Goal: Task Accomplishment & Management: Manage account settings

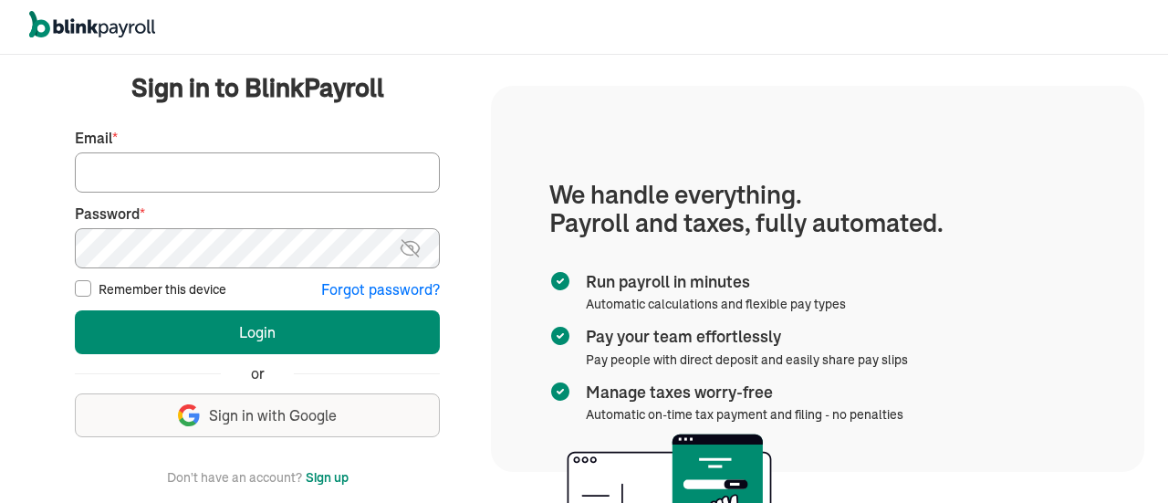
type input "info@techdatumsolutions.com"
click at [738, 85] on div "We handle it all. Payroll and taxes, fully automated. Back Forgot your password…" at bounding box center [584, 279] width 1168 height 448
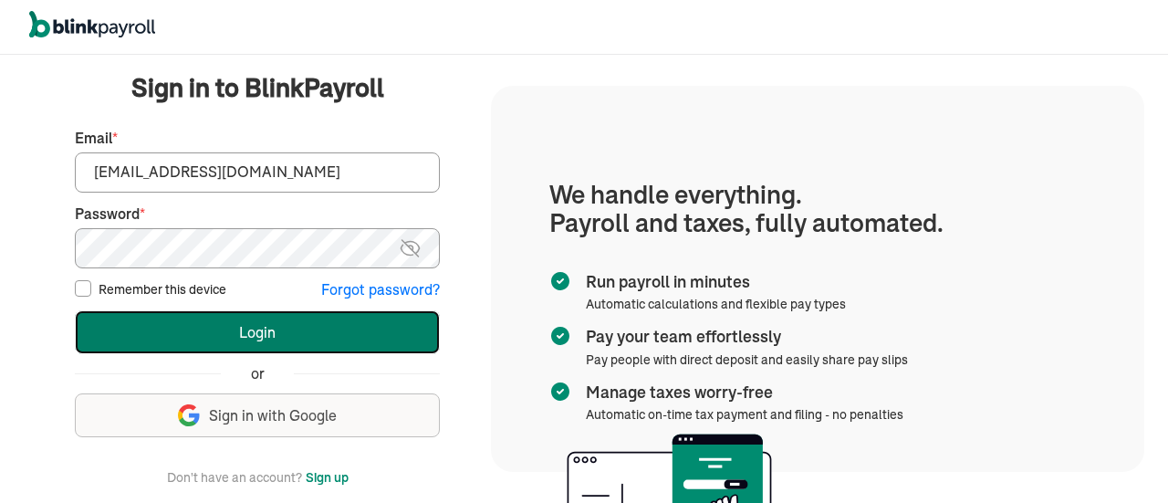
click at [259, 329] on button "Login" at bounding box center [257, 332] width 365 height 44
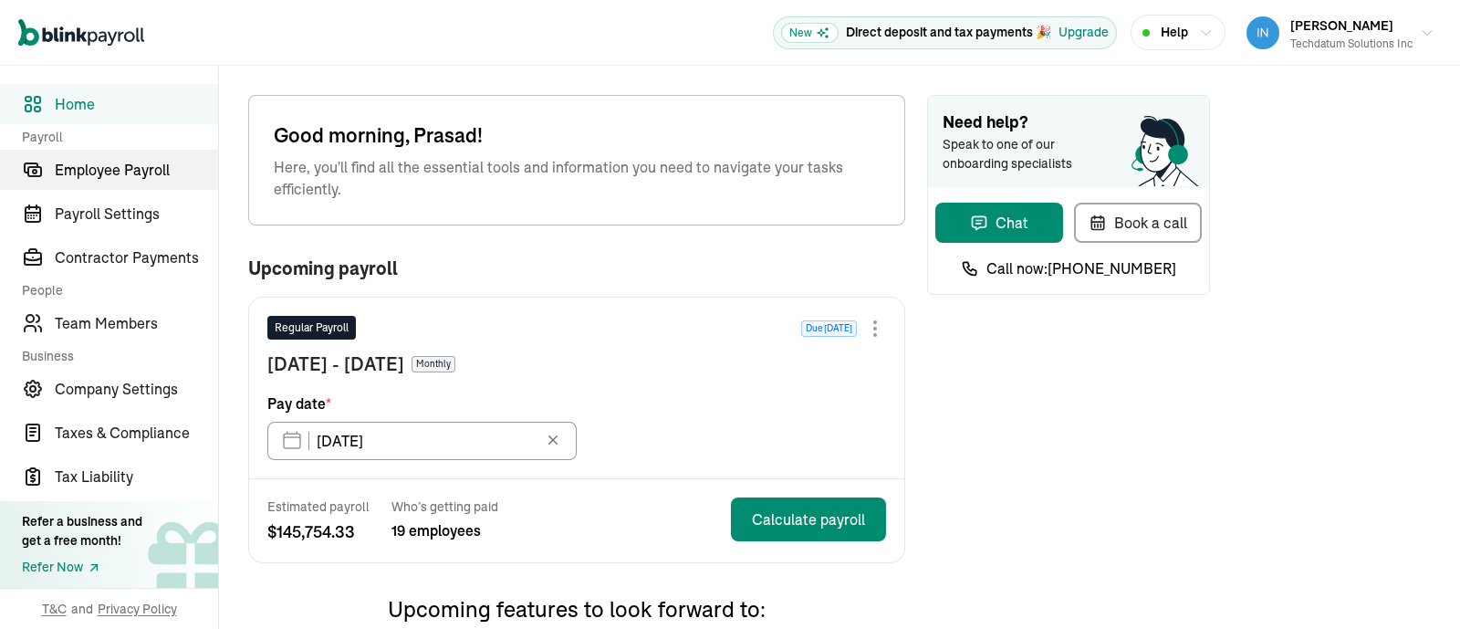
click at [115, 177] on span "Employee Payroll" at bounding box center [136, 170] width 163 height 22
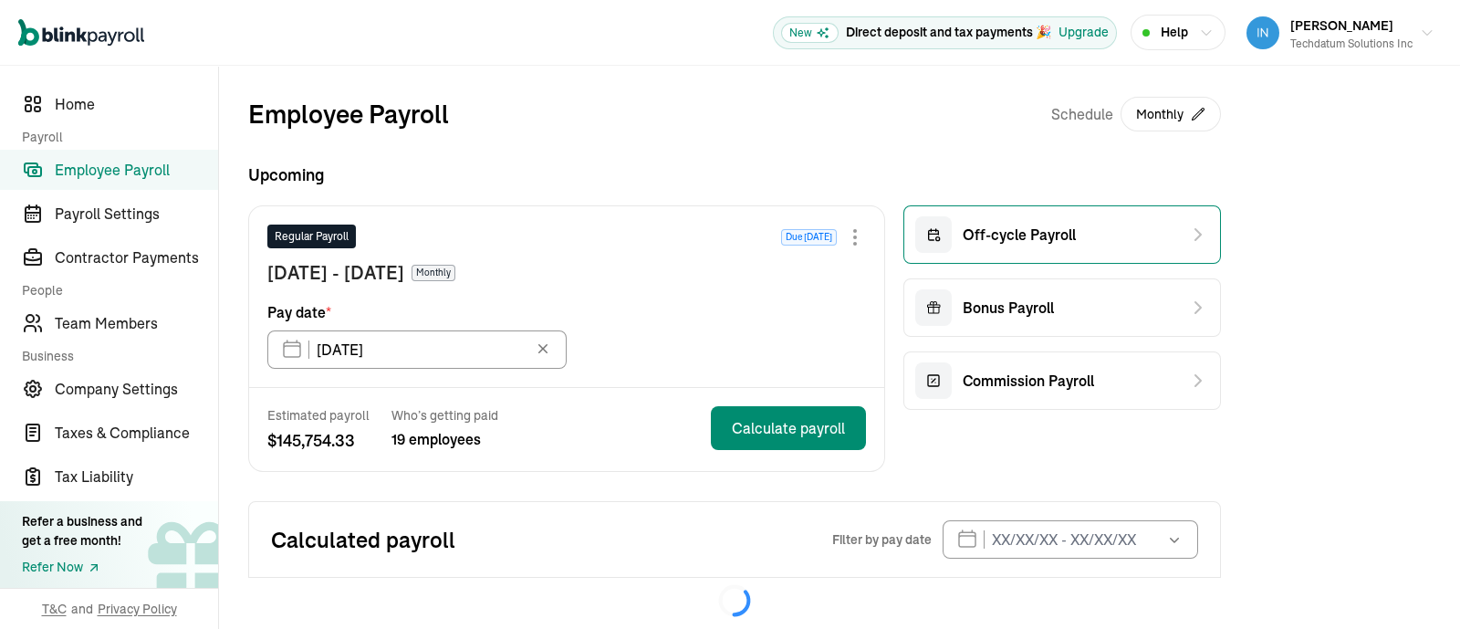
click at [1013, 235] on span "Off-cycle Payroll" at bounding box center [1019, 235] width 113 height 22
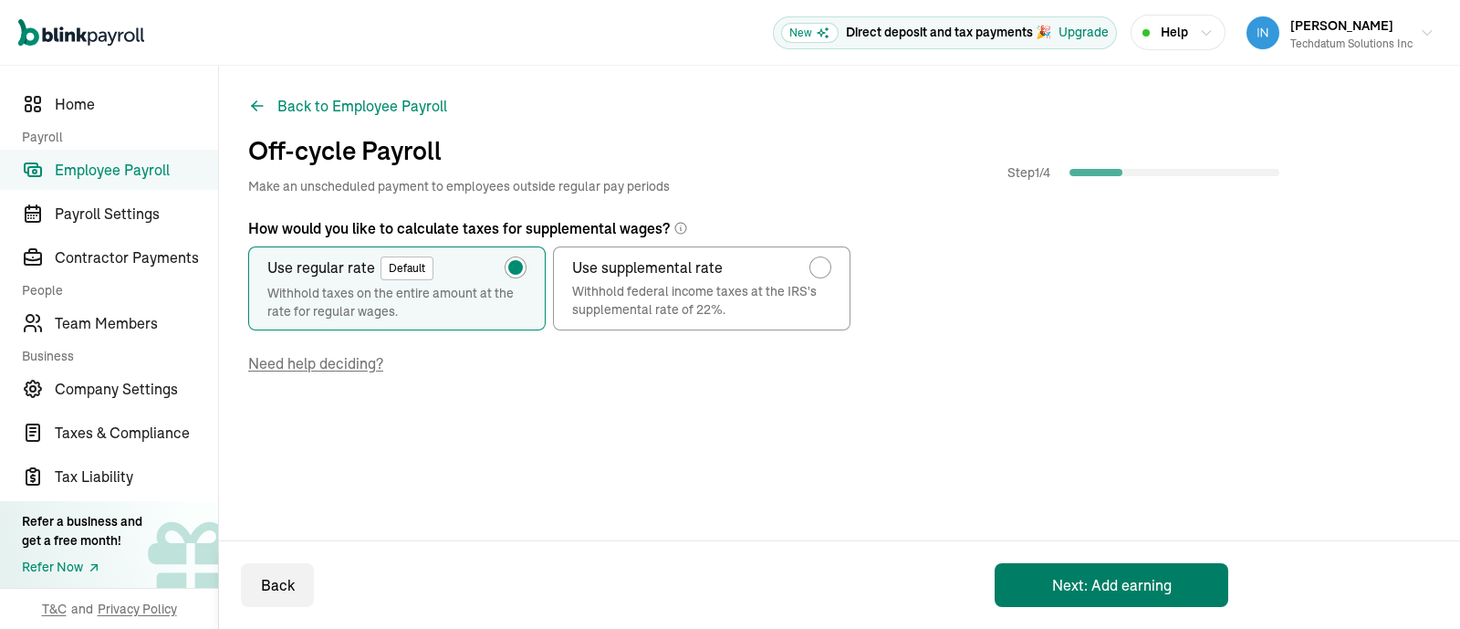
click at [1058, 584] on button "Next: Add earning" at bounding box center [1111, 585] width 234 height 44
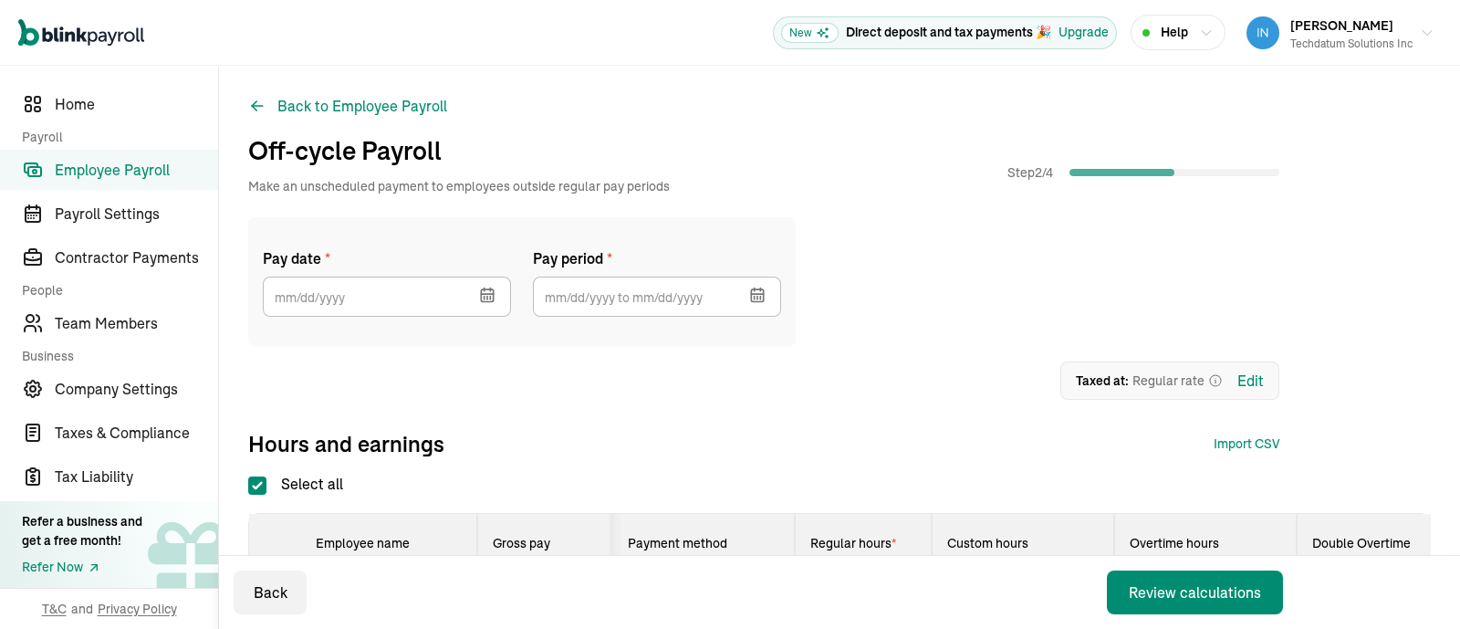
scroll to position [113, 0]
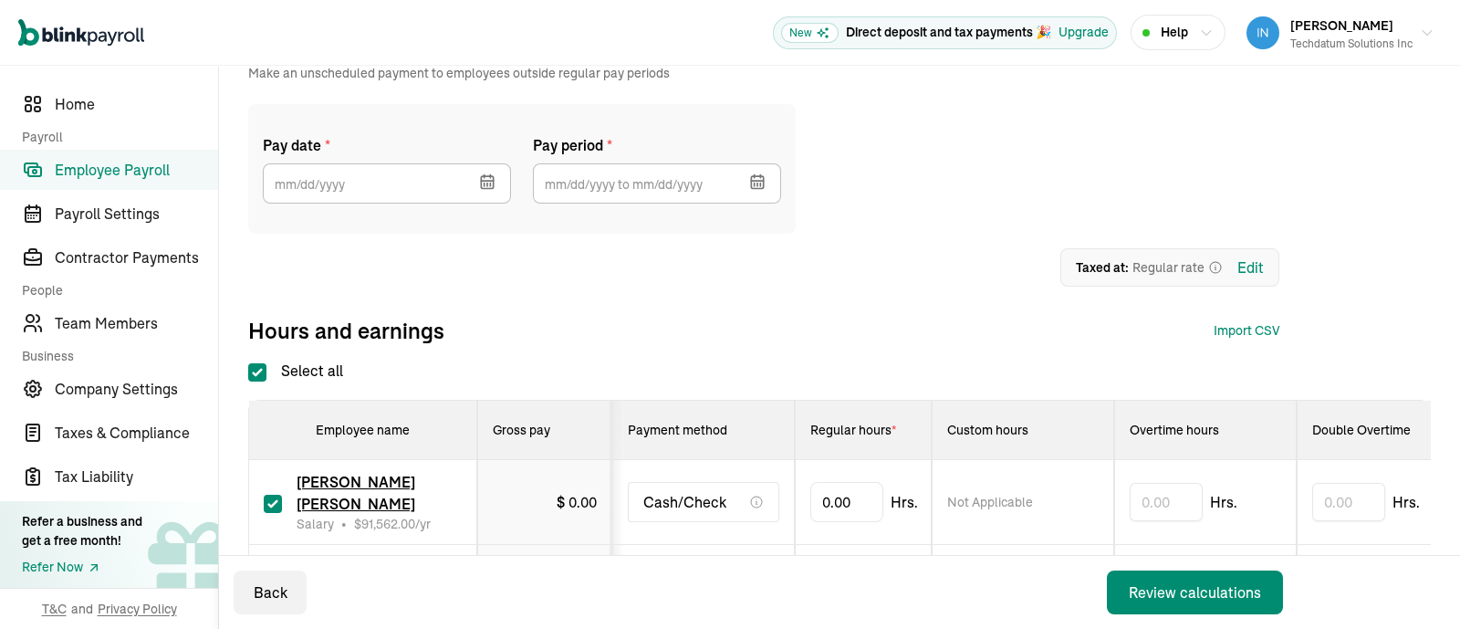
click at [487, 181] on icon "button" at bounding box center [487, 181] width 18 height 18
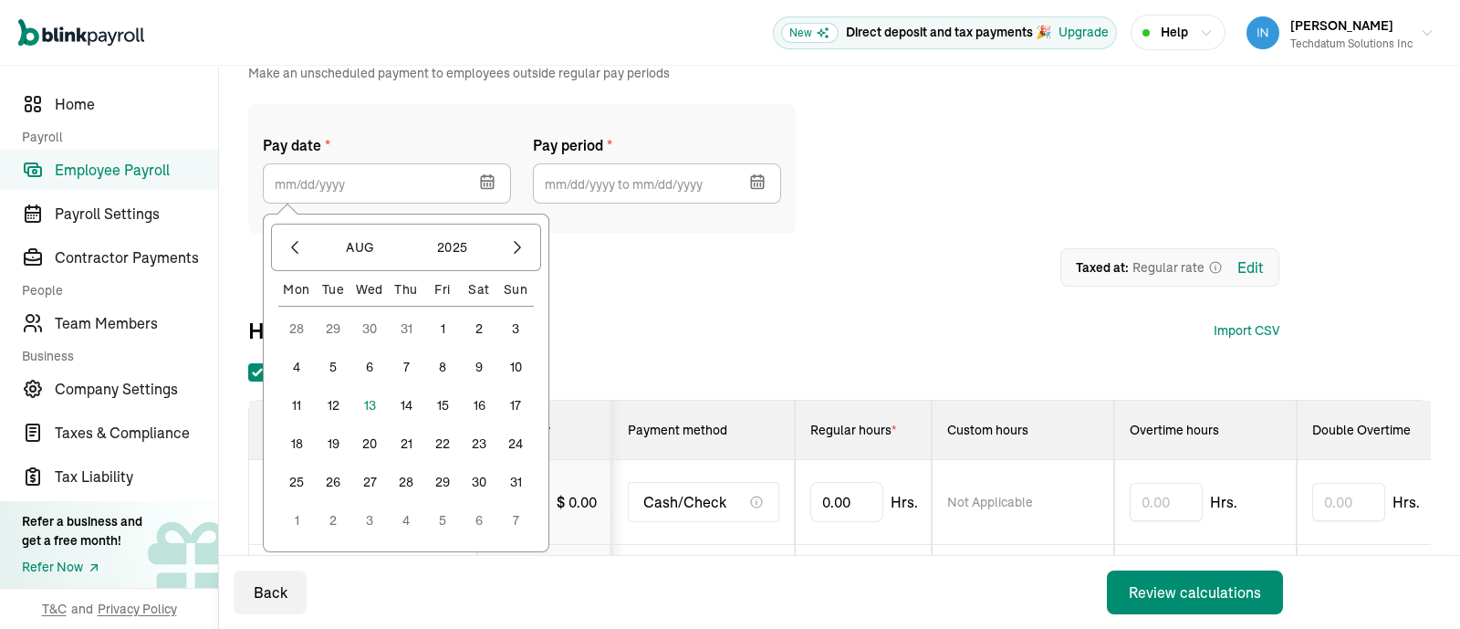
click at [521, 482] on button "31" at bounding box center [515, 481] width 36 height 36
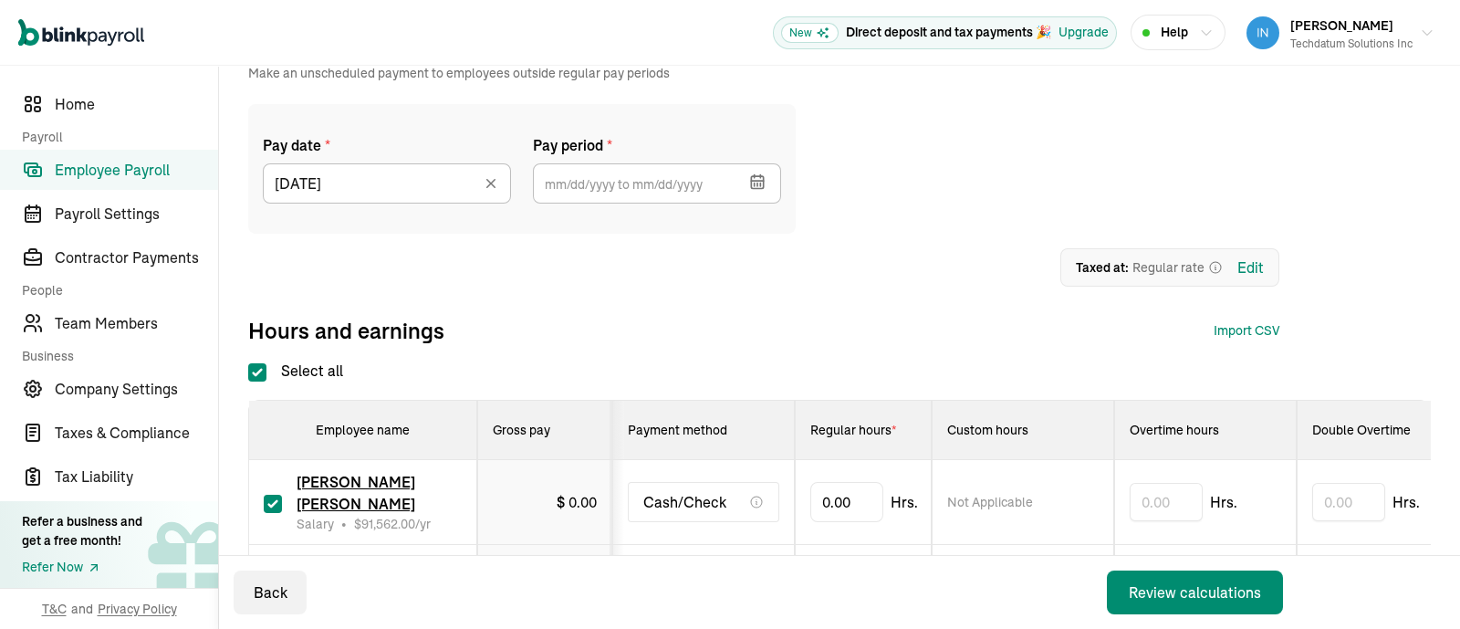
click at [763, 184] on icon "button" at bounding box center [757, 182] width 12 height 12
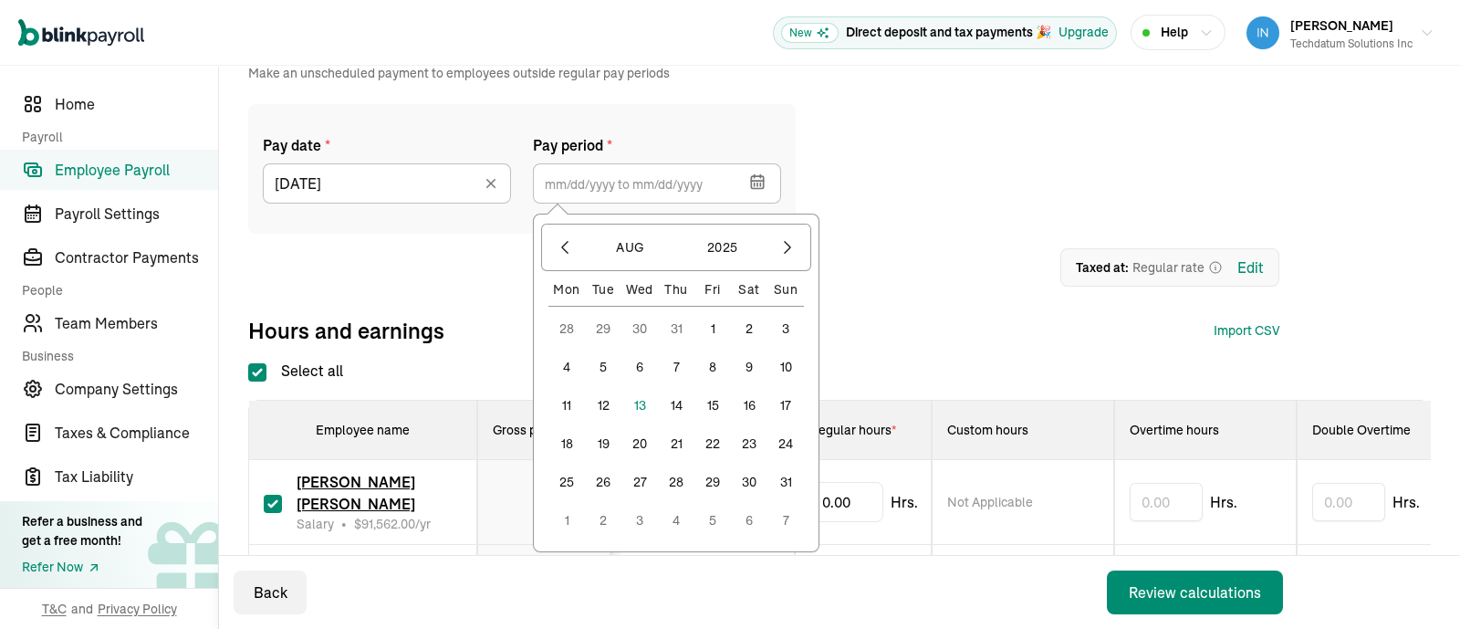
click at [717, 329] on button "1" at bounding box center [712, 328] width 36 height 36
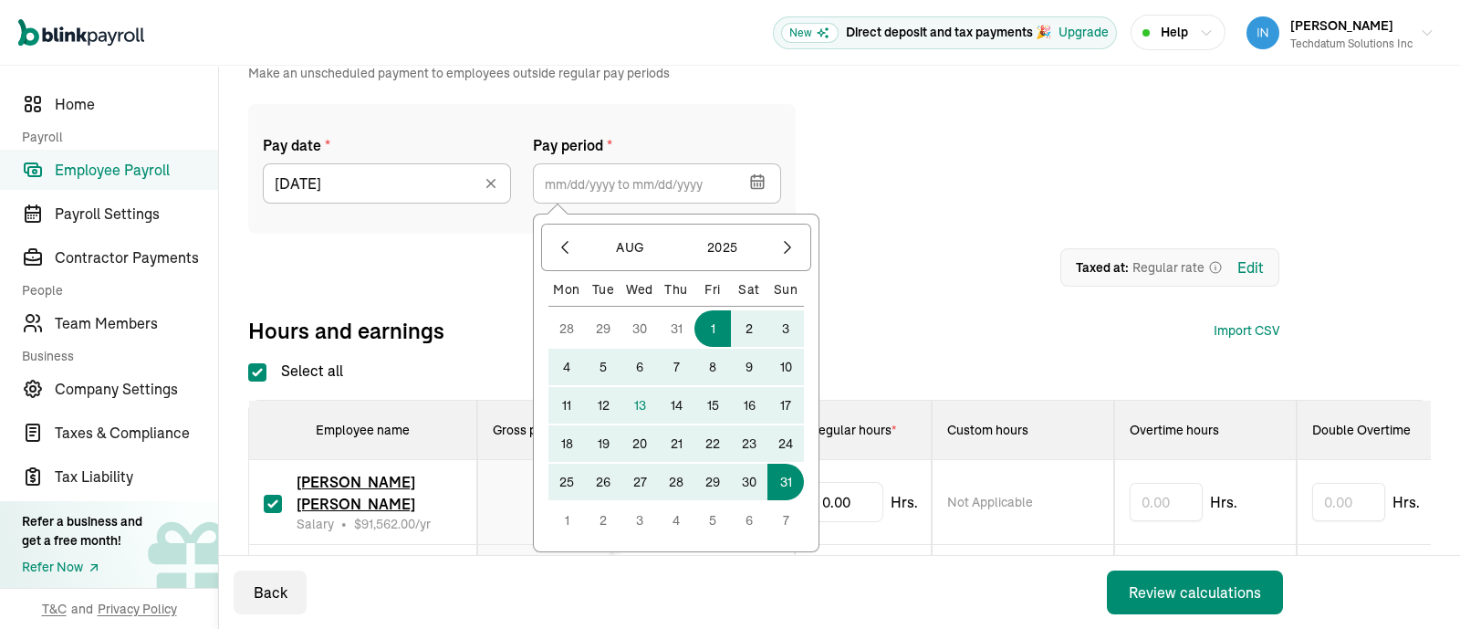
click at [790, 474] on button "31" at bounding box center [785, 481] width 36 height 36
type input "[DATE] ~ [DATE]"
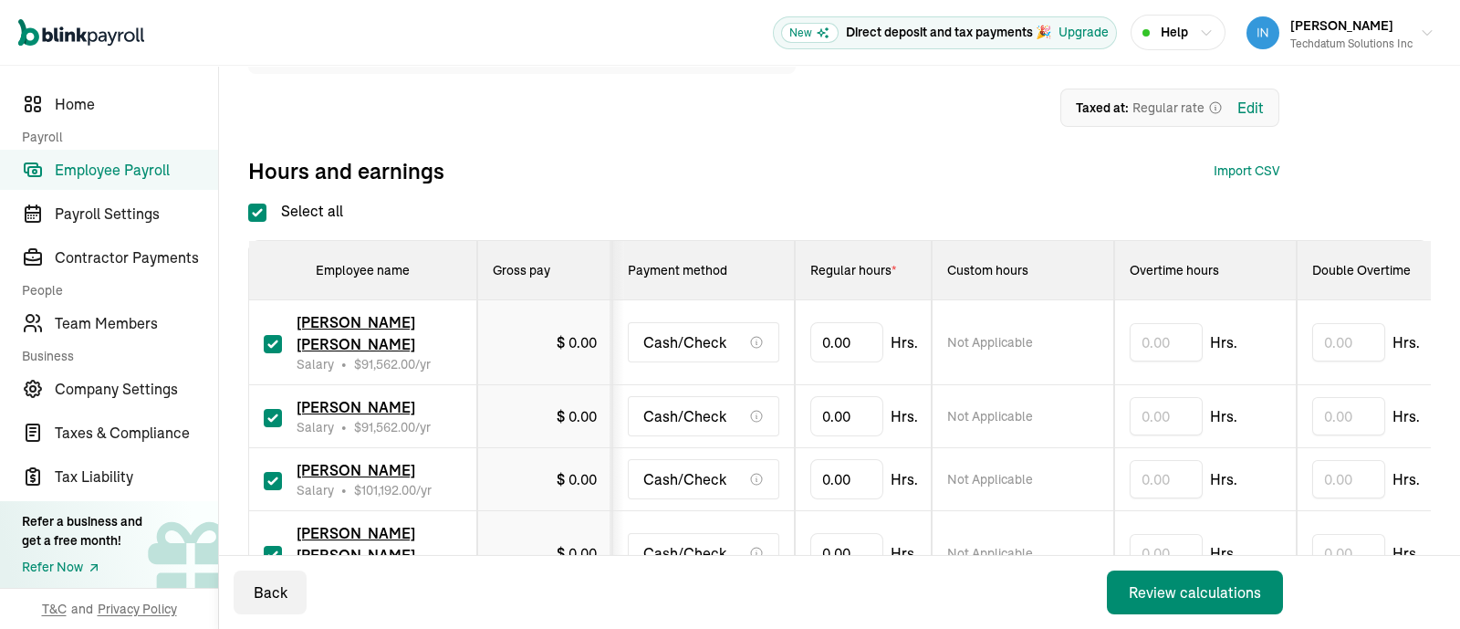
scroll to position [342, 0]
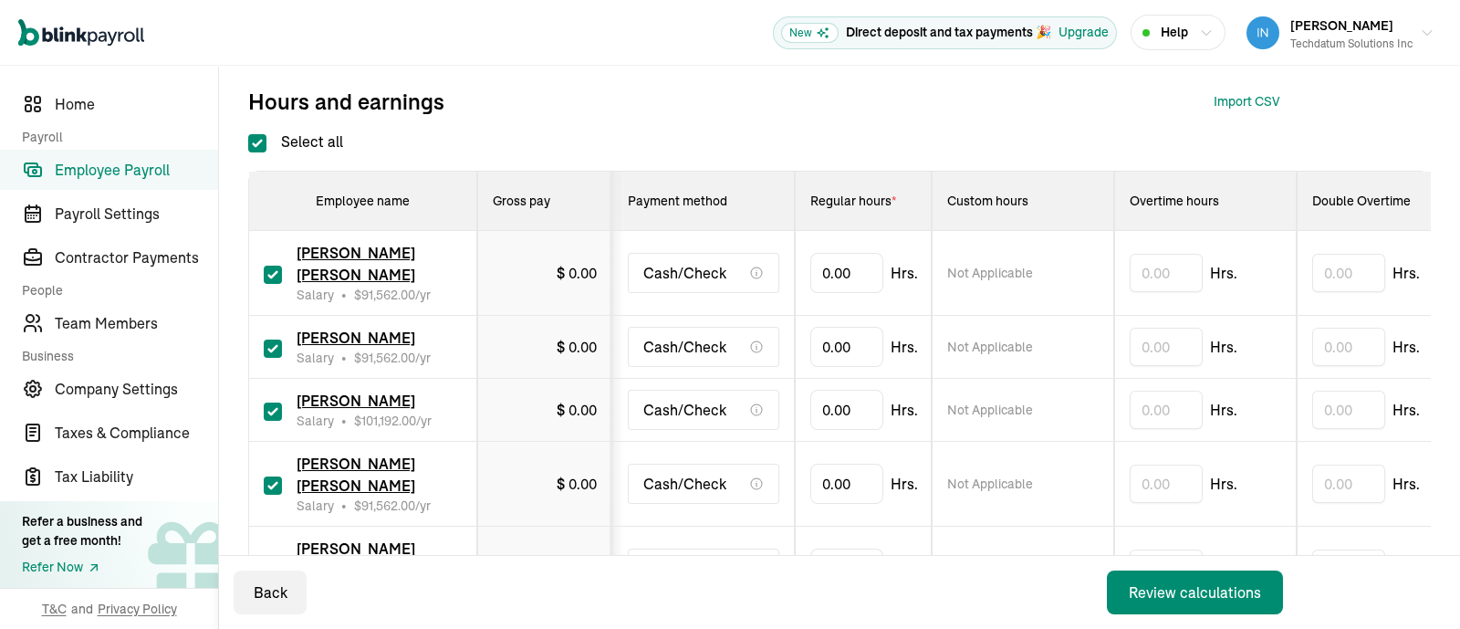
click at [252, 141] on input "Select all" at bounding box center [257, 143] width 18 height 18
checkbox input "false"
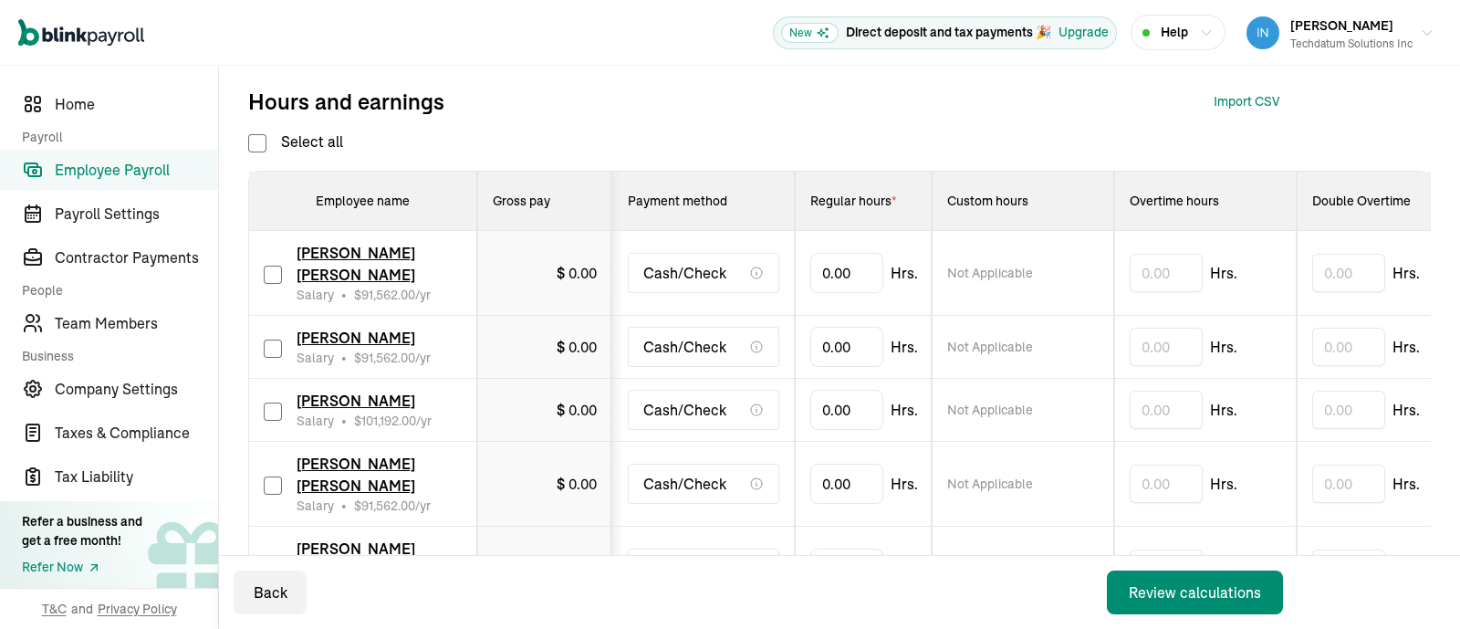
checkbox input "false"
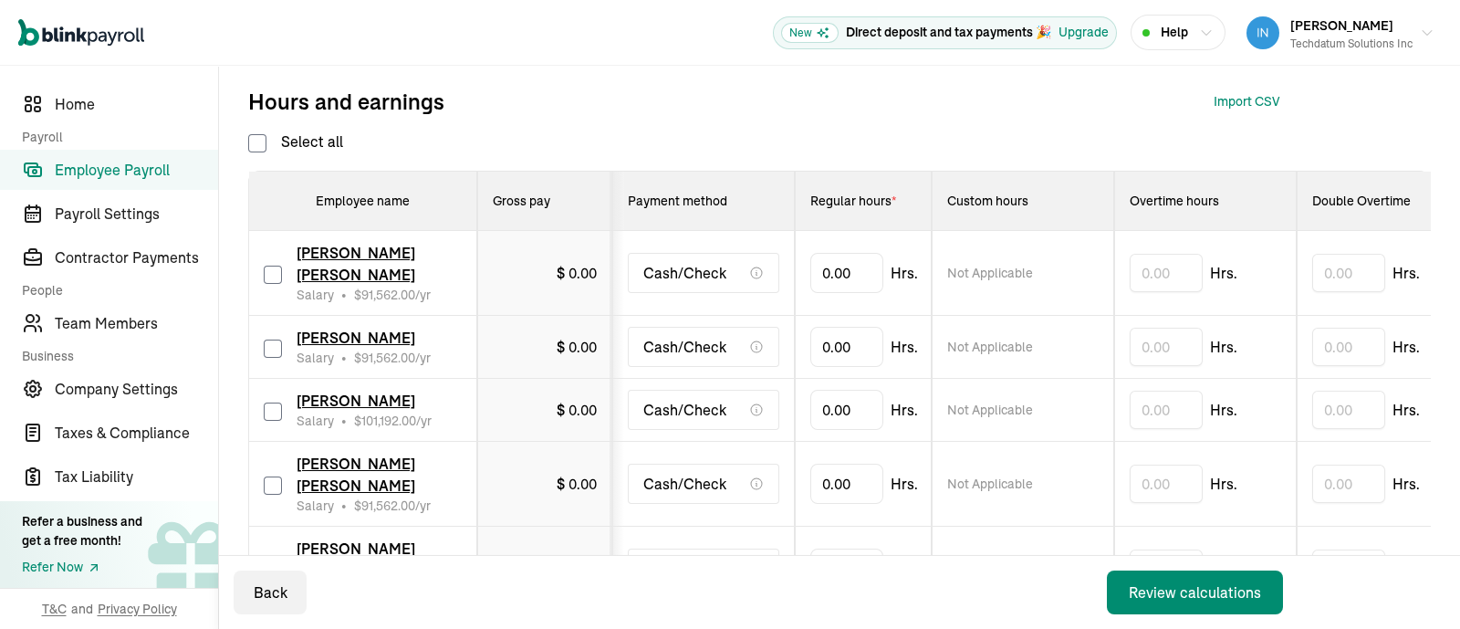
checkbox input "false"
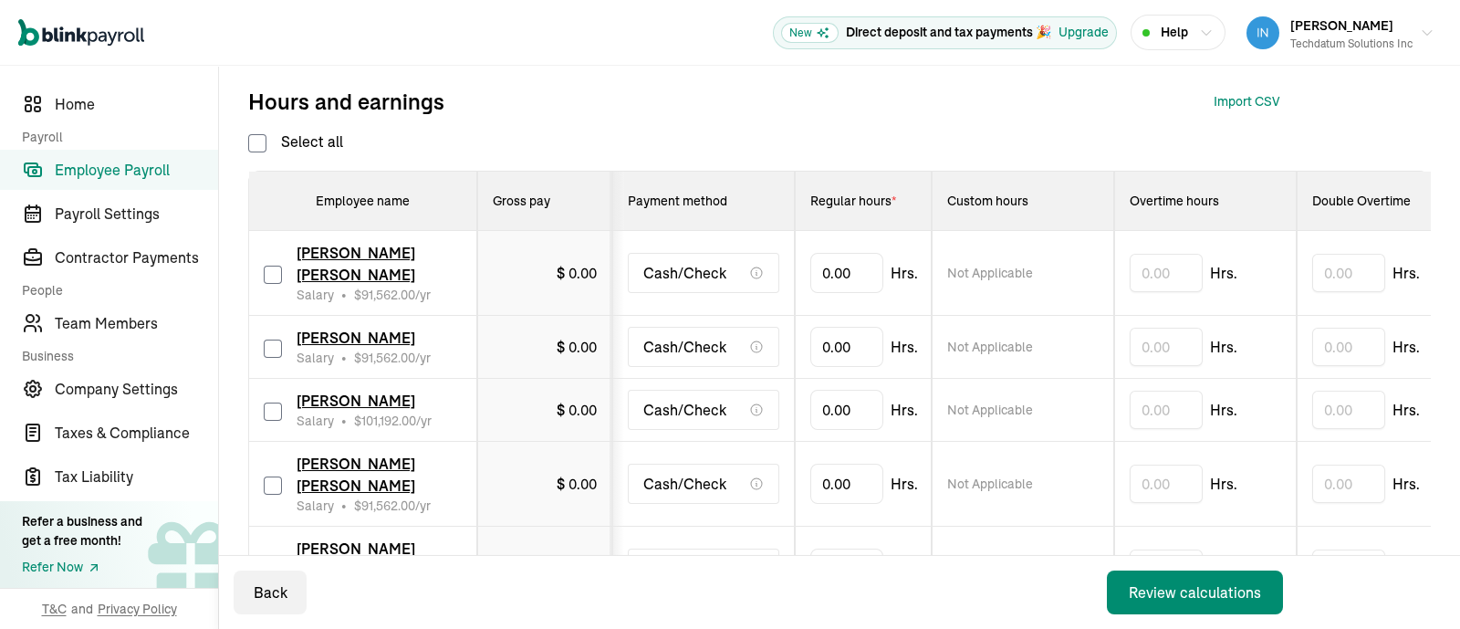
checkbox input "false"
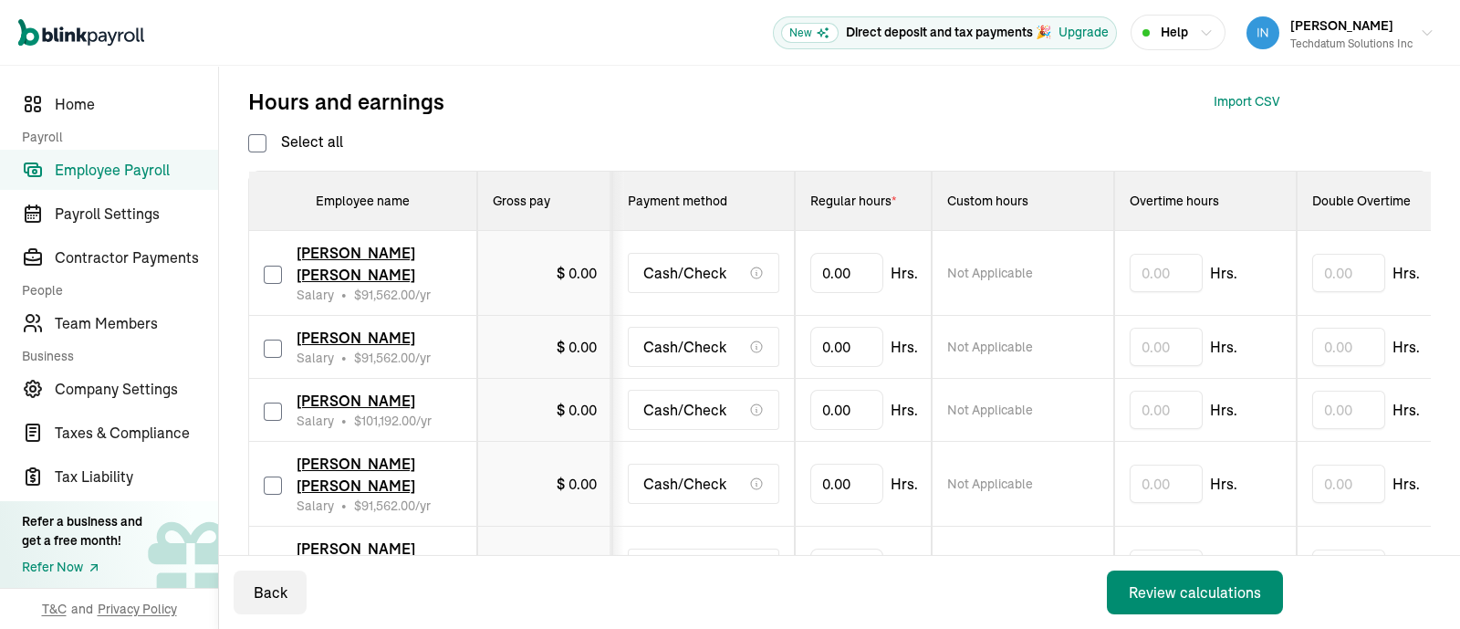
checkbox input "false"
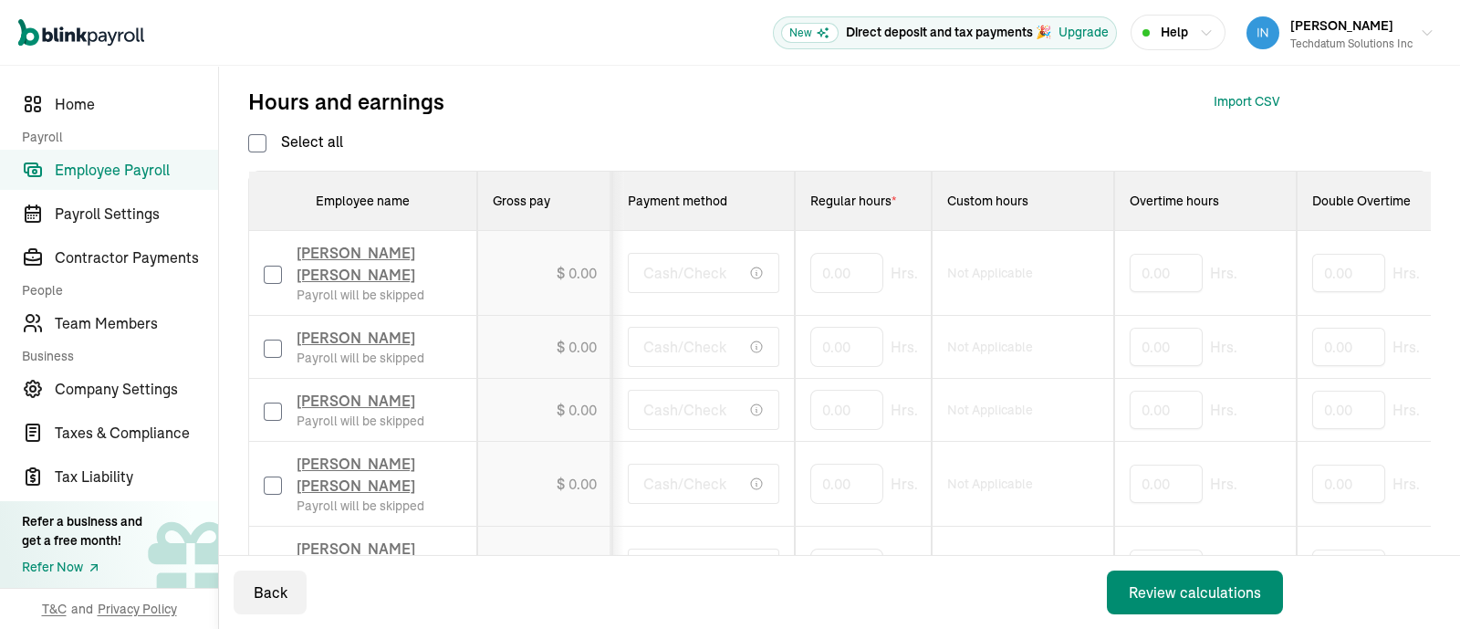
click at [273, 346] on input "checkbox" at bounding box center [273, 348] width 18 height 18
checkbox input "true"
drag, startPoint x: 859, startPoint y: 345, endPoint x: 787, endPoint y: 345, distance: 72.1
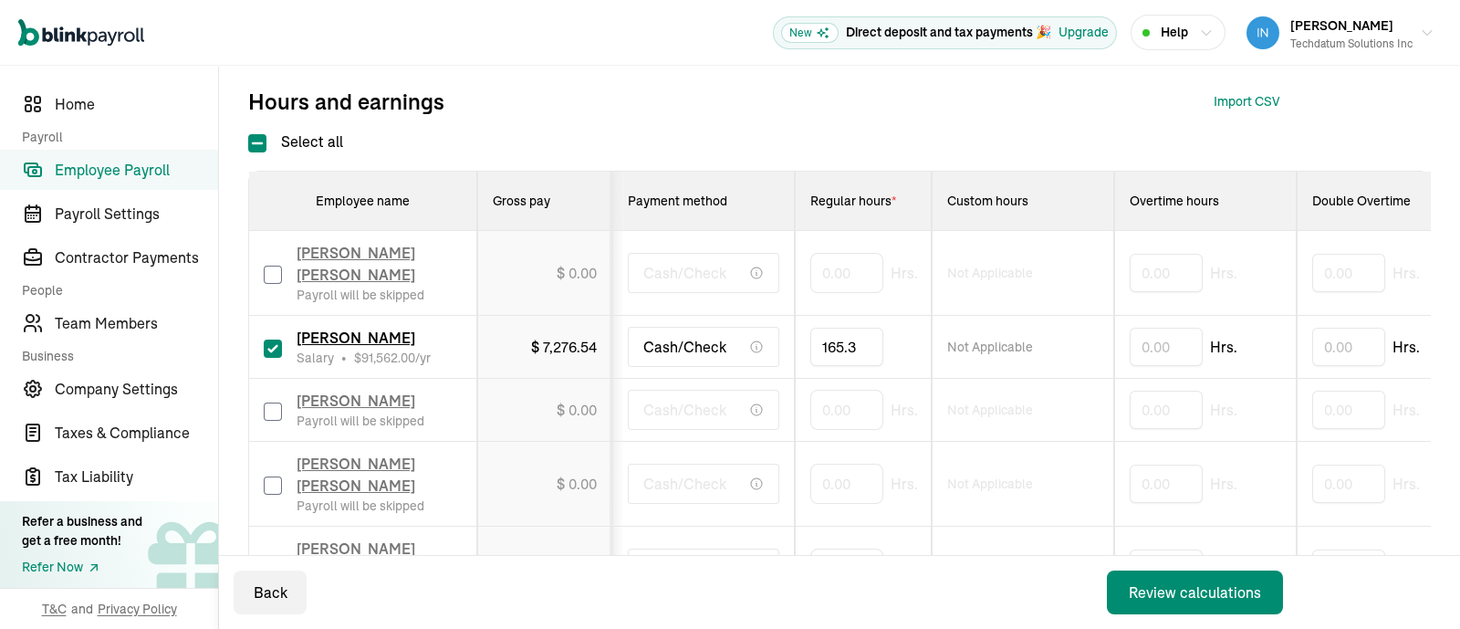
type input "165.33"
click at [1195, 595] on div "Review calculations" at bounding box center [1195, 592] width 132 height 22
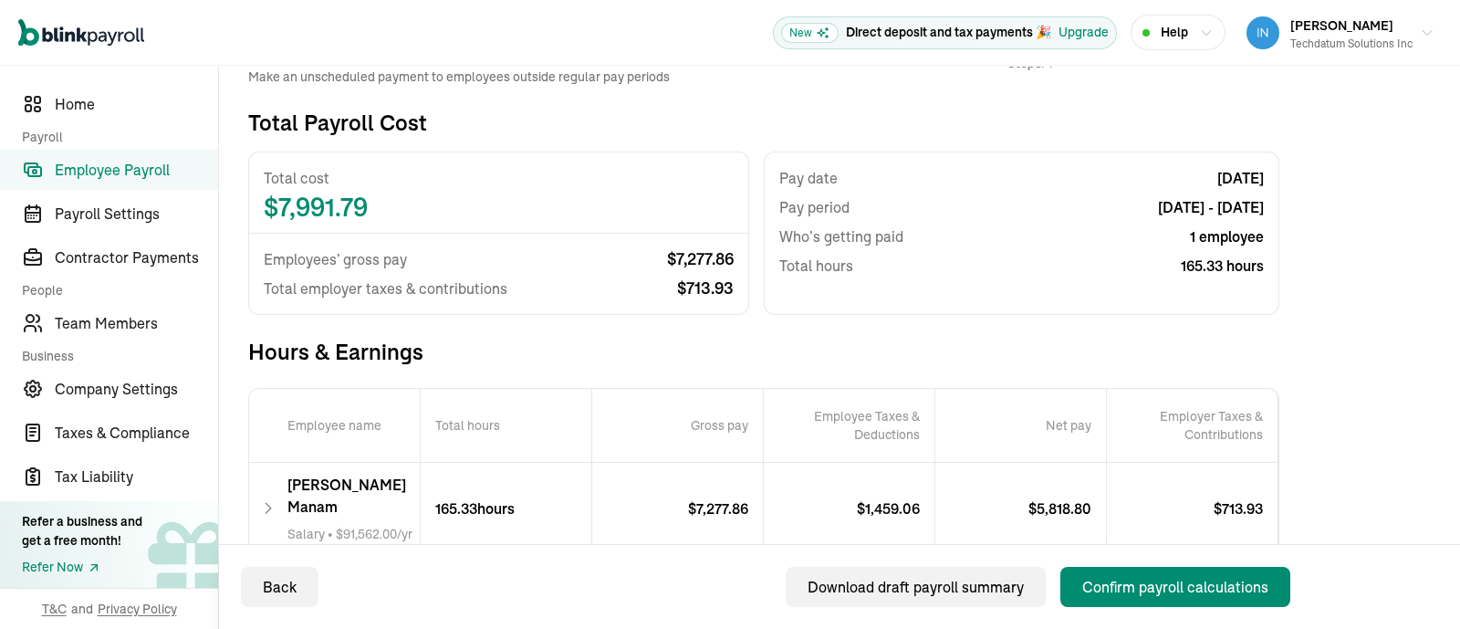
scroll to position [234, 0]
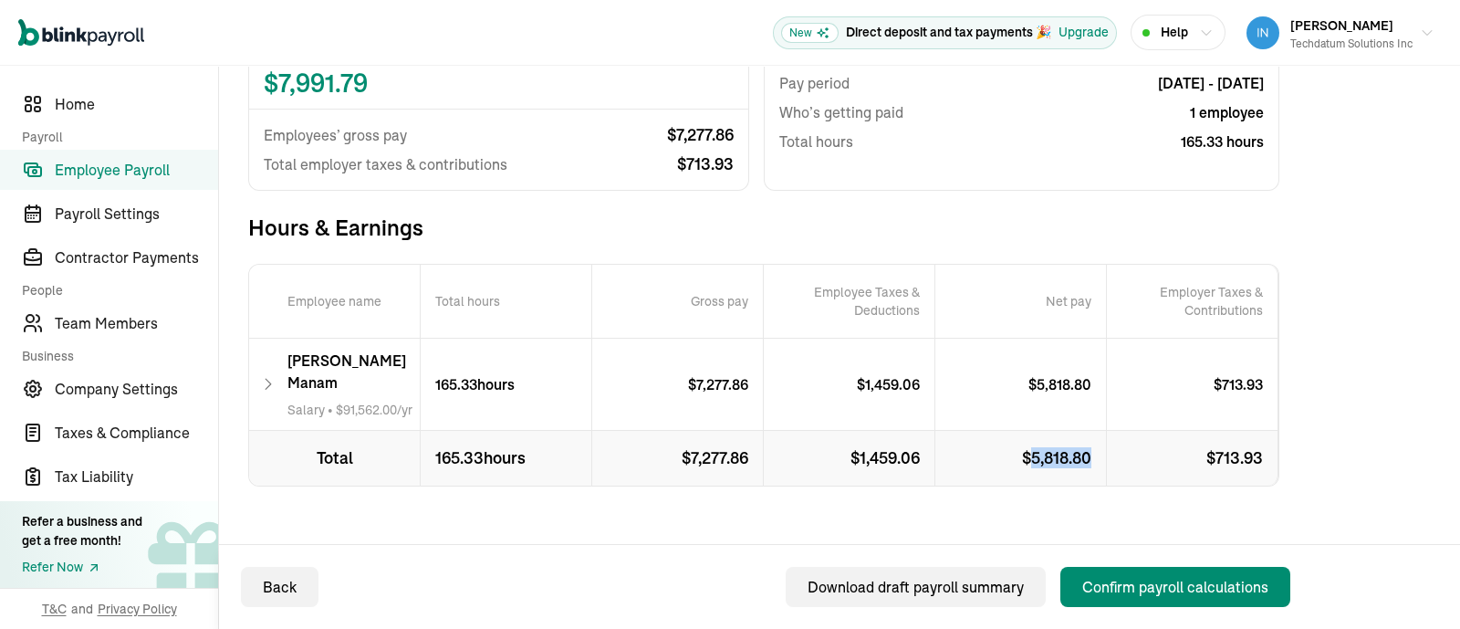
drag, startPoint x: 1096, startPoint y: 436, endPoint x: 1032, endPoint y: 435, distance: 63.9
click at [1032, 435] on p "$ 5,818.80" at bounding box center [1021, 458] width 172 height 55
copy p "5,818.80"
drag, startPoint x: 748, startPoint y: 436, endPoint x: 692, endPoint y: 435, distance: 56.6
click at [691, 435] on p "$ 7,277.86" at bounding box center [678, 458] width 172 height 55
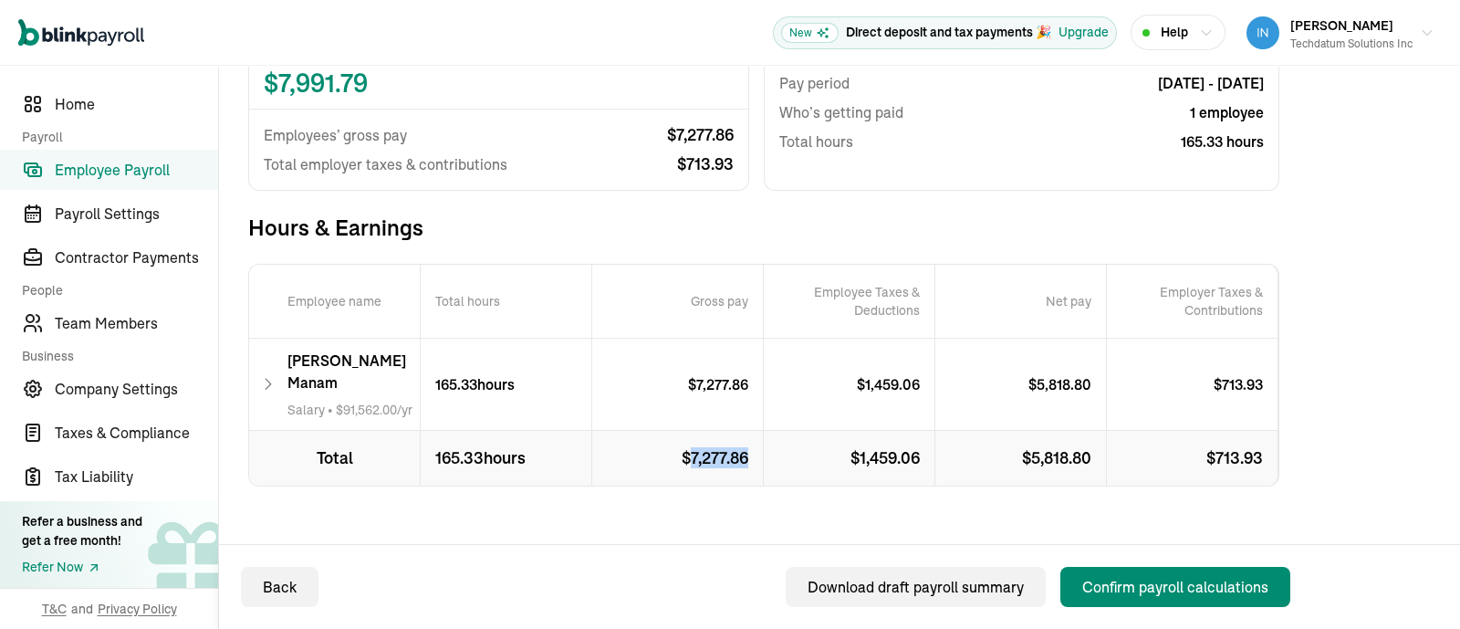
copy p "7,277.86"
drag, startPoint x: 918, startPoint y: 438, endPoint x: 860, endPoint y: 437, distance: 57.5
click at [860, 437] on p "$ 1,459.06" at bounding box center [850, 458] width 172 height 55
copy p "1,459.06"
drag, startPoint x: 1218, startPoint y: 433, endPoint x: 1271, endPoint y: 433, distance: 52.9
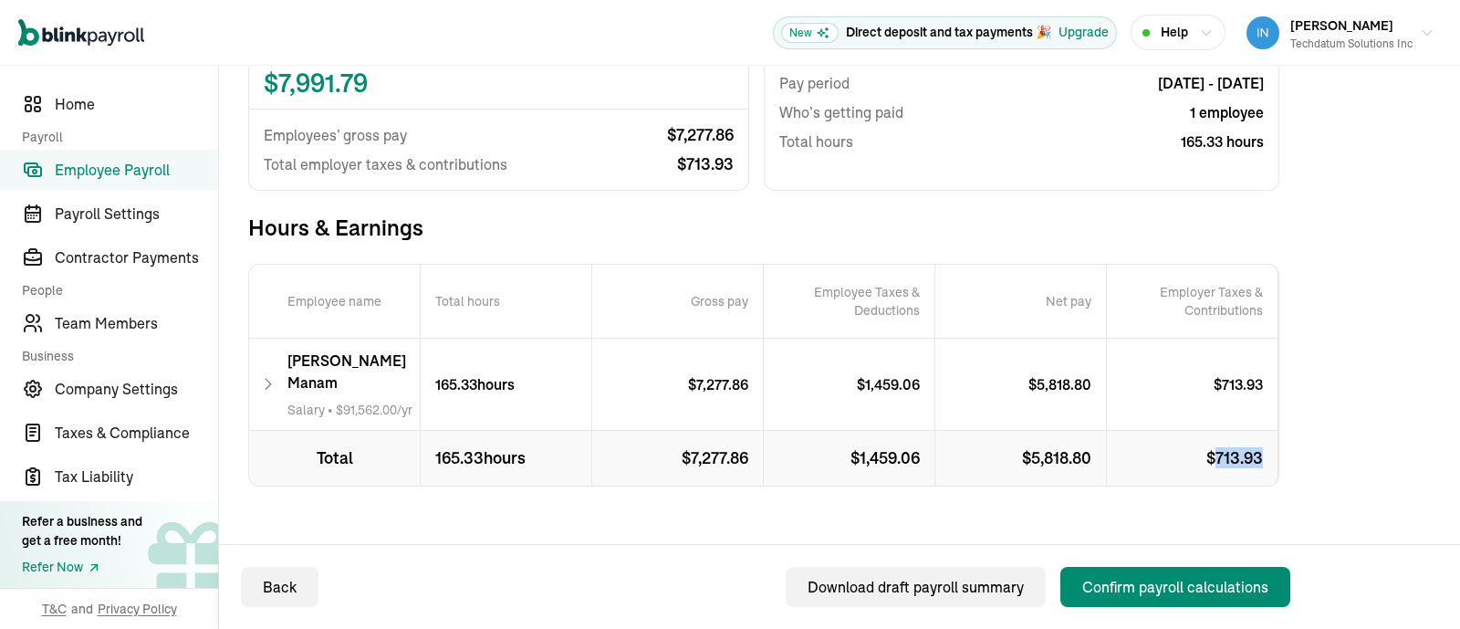
click at [1271, 433] on p "$ 713.93" at bounding box center [1193, 458] width 172 height 55
copy p "713.93"
click at [269, 373] on icon at bounding box center [268, 384] width 16 height 22
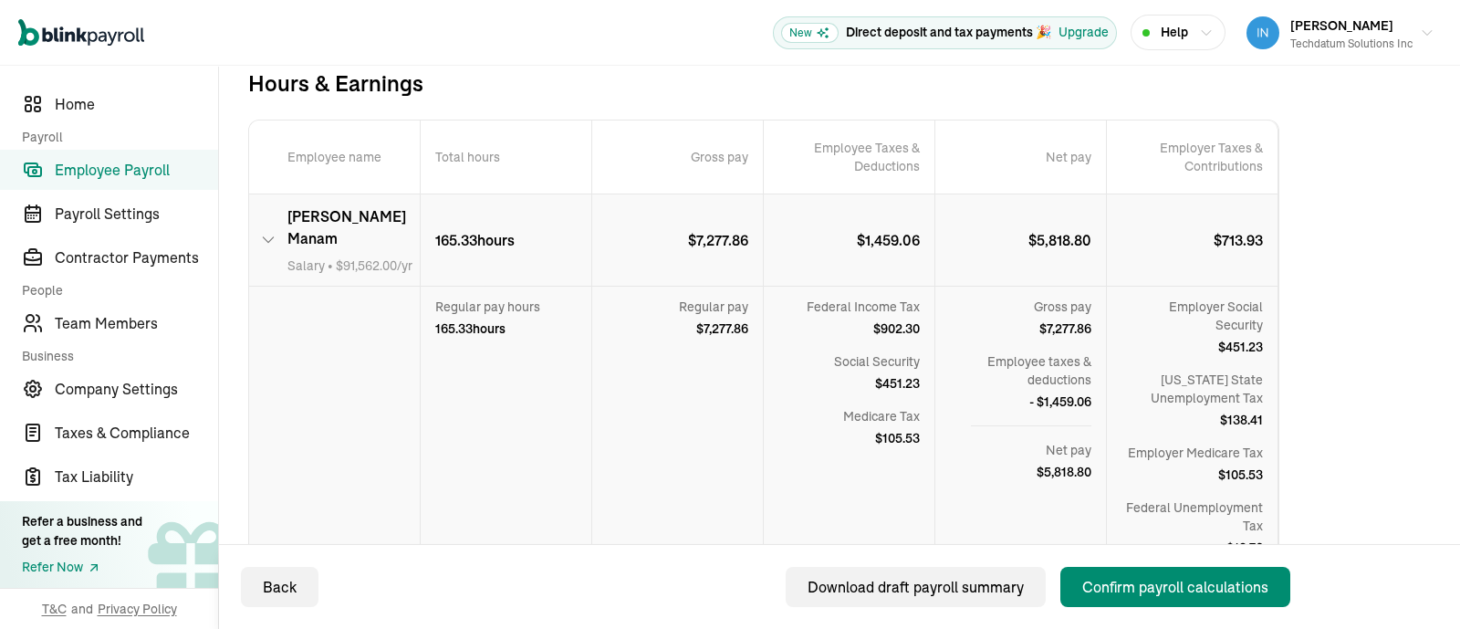
scroll to position [348, 0]
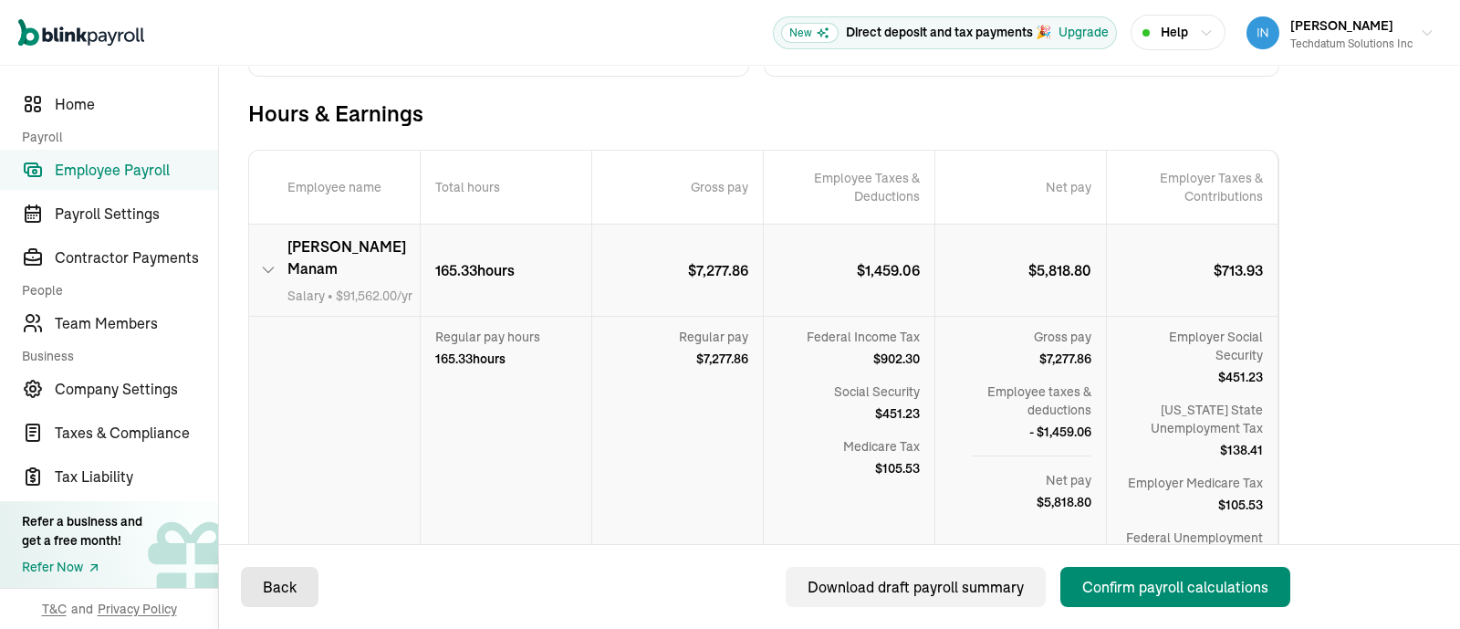
click at [263, 596] on div "Back" at bounding box center [280, 587] width 34 height 22
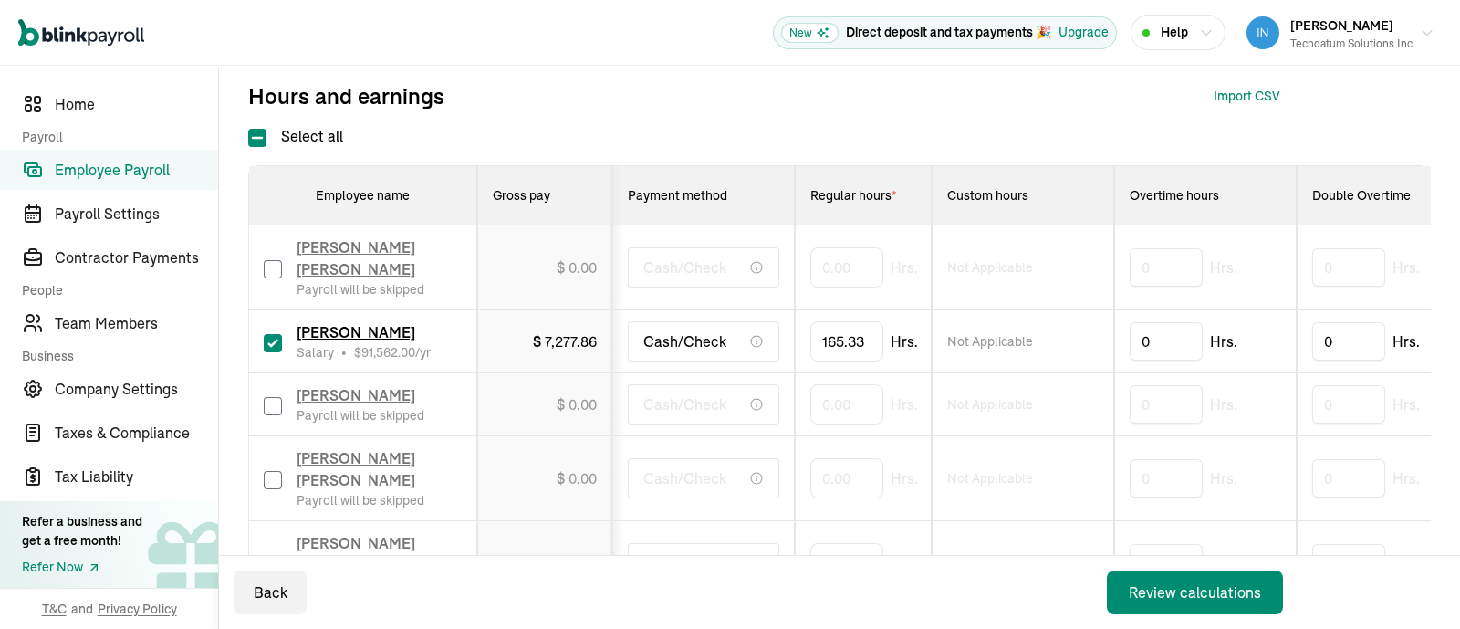
scroll to position [348, 0]
type input "165.33333"
click at [1189, 583] on div "Review calculations" at bounding box center [1195, 592] width 132 height 22
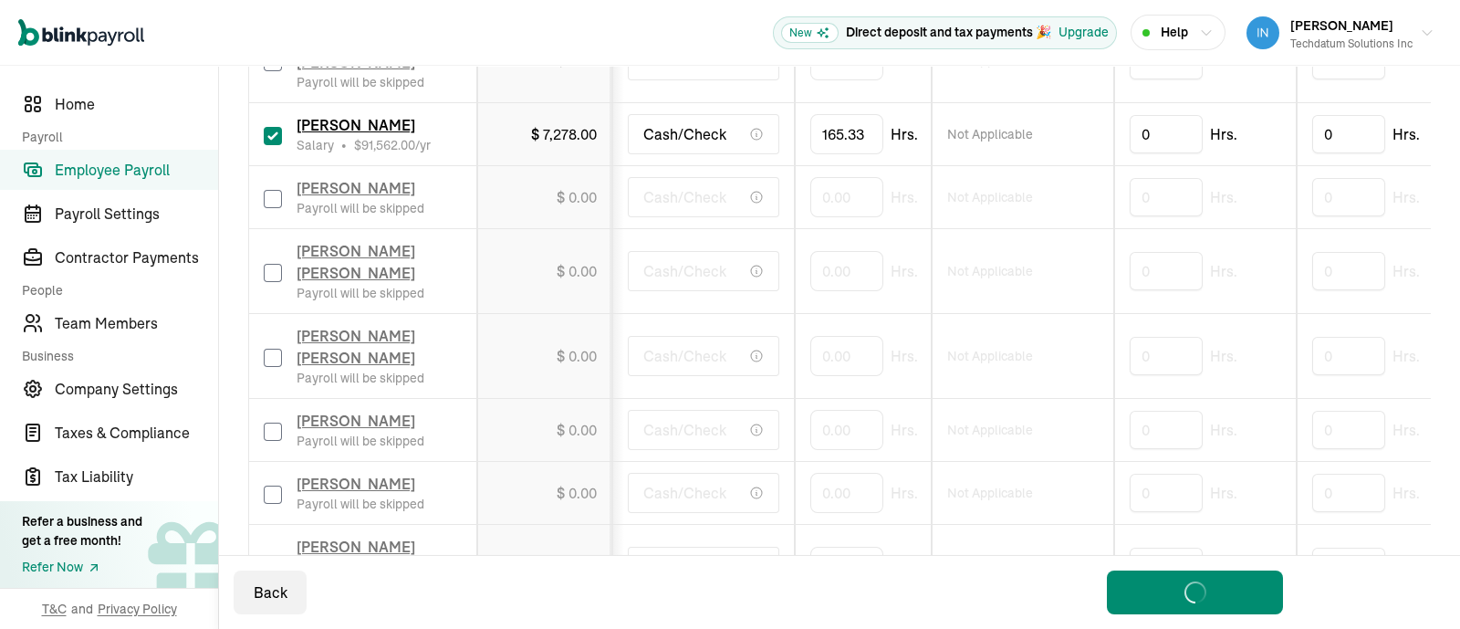
scroll to position [576, 0]
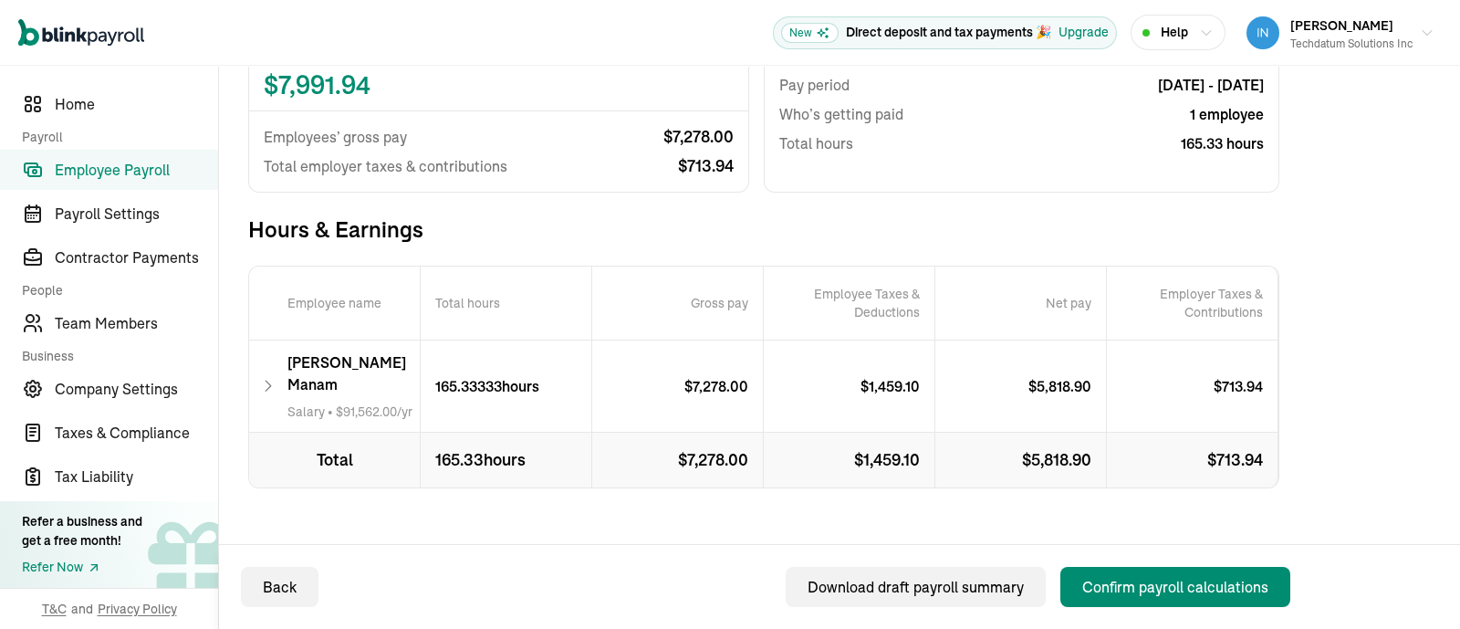
scroll to position [234, 0]
click at [269, 373] on icon at bounding box center [268, 384] width 16 height 22
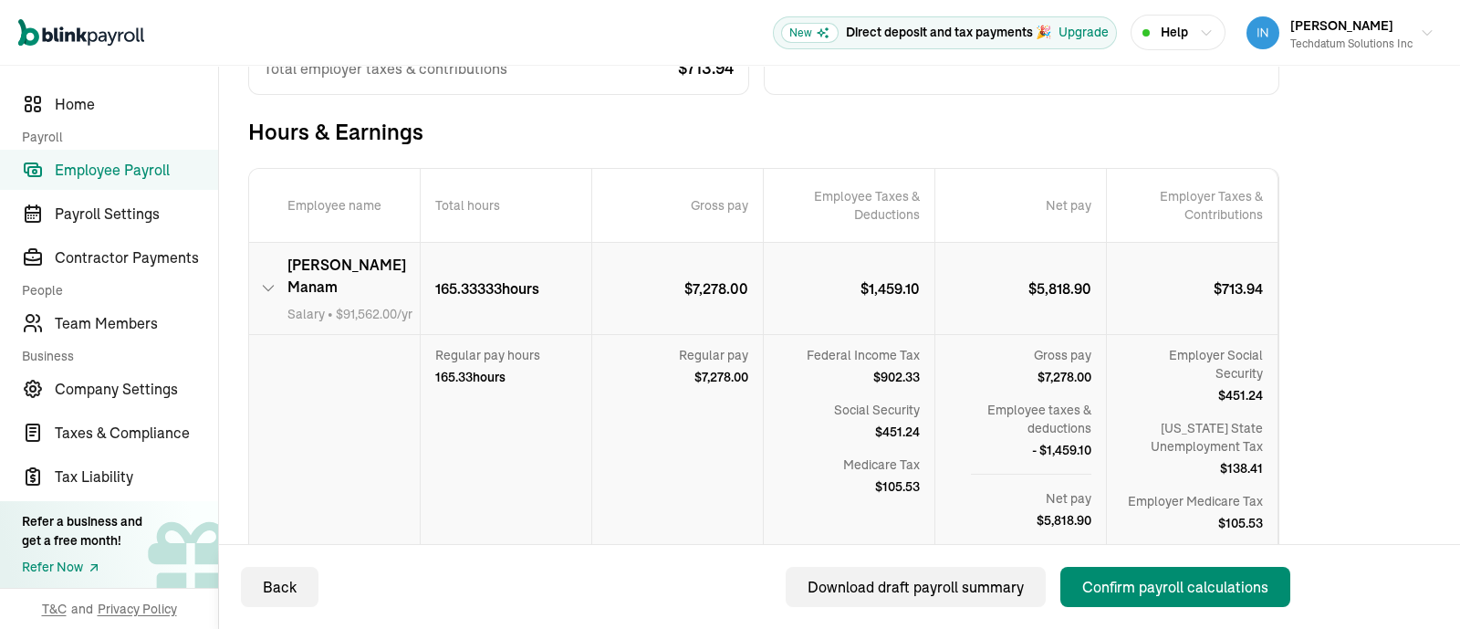
scroll to position [462, 0]
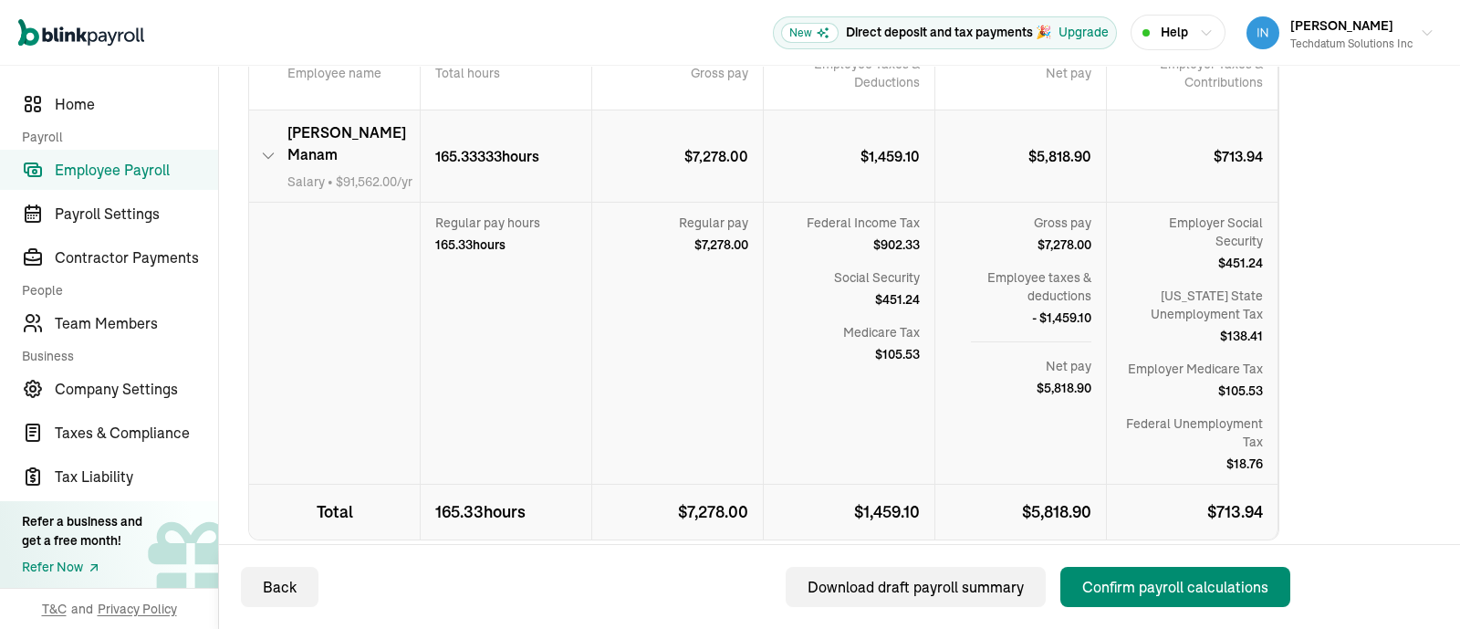
click at [276, 145] on icon at bounding box center [268, 156] width 16 height 22
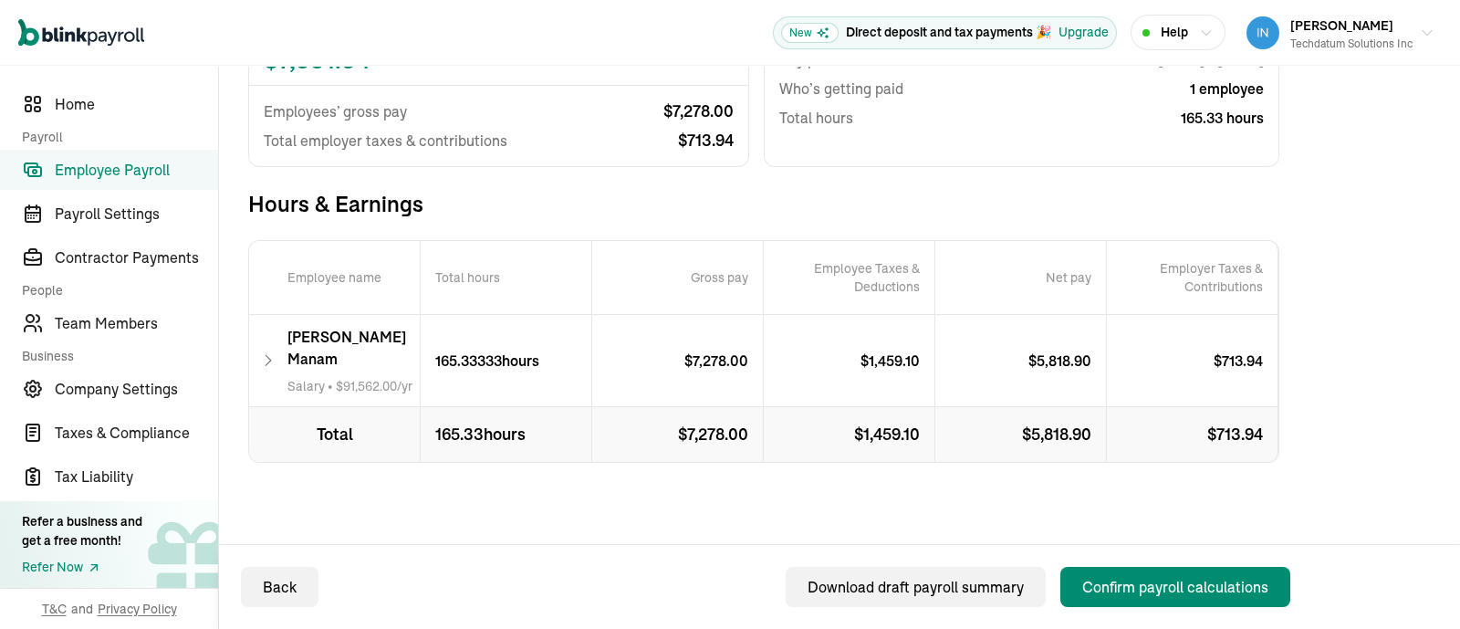
scroll to position [234, 0]
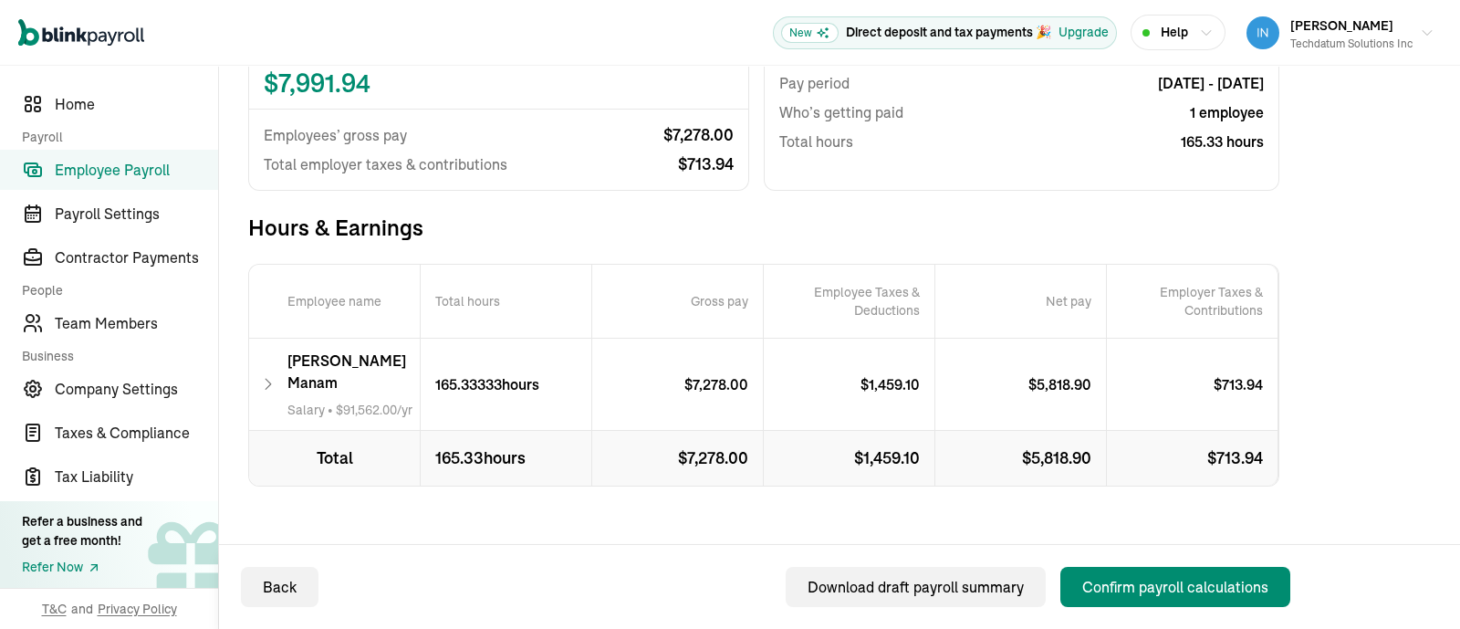
click at [265, 359] on div "Abinash Manam Salary • $ 91,562.00 /yr" at bounding box center [335, 383] width 172 height 91
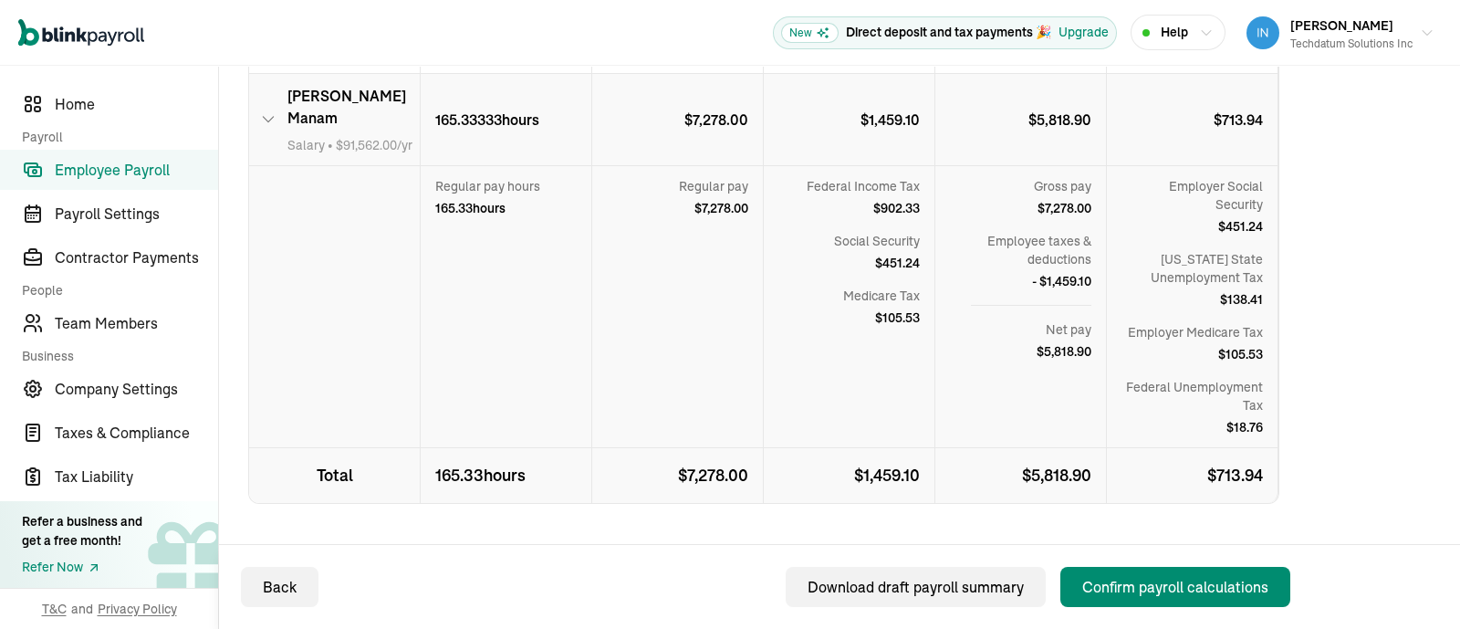
scroll to position [515, 0]
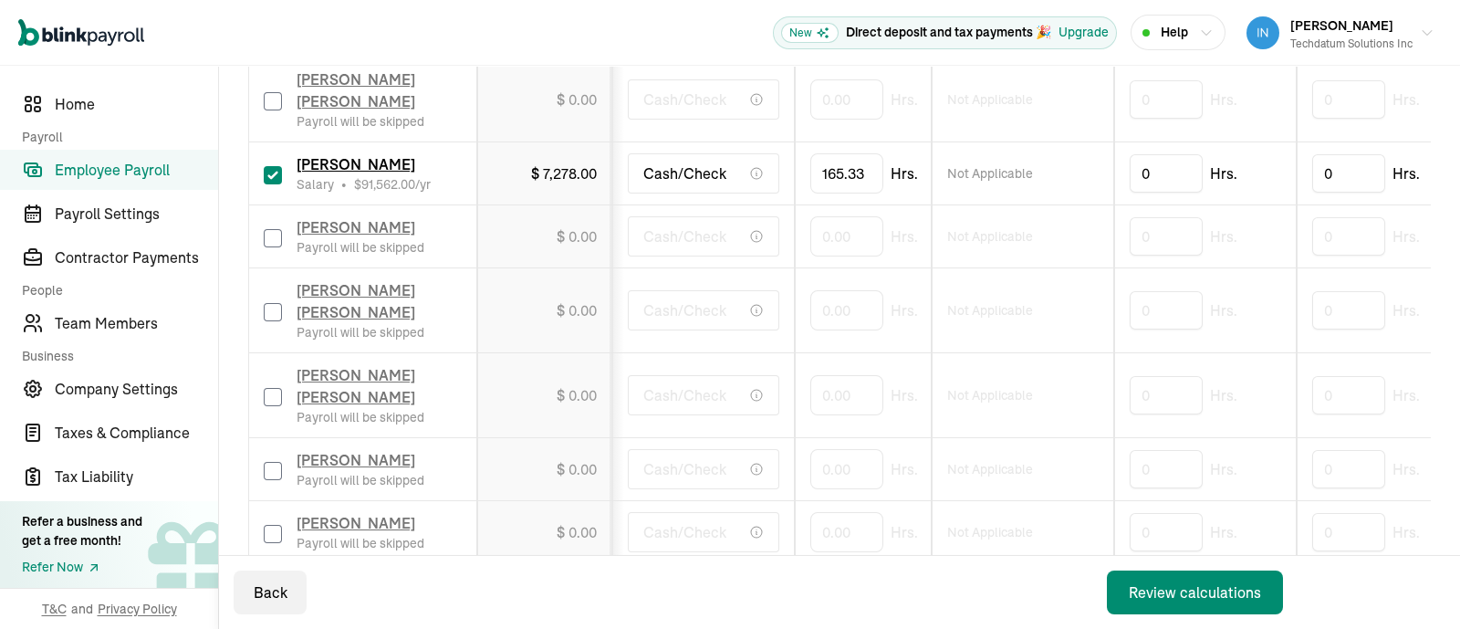
scroll to position [515, 0]
click at [862, 171] on input "165.33333" at bounding box center [860, 173] width 100 height 38
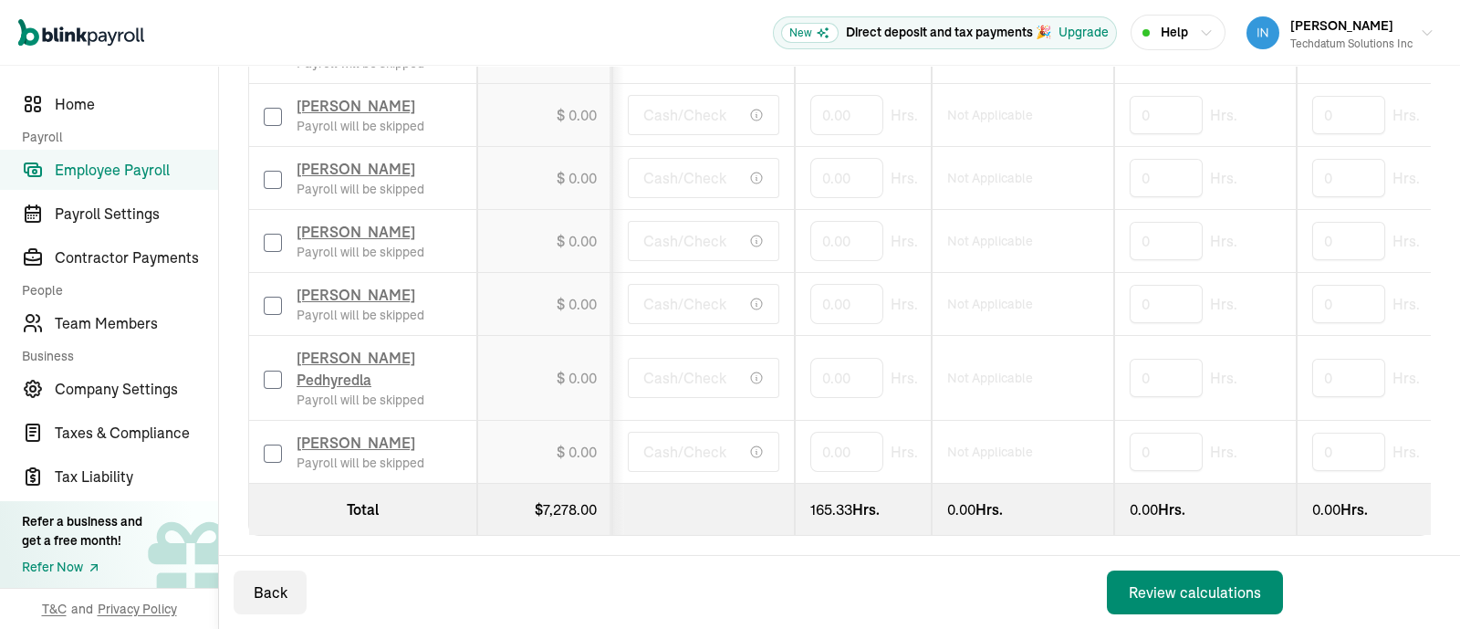
scroll to position [0, 887]
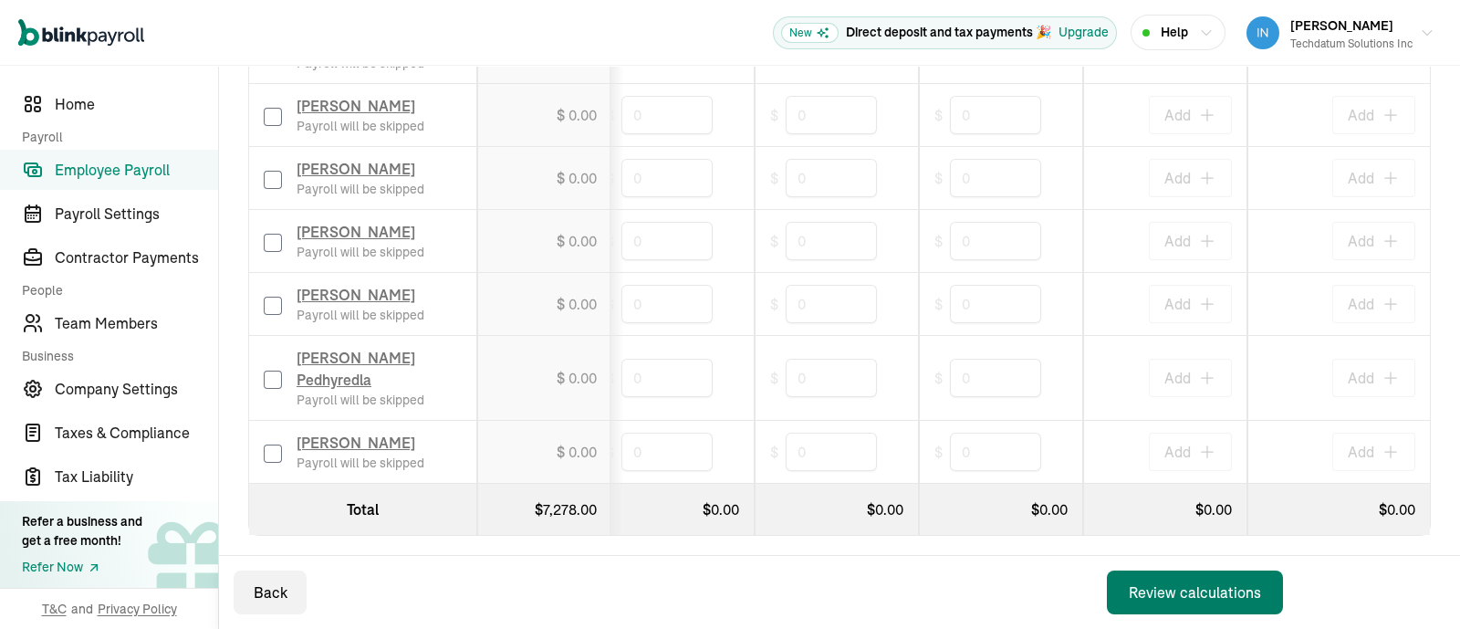
click at [1236, 591] on div "Review calculations" at bounding box center [1195, 592] width 132 height 22
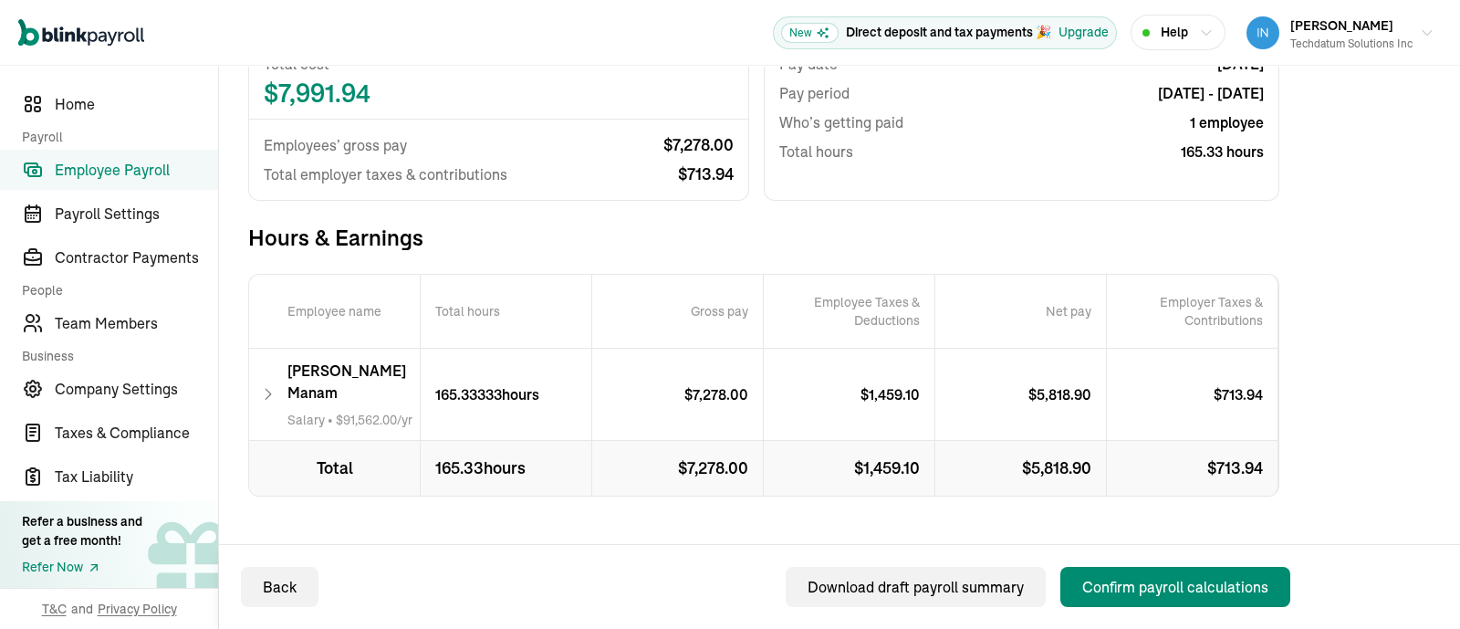
scroll to position [234, 0]
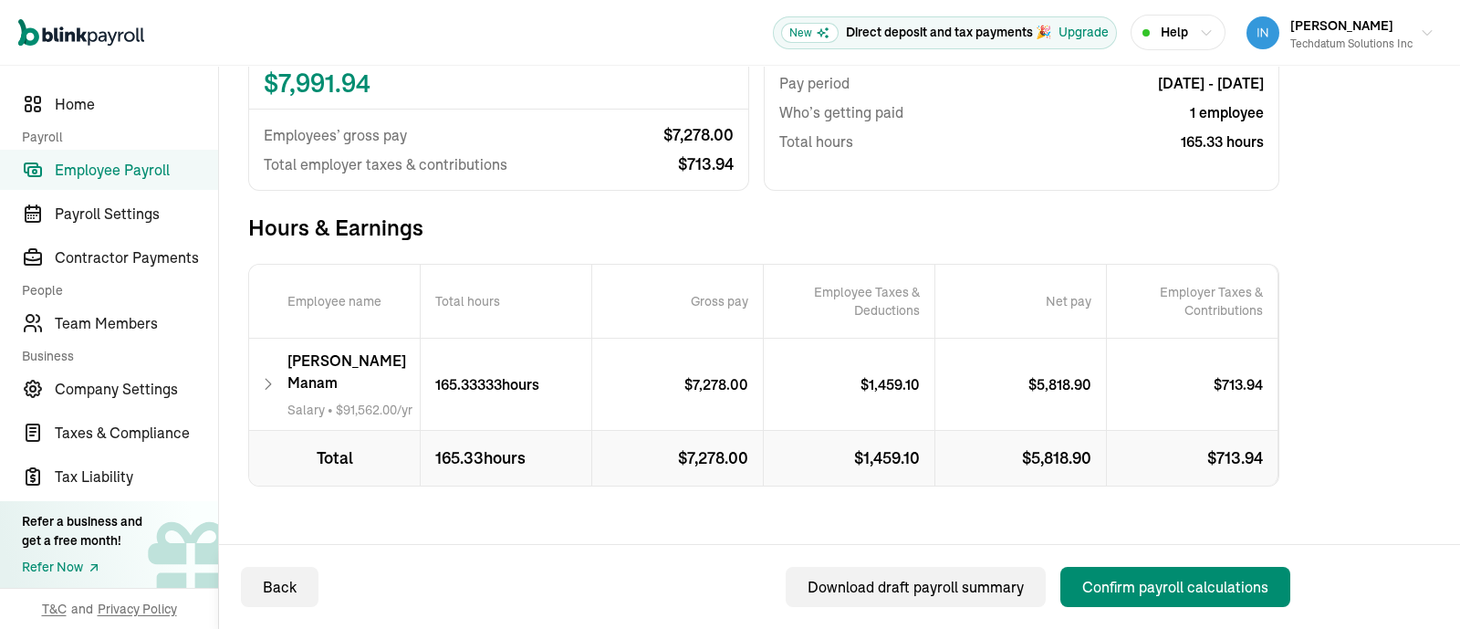
click at [270, 373] on icon at bounding box center [268, 384] width 16 height 22
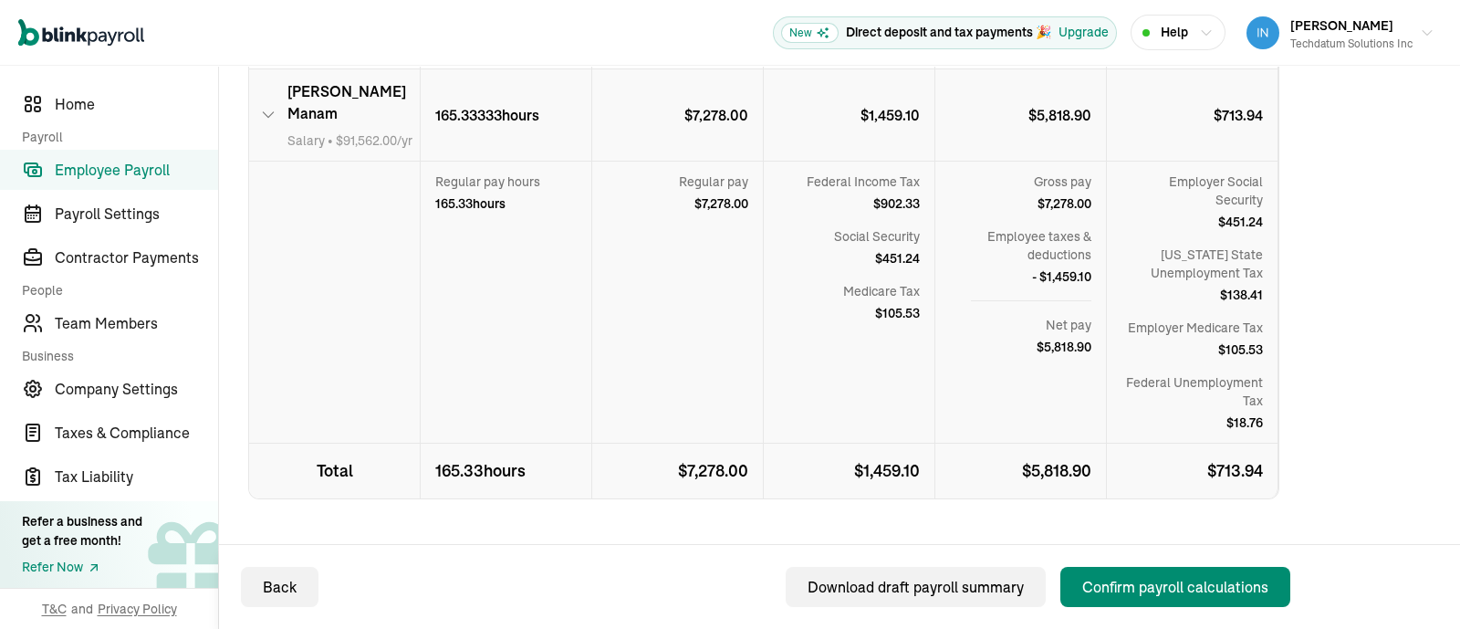
scroll to position [515, 0]
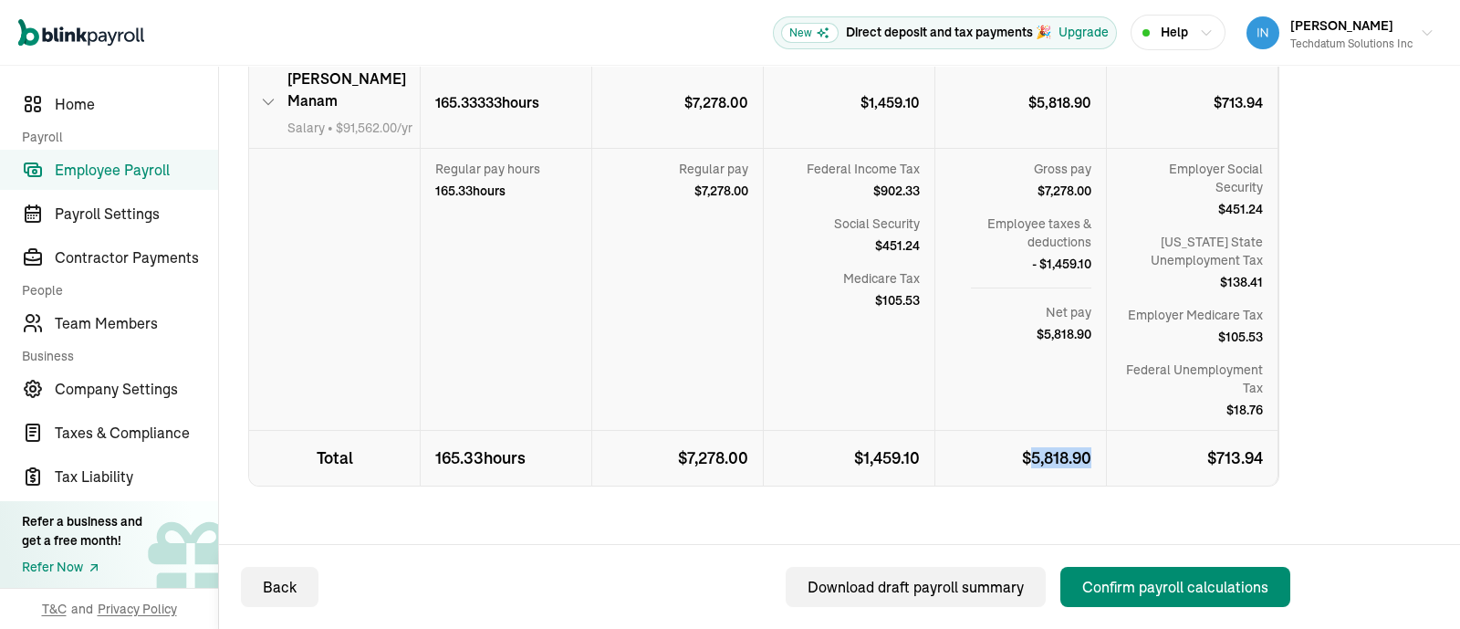
drag, startPoint x: 1025, startPoint y: 432, endPoint x: 1102, endPoint y: 424, distance: 77.0
click at [1102, 431] on p "$ 5,818.90" at bounding box center [1021, 458] width 172 height 55
click at [1068, 470] on div "Total Payroll Cost Total cost $ 7,991.94 Employees’ gross pay $ 7,278.00 Total …" at bounding box center [763, 162] width 1031 height 921
drag, startPoint x: 1029, startPoint y: 437, endPoint x: 1089, endPoint y: 434, distance: 60.3
click at [1089, 434] on p "$ 5,818.90" at bounding box center [1021, 458] width 172 height 55
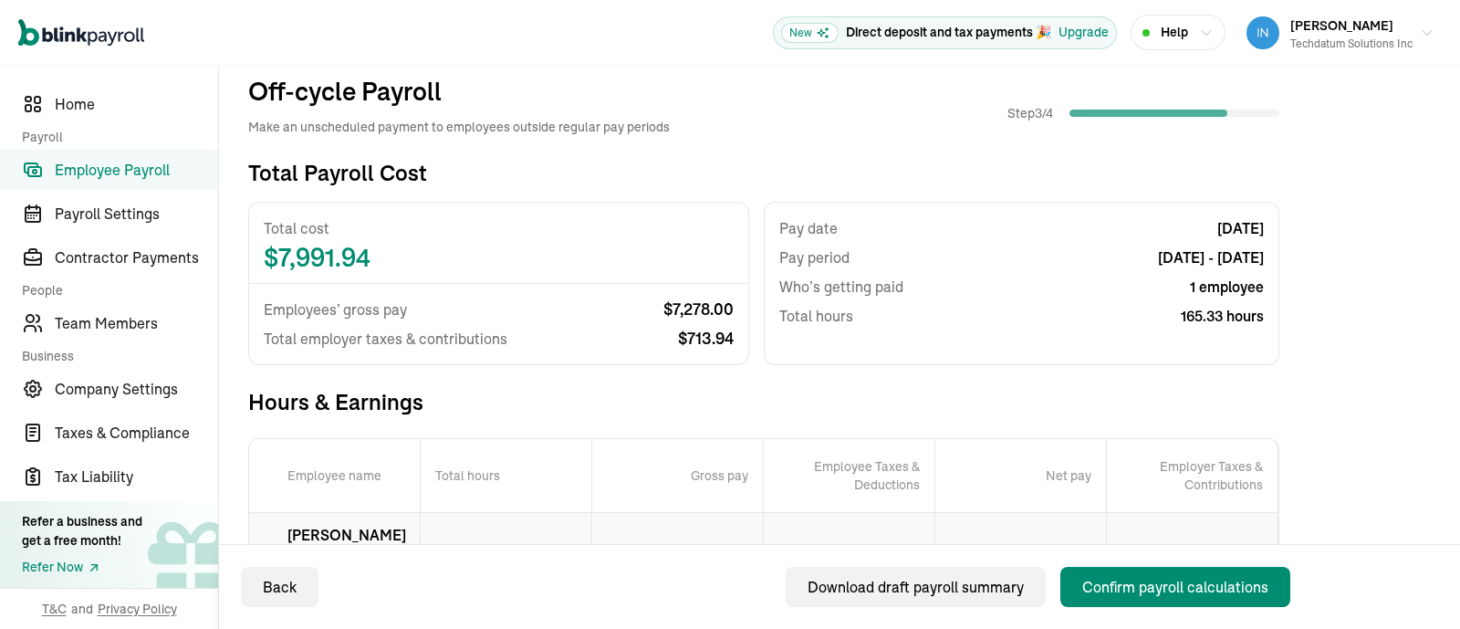
scroll to position [0, 0]
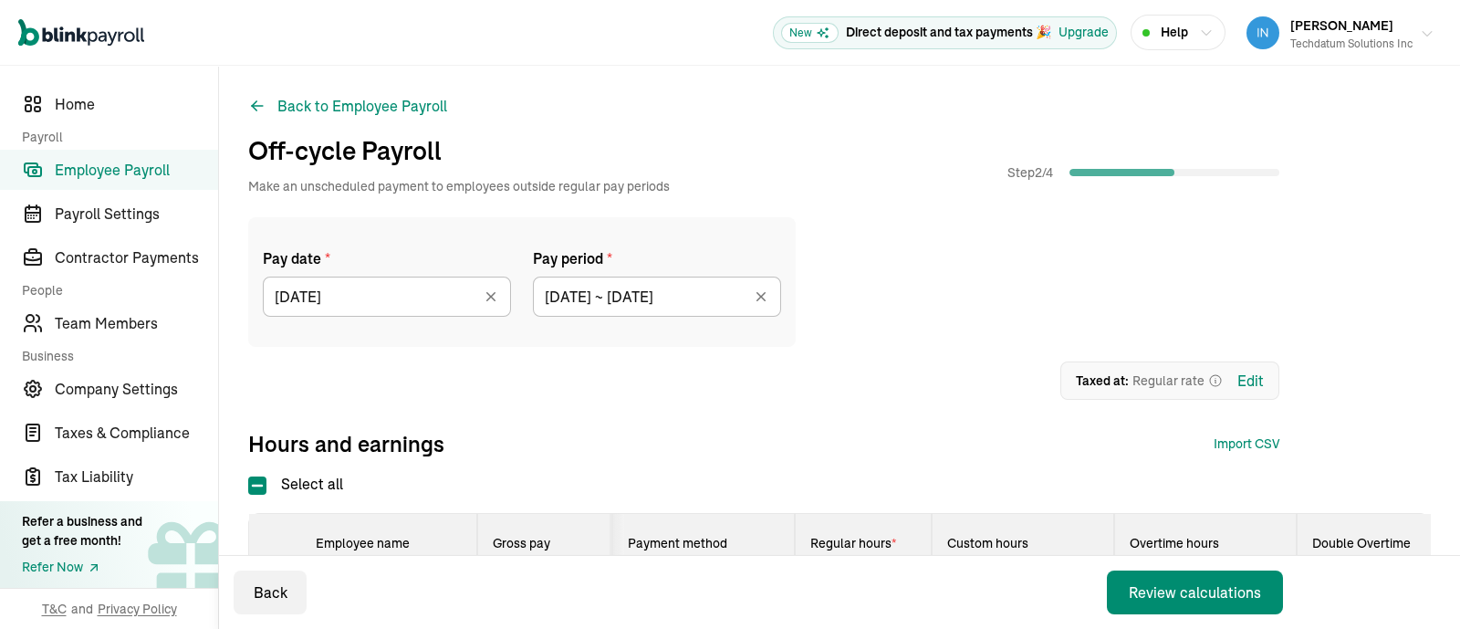
click at [1420, 34] on icon "button" at bounding box center [1427, 33] width 15 height 15
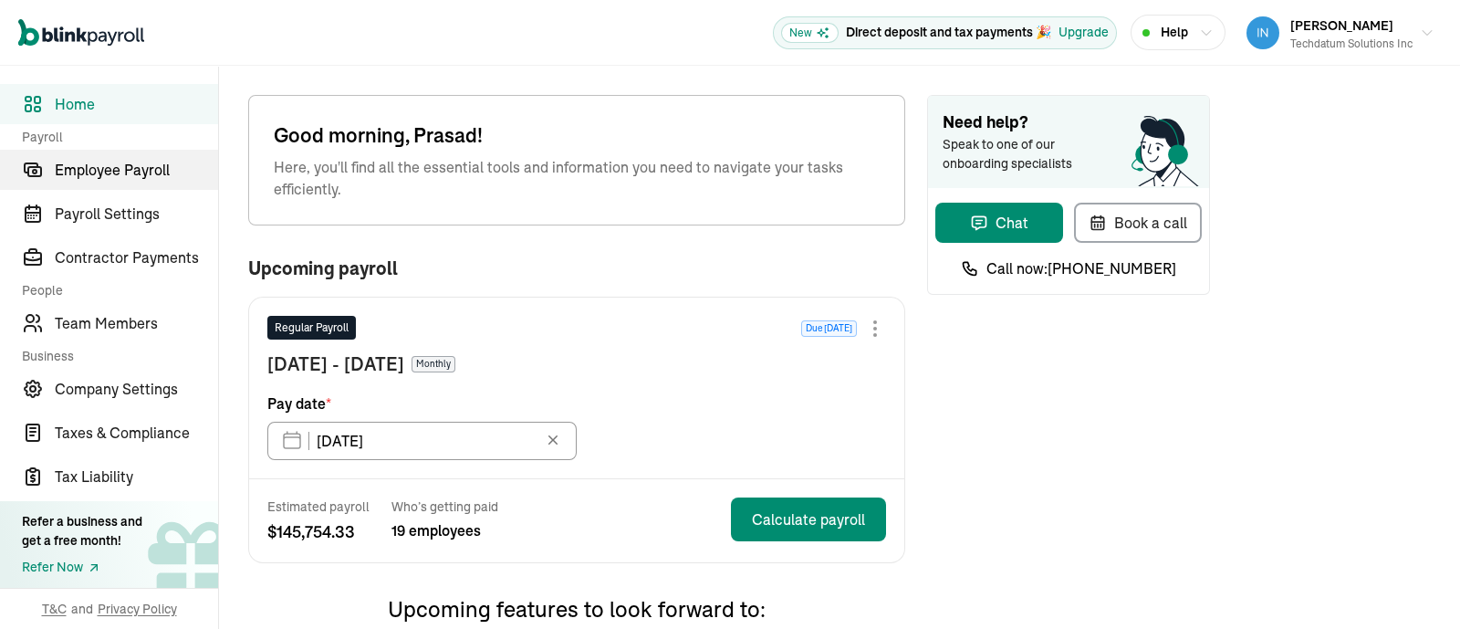
click at [115, 177] on span "Employee Payroll" at bounding box center [136, 170] width 163 height 22
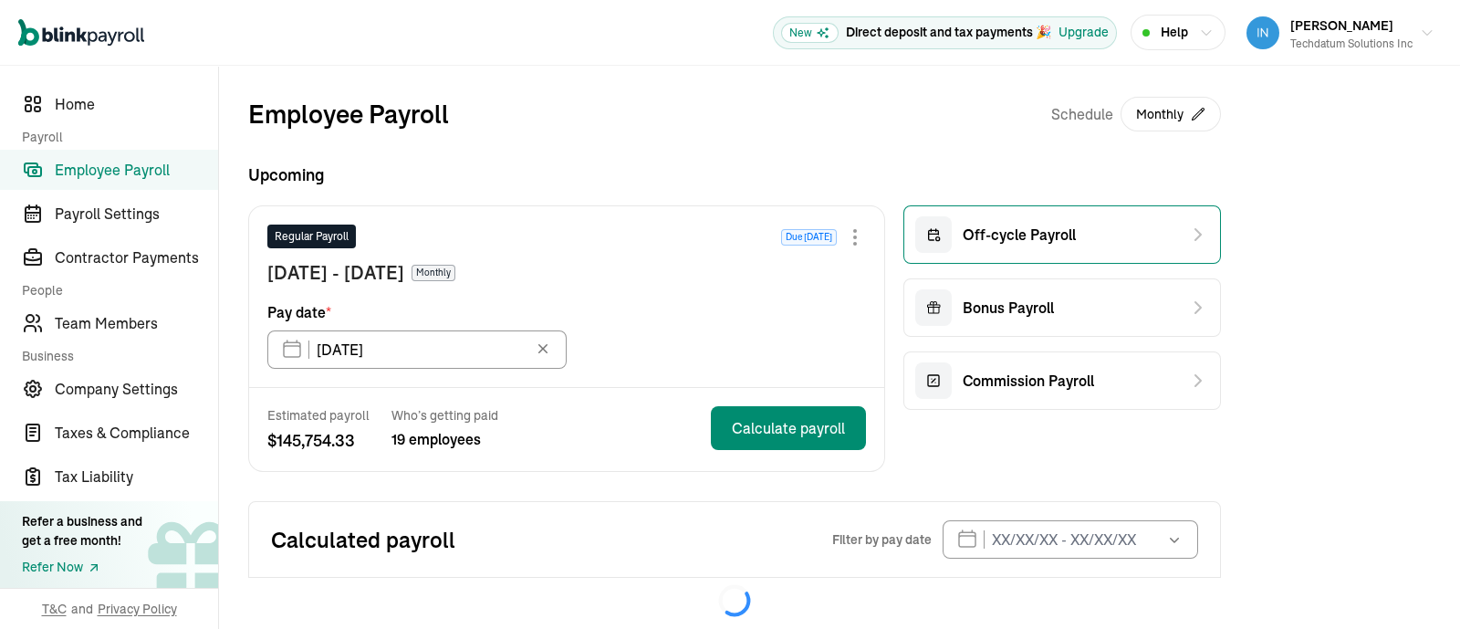
click at [1013, 235] on span "Off-cycle Payroll" at bounding box center [1019, 235] width 113 height 22
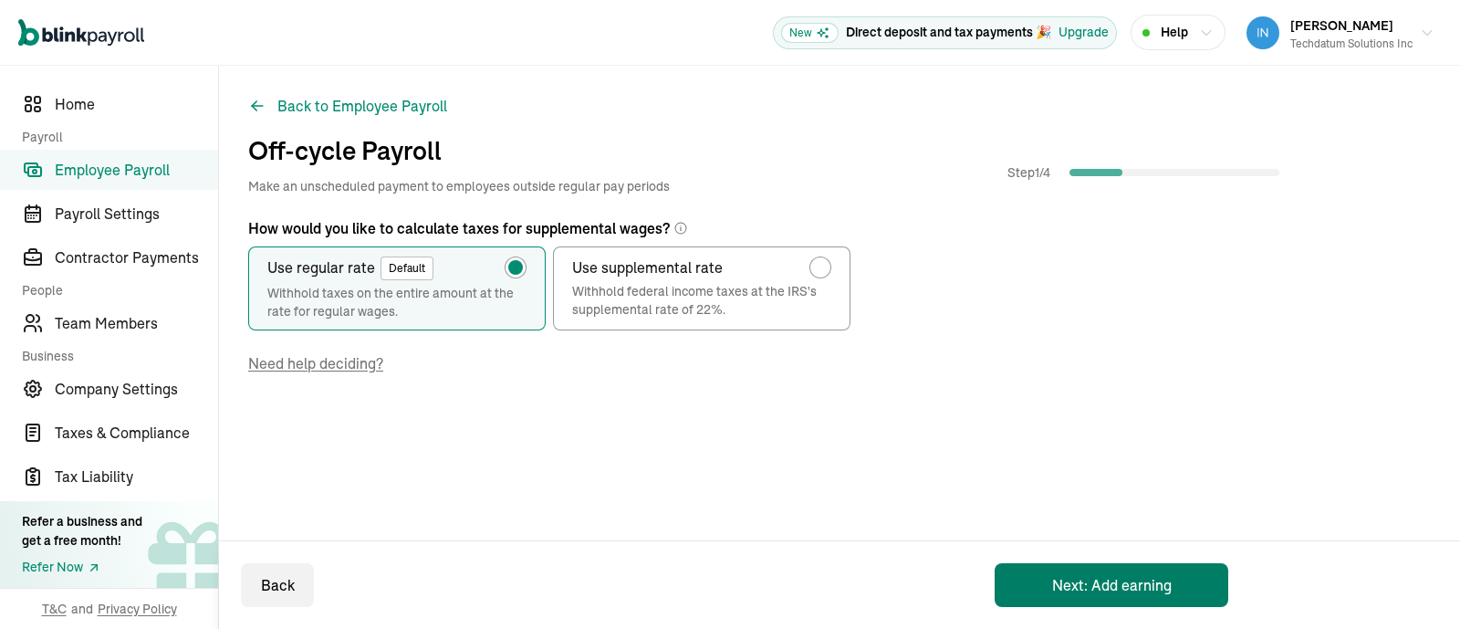
click at [1058, 584] on button "Next: Add earning" at bounding box center [1111, 585] width 234 height 44
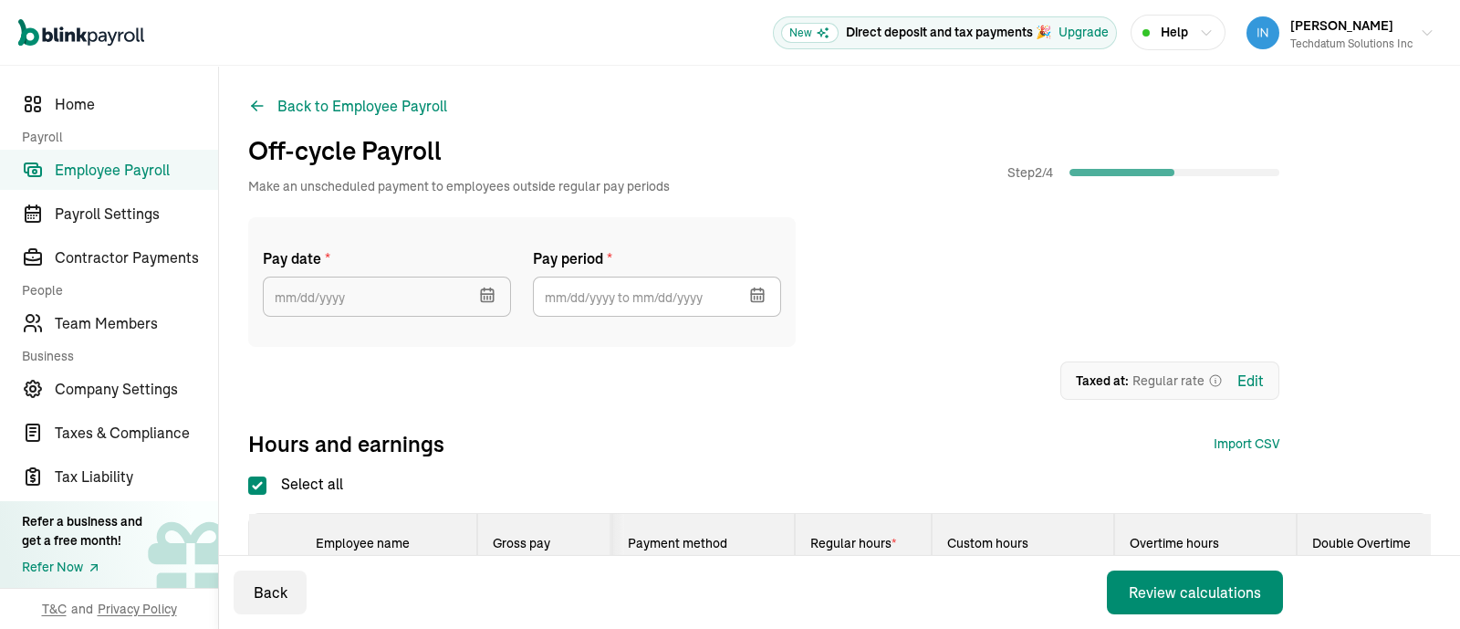
checkbox input "true"
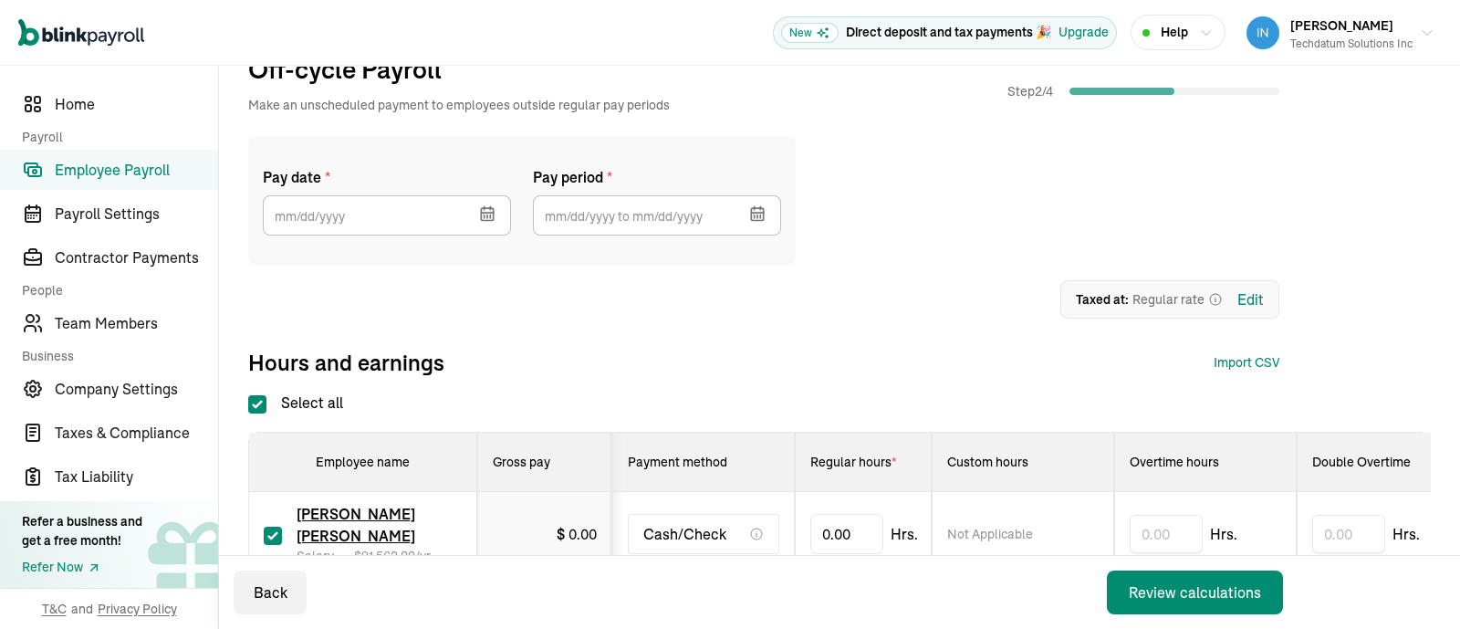
scroll to position [113, 0]
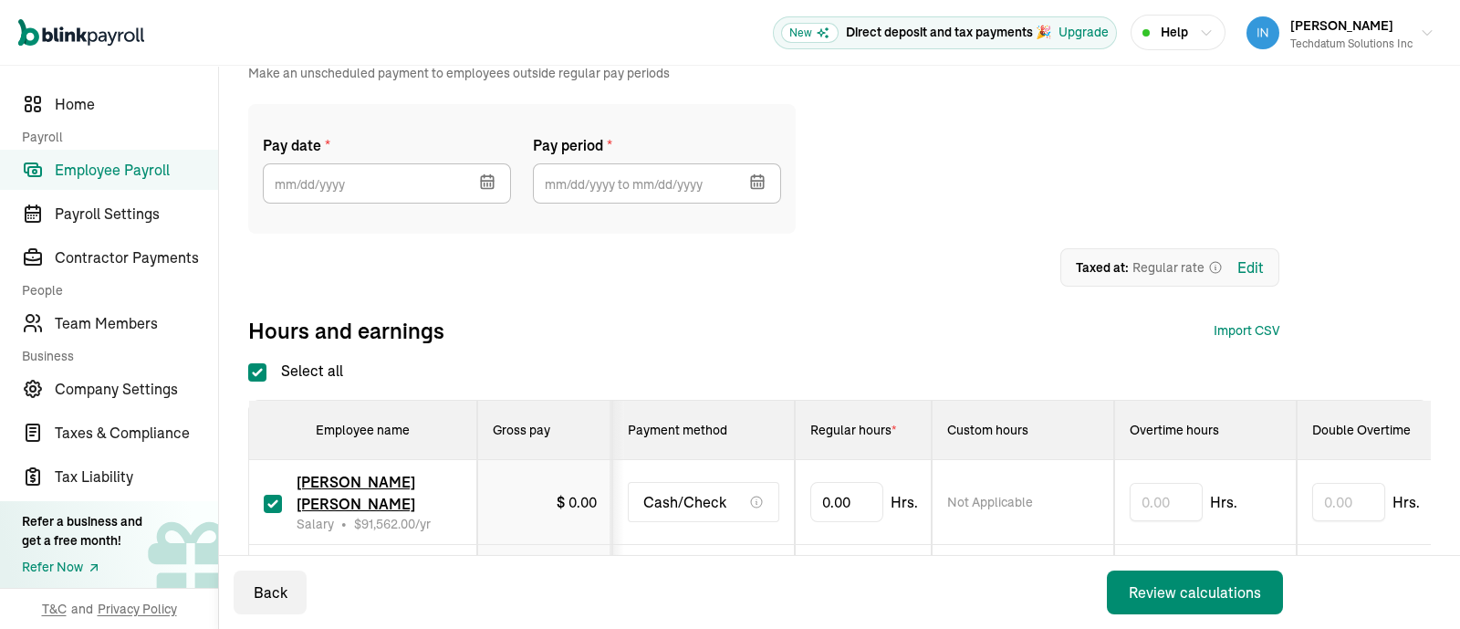
click at [487, 181] on icon "button" at bounding box center [487, 181] width 18 height 18
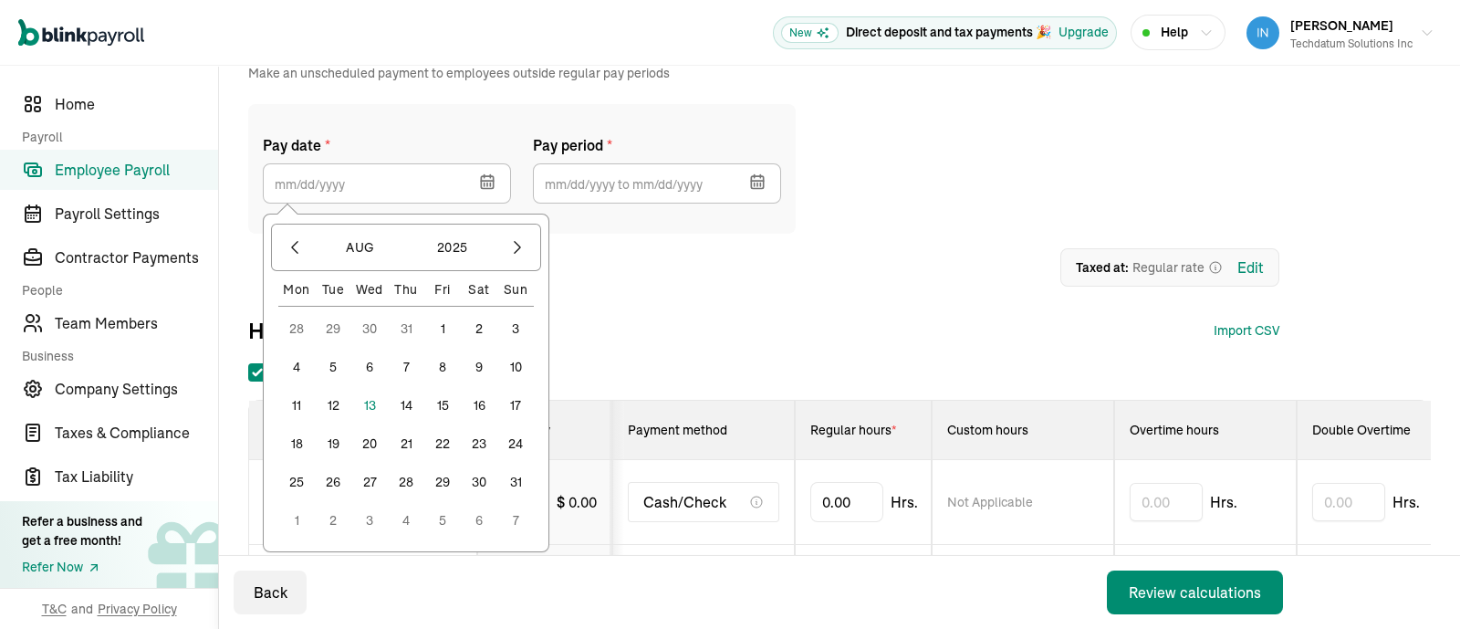
click at [521, 482] on button "31" at bounding box center [515, 481] width 36 height 36
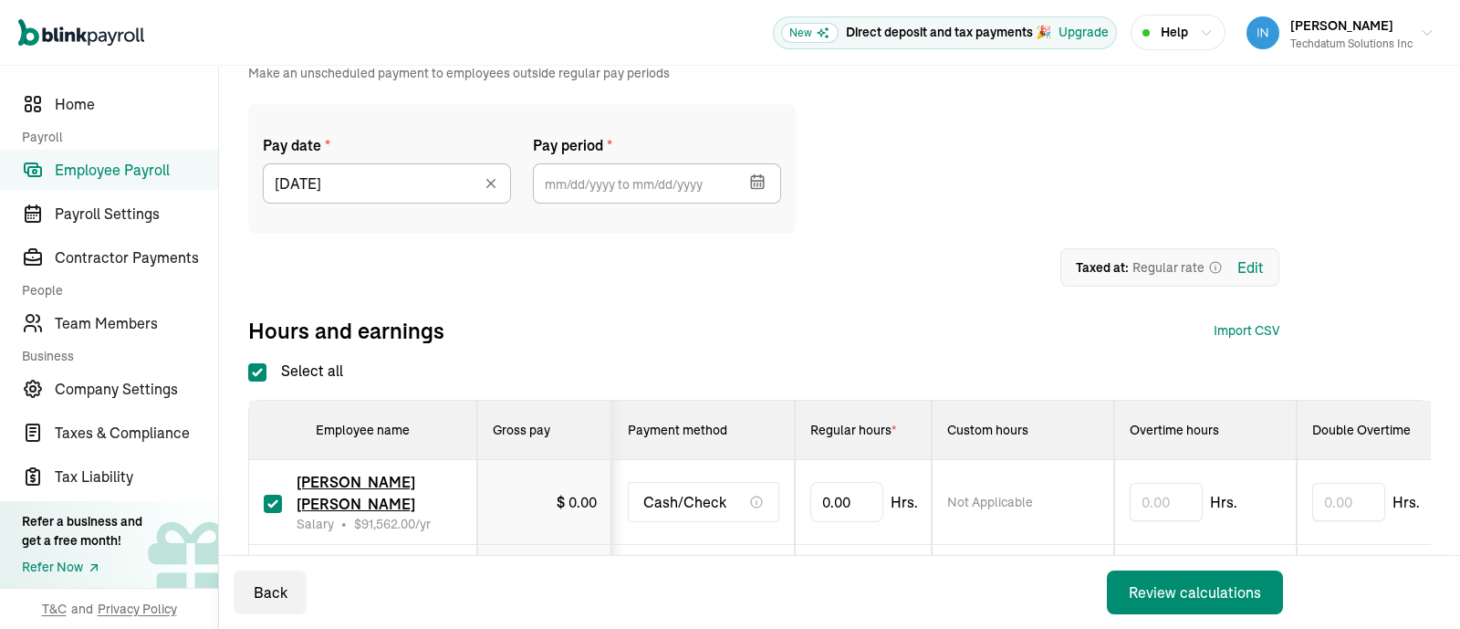
click at [763, 184] on icon "button" at bounding box center [757, 182] width 12 height 12
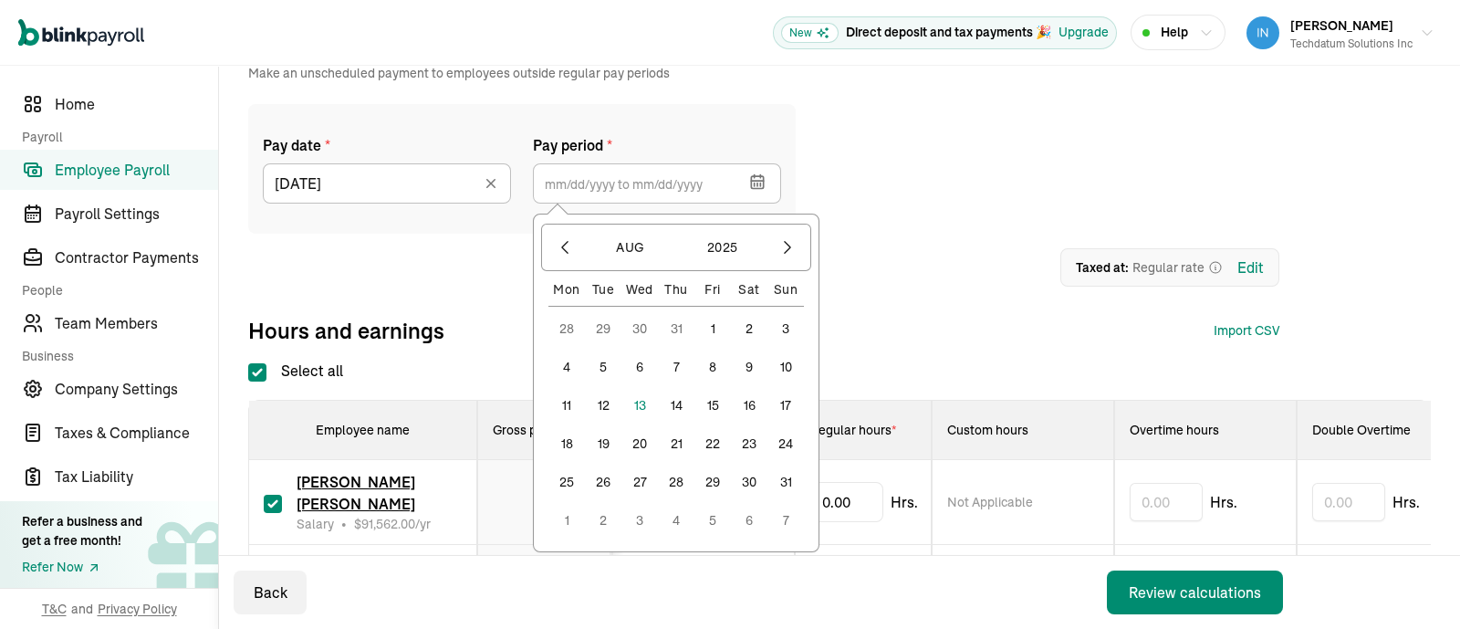
click at [717, 329] on button "1" at bounding box center [712, 328] width 36 height 36
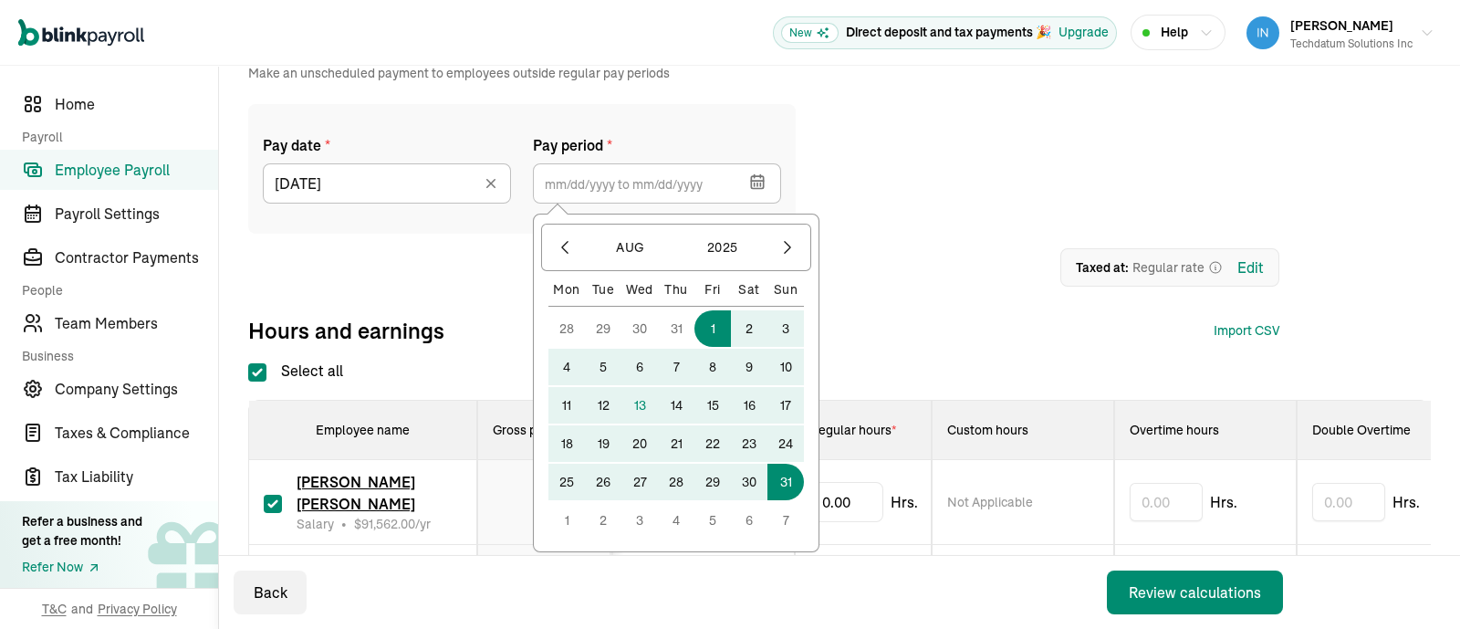
click at [790, 474] on button "31" at bounding box center [785, 481] width 36 height 36
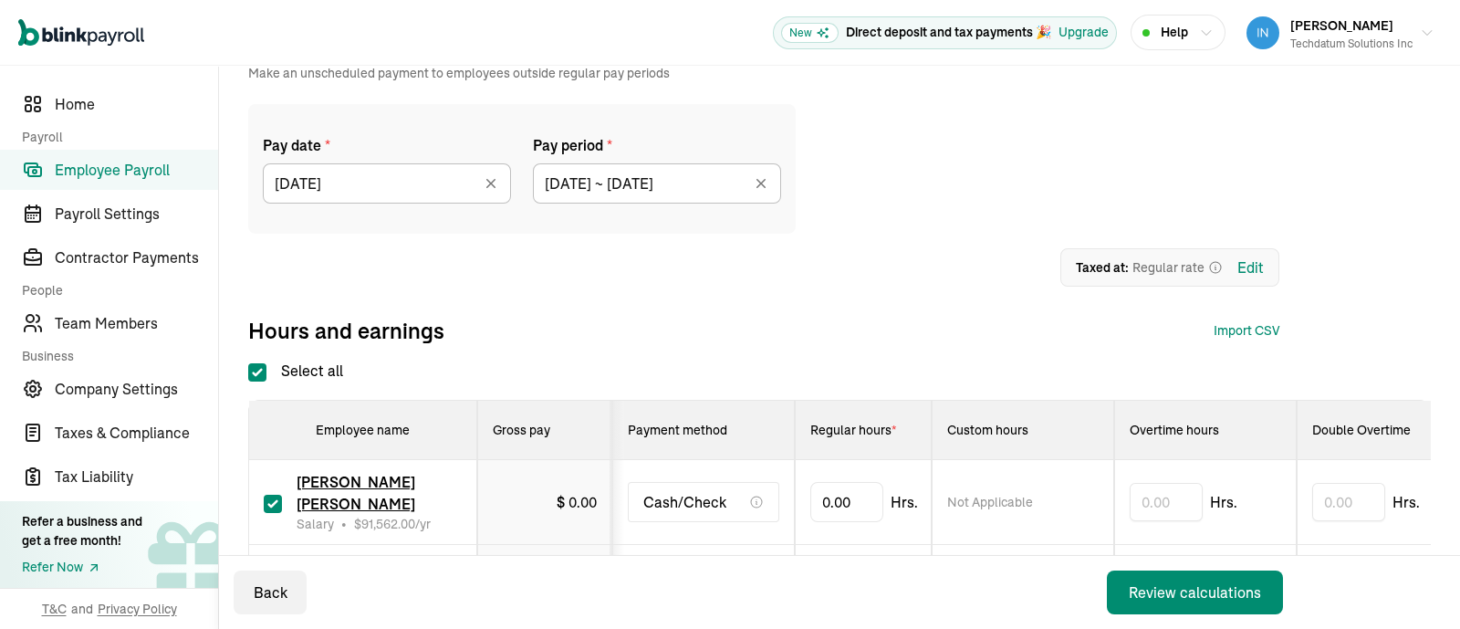
type input "08/01/2025 ~ 08/31/2025"
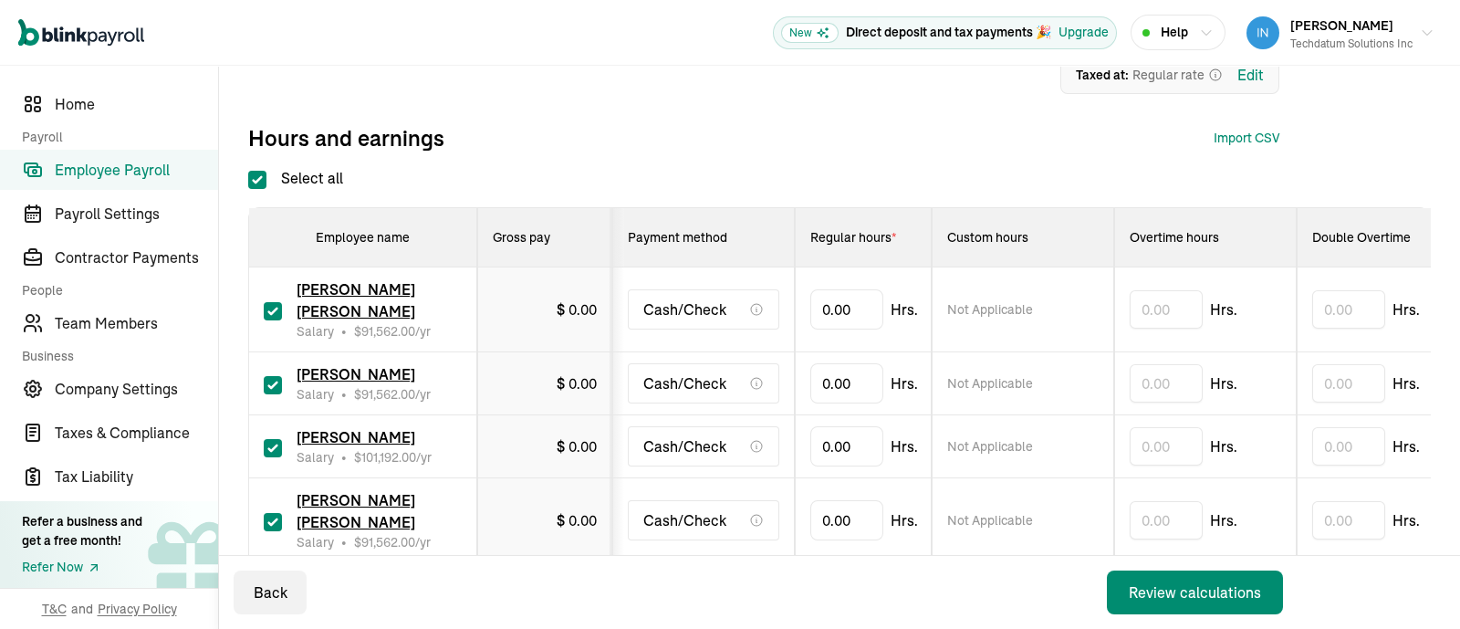
scroll to position [342, 0]
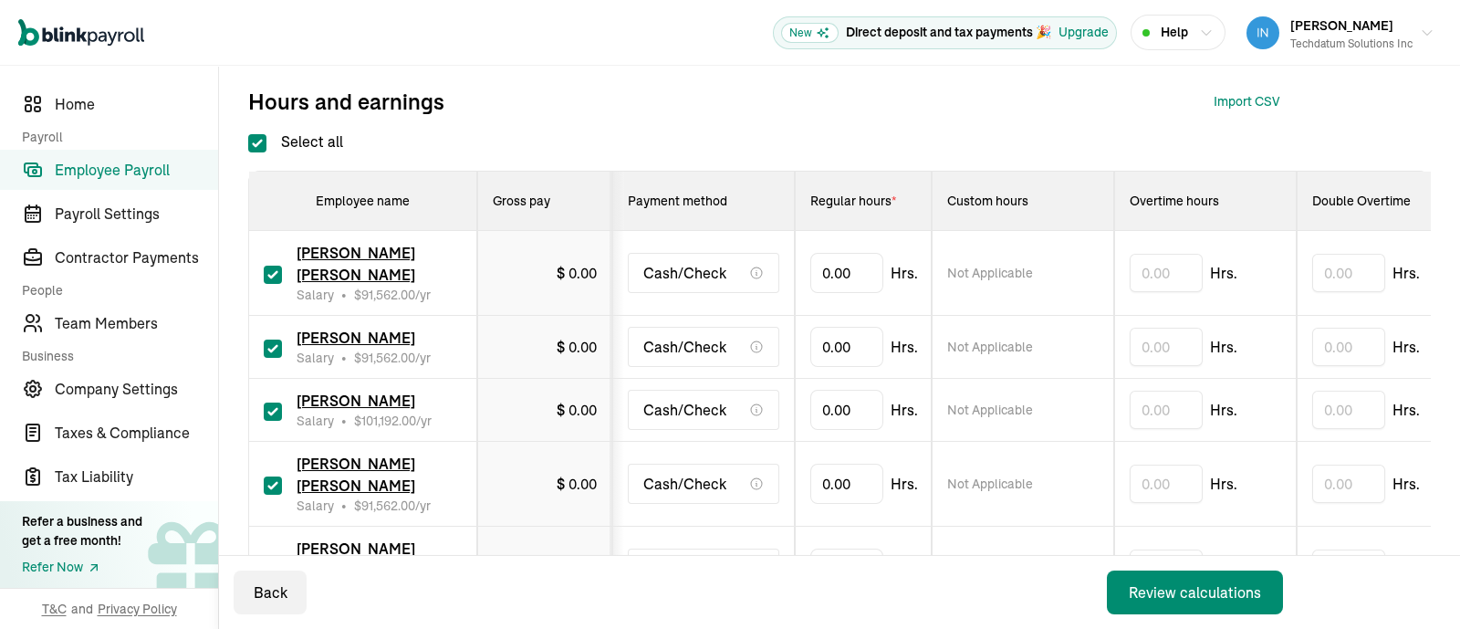
click at [252, 141] on input "Select all" at bounding box center [257, 143] width 18 height 18
checkbox input "false"
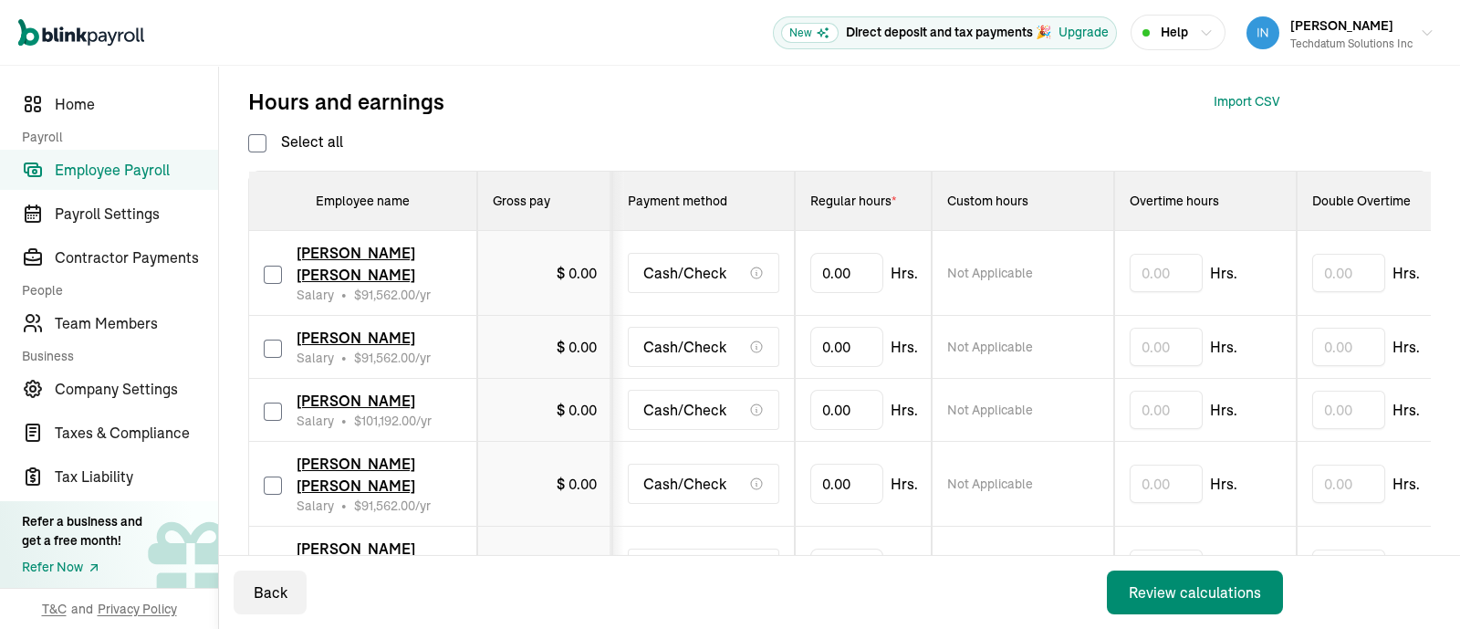
checkbox input "false"
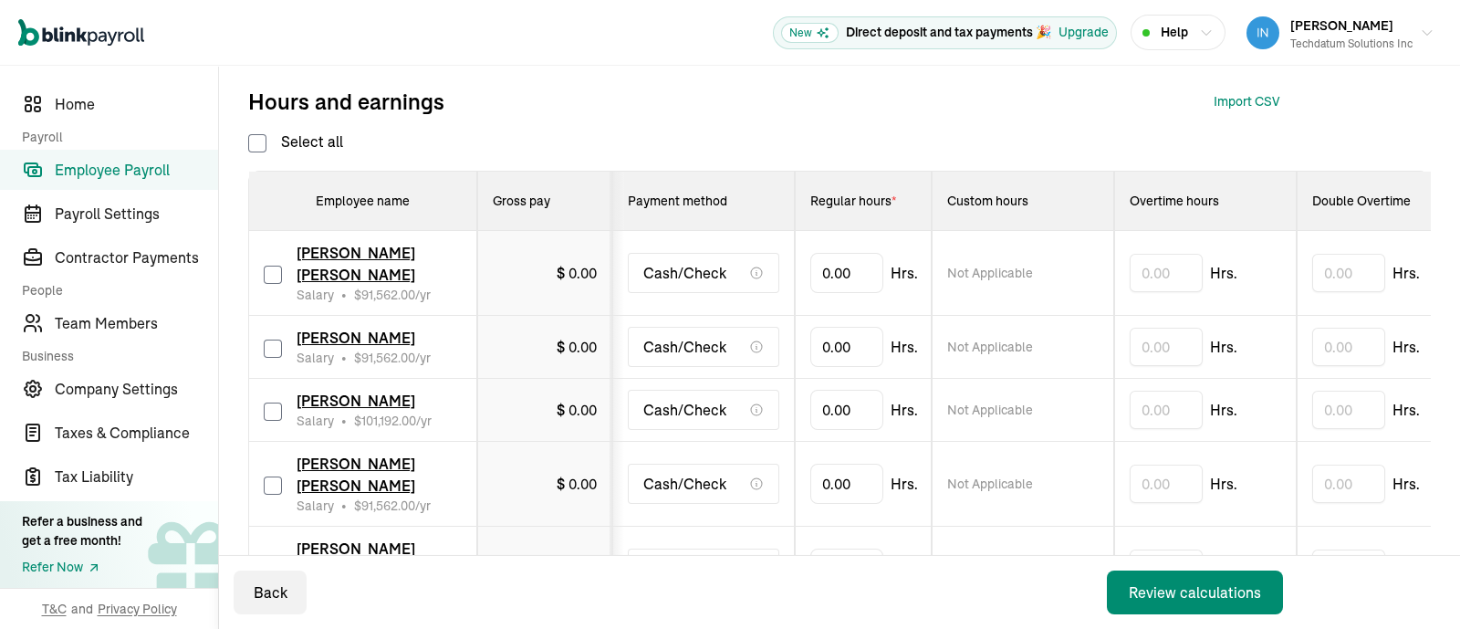
checkbox input "false"
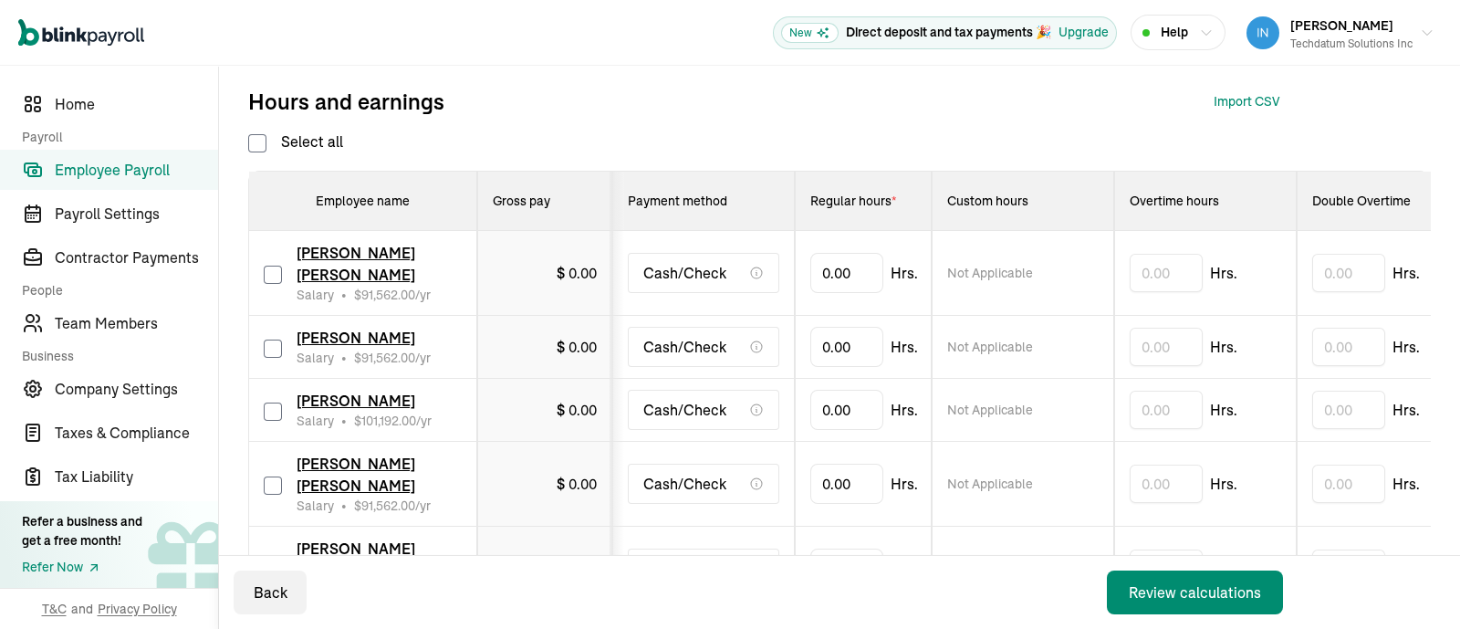
checkbox input "false"
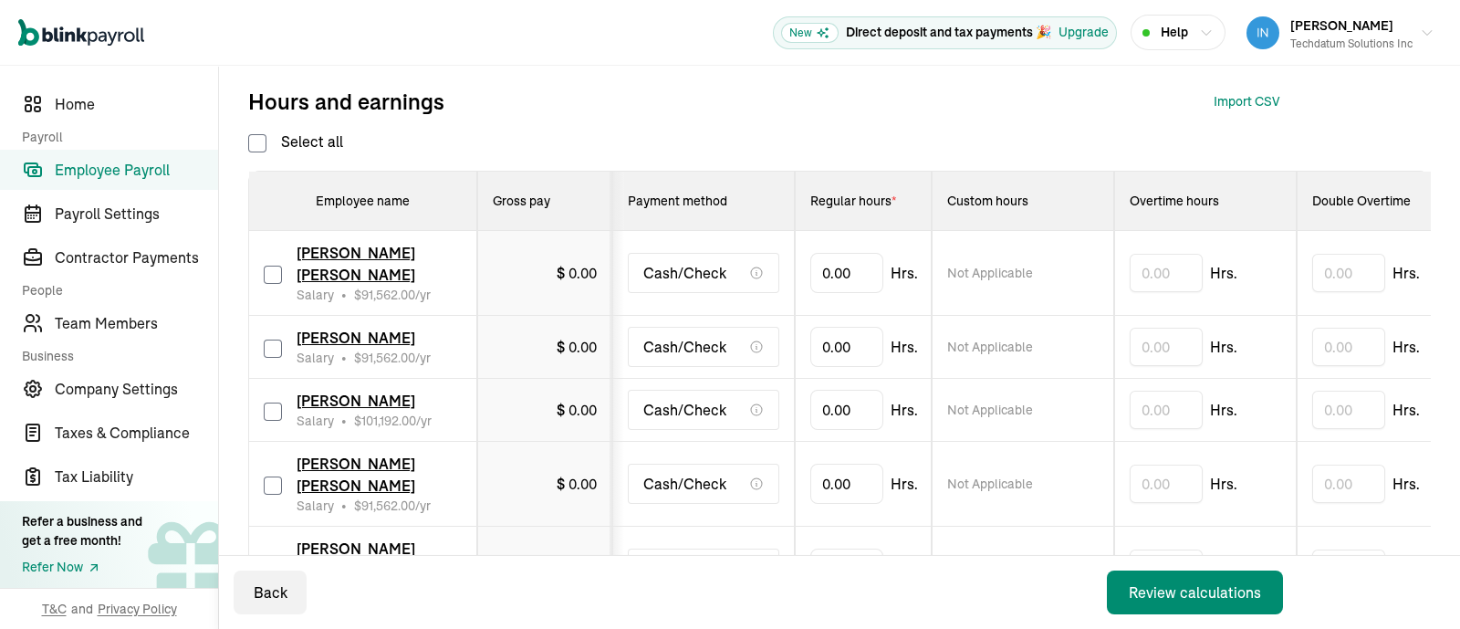
checkbox input "false"
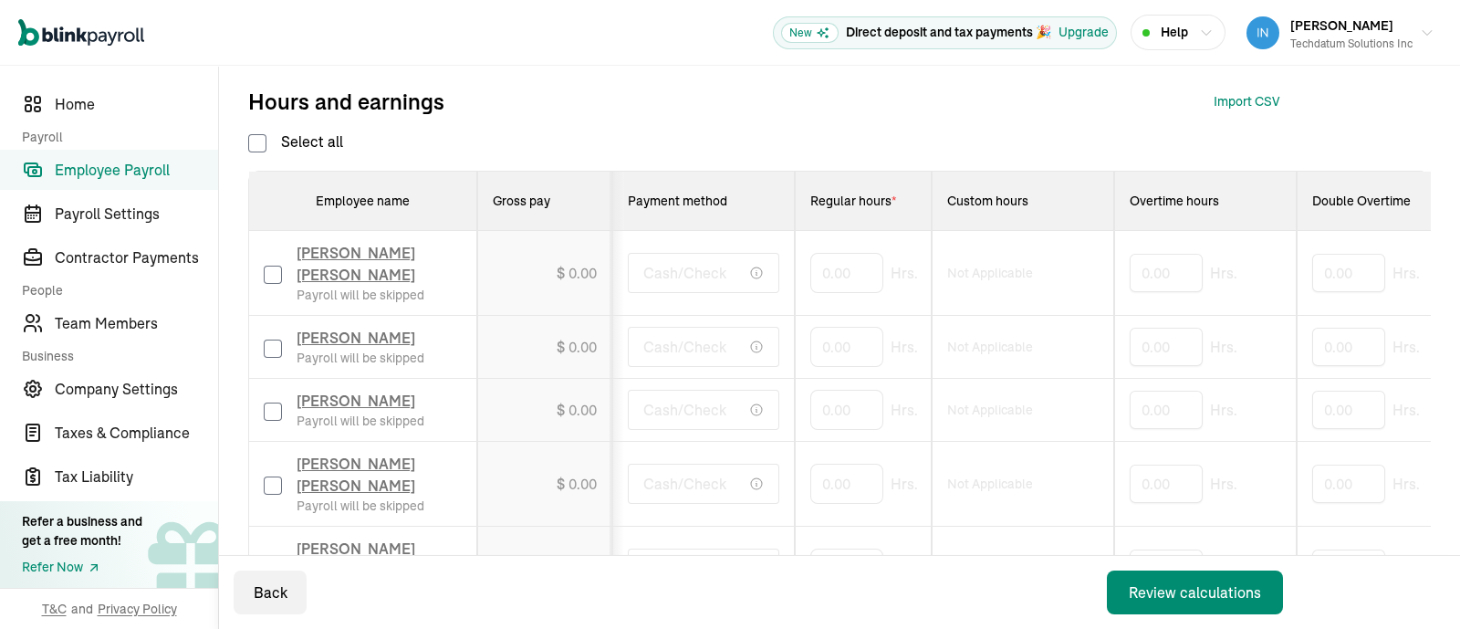
click at [273, 346] on input "checkbox" at bounding box center [273, 348] width 18 height 18
checkbox input "true"
drag, startPoint x: 859, startPoint y: 345, endPoint x: 778, endPoint y: 345, distance: 81.2
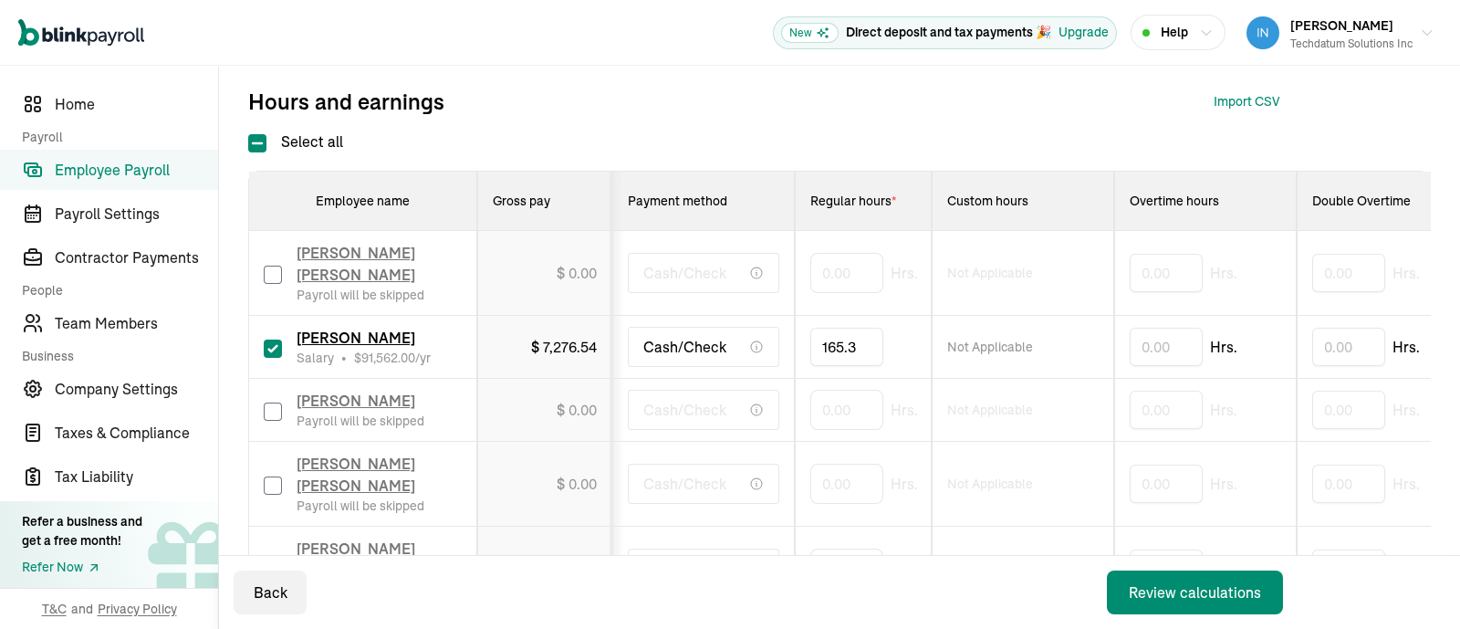
type input "165.33"
click at [1195, 595] on div "Review calculations" at bounding box center [1195, 592] width 132 height 22
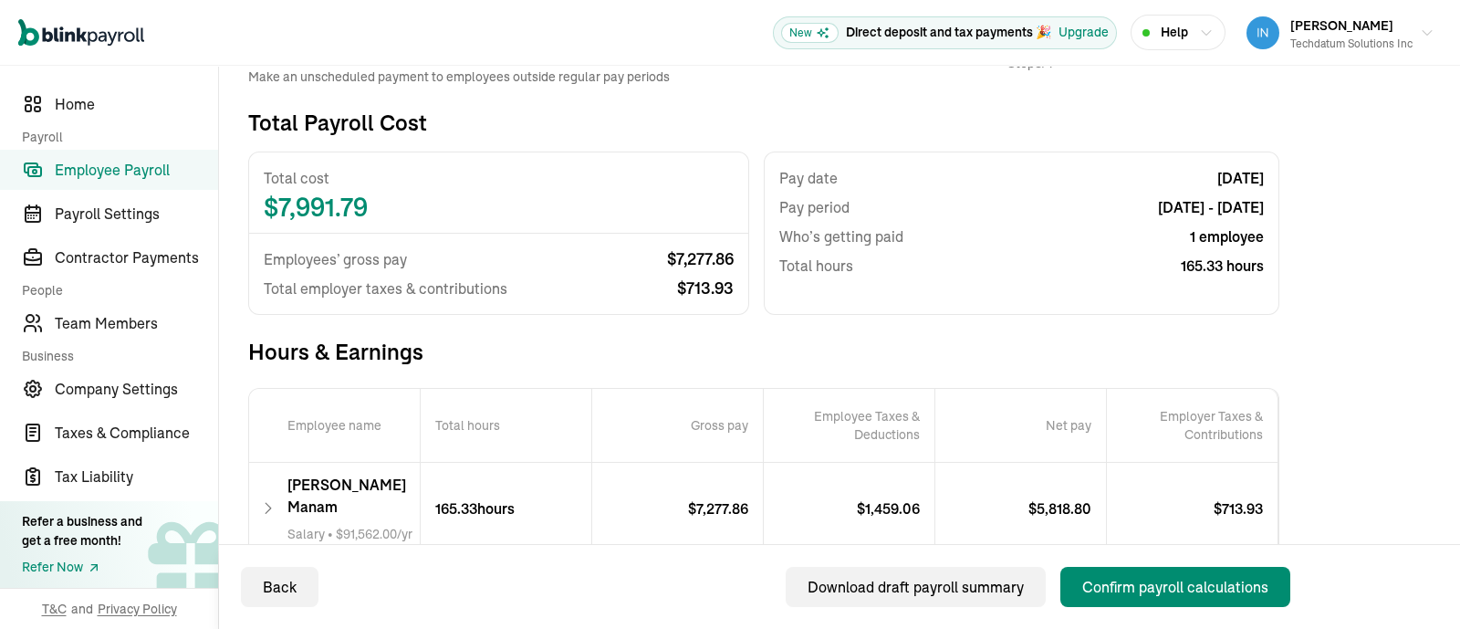
scroll to position [234, 0]
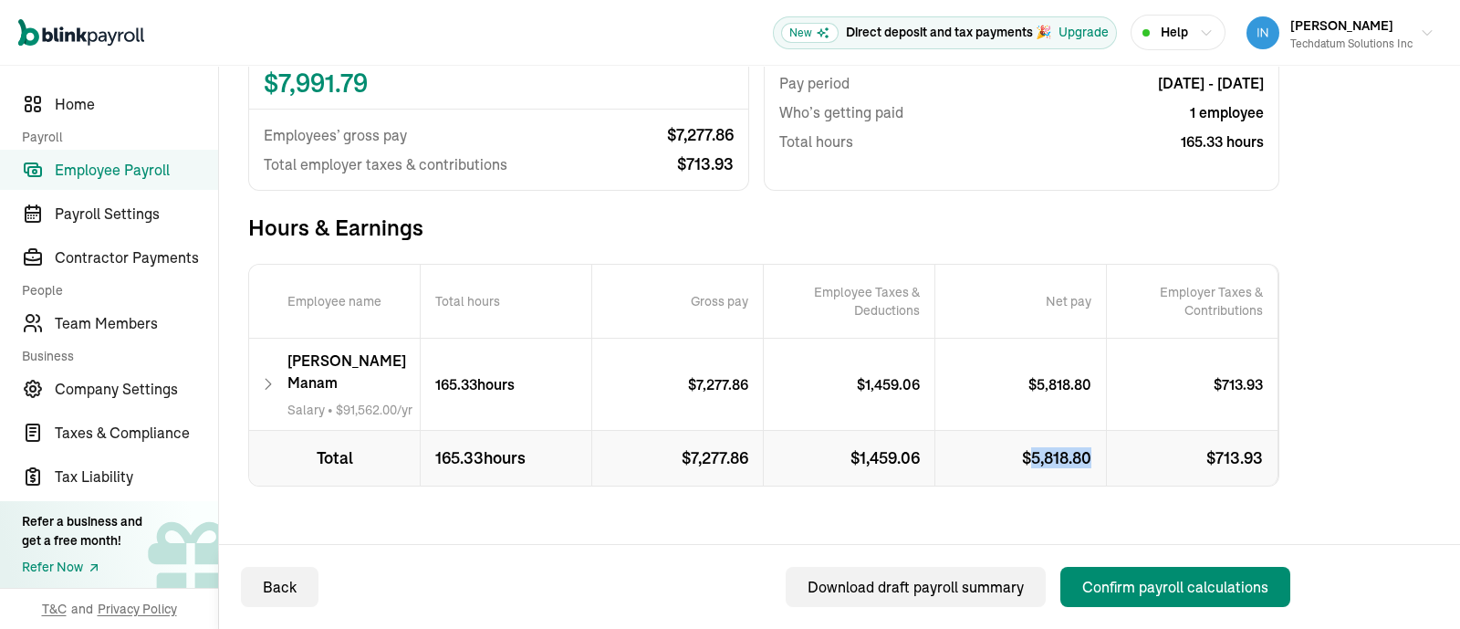
drag, startPoint x: 1095, startPoint y: 436, endPoint x: 1032, endPoint y: 435, distance: 63.0
click at [1032, 435] on p "$ 5,818.80" at bounding box center [1021, 458] width 172 height 55
copy p "5,818.80"
drag, startPoint x: 748, startPoint y: 436, endPoint x: 698, endPoint y: 435, distance: 50.2
click at [691, 435] on p "$ 7,277.86" at bounding box center [678, 458] width 172 height 55
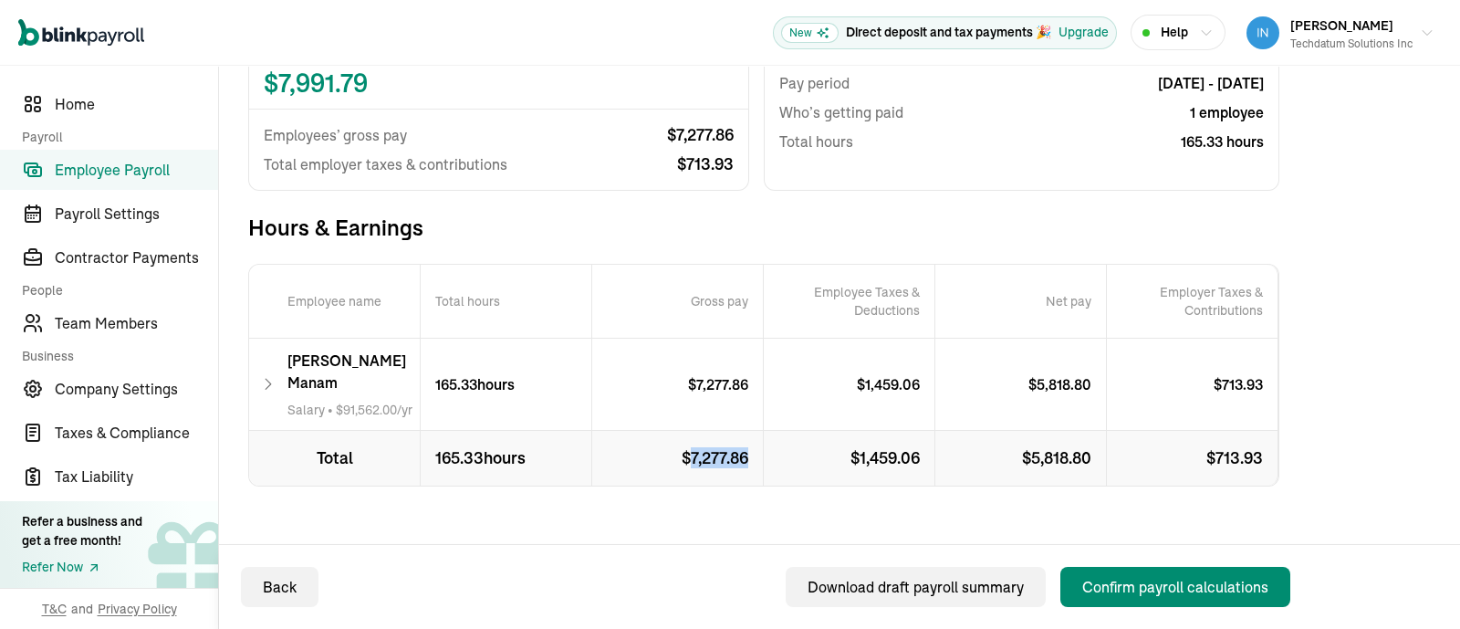
copy p "7,277.86"
drag, startPoint x: 918, startPoint y: 438, endPoint x: 860, endPoint y: 437, distance: 57.5
click at [860, 437] on p "$ 1,459.06" at bounding box center [850, 458] width 172 height 55
copy p "1,459.06"
drag, startPoint x: 1218, startPoint y: 433, endPoint x: 1271, endPoint y: 433, distance: 52.9
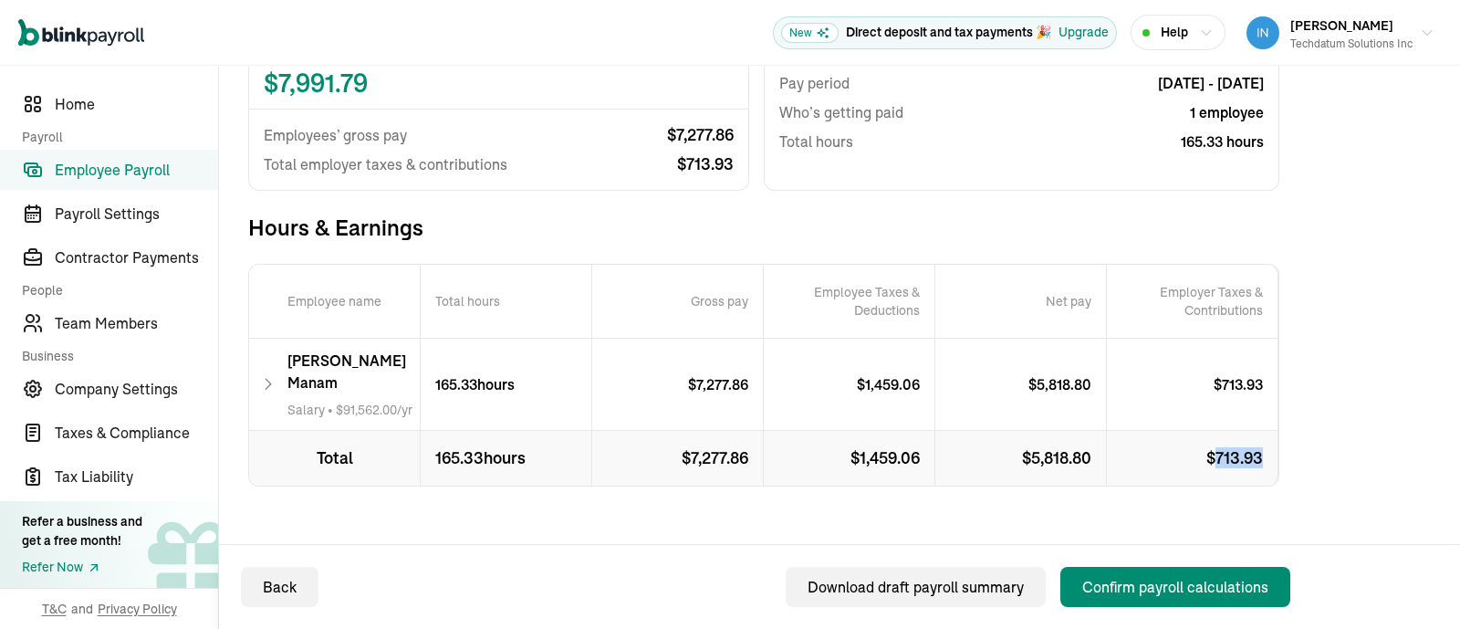
click at [1271, 433] on p "$ 713.93" at bounding box center [1193, 458] width 172 height 55
copy p "713.93"
click at [269, 373] on icon at bounding box center [268, 384] width 16 height 22
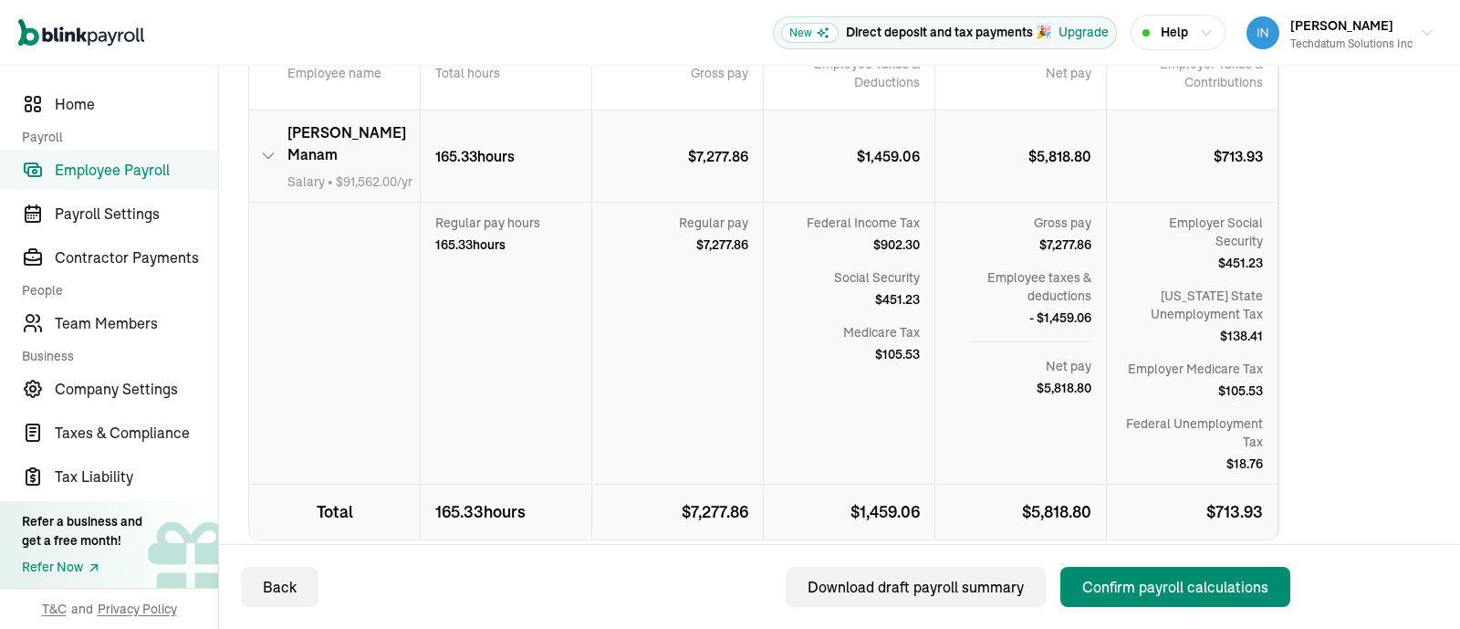
scroll to position [348, 0]
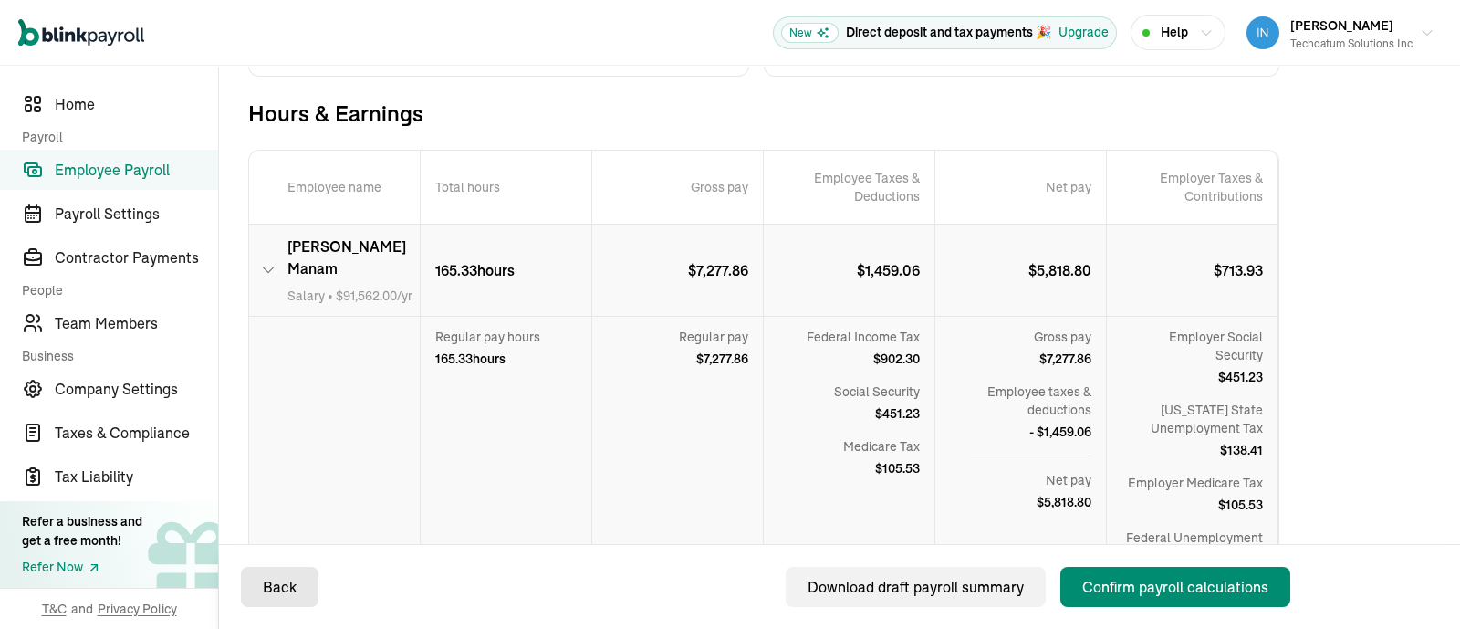
click at [263, 596] on div "Back" at bounding box center [280, 587] width 34 height 22
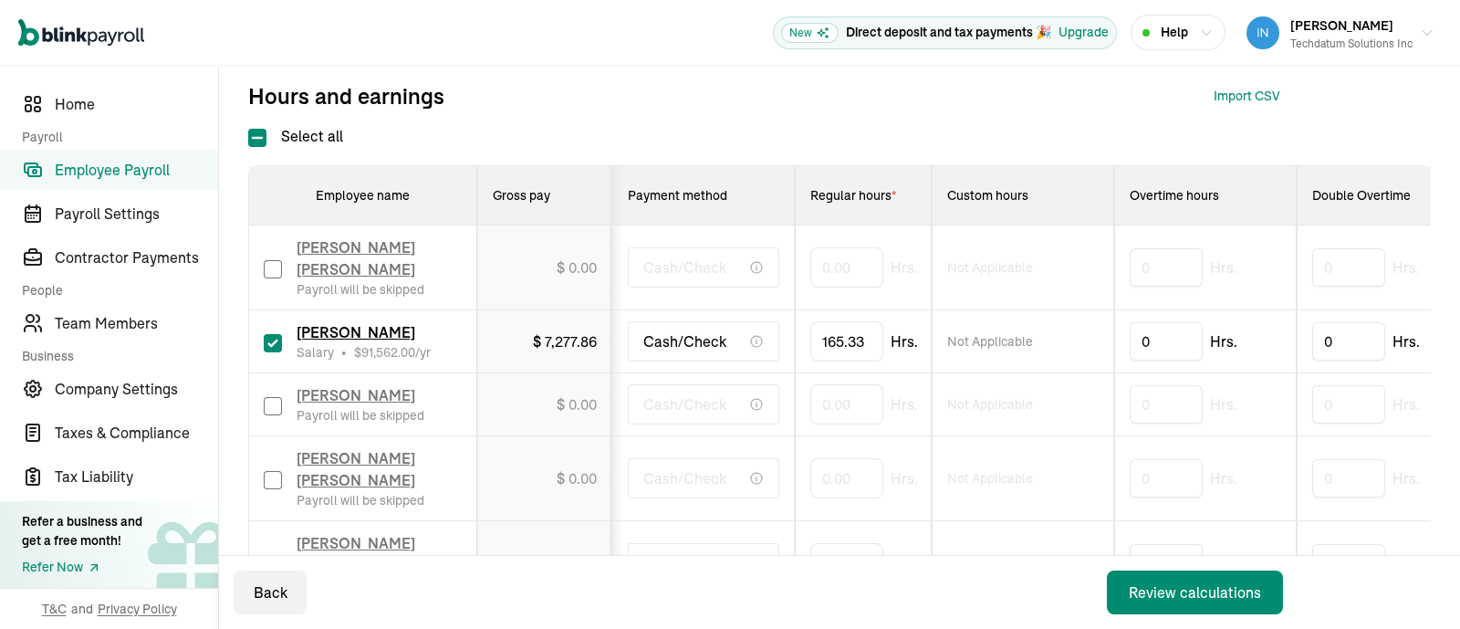
scroll to position [348, 0]
type input "165.33333"
click at [1189, 583] on div "Review calculations" at bounding box center [1195, 592] width 132 height 22
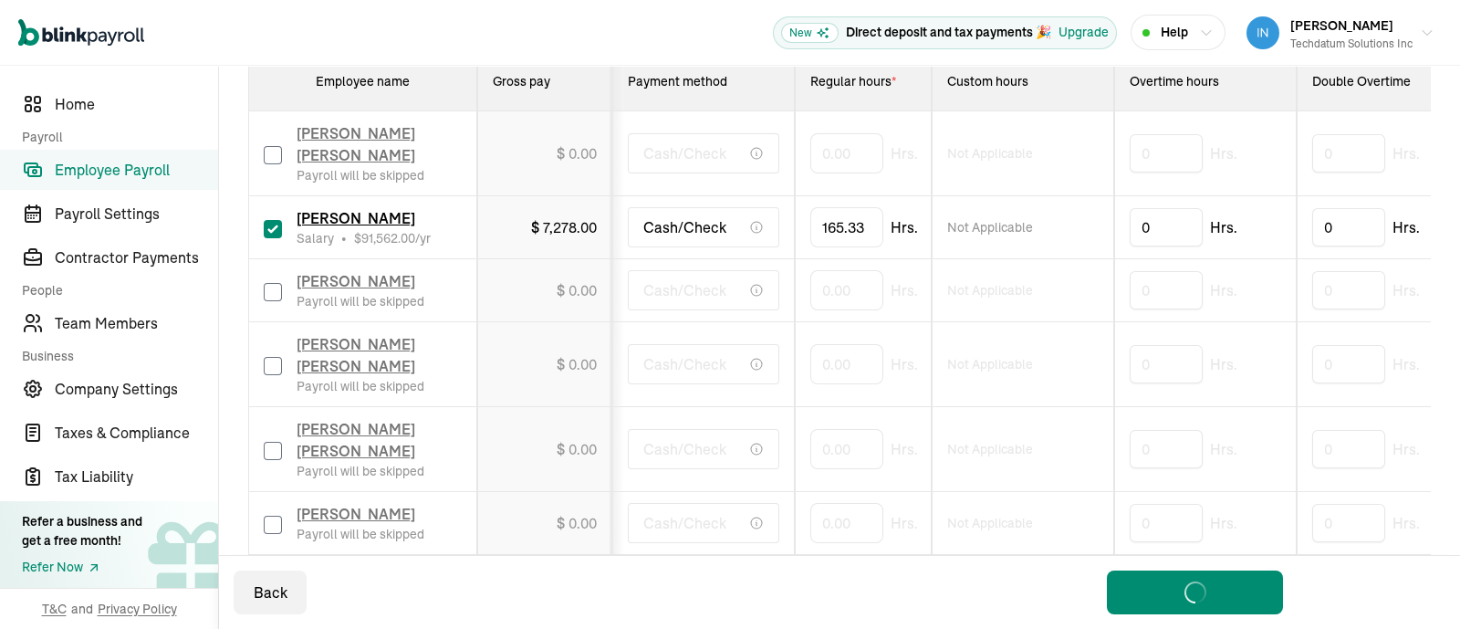
scroll to position [576, 0]
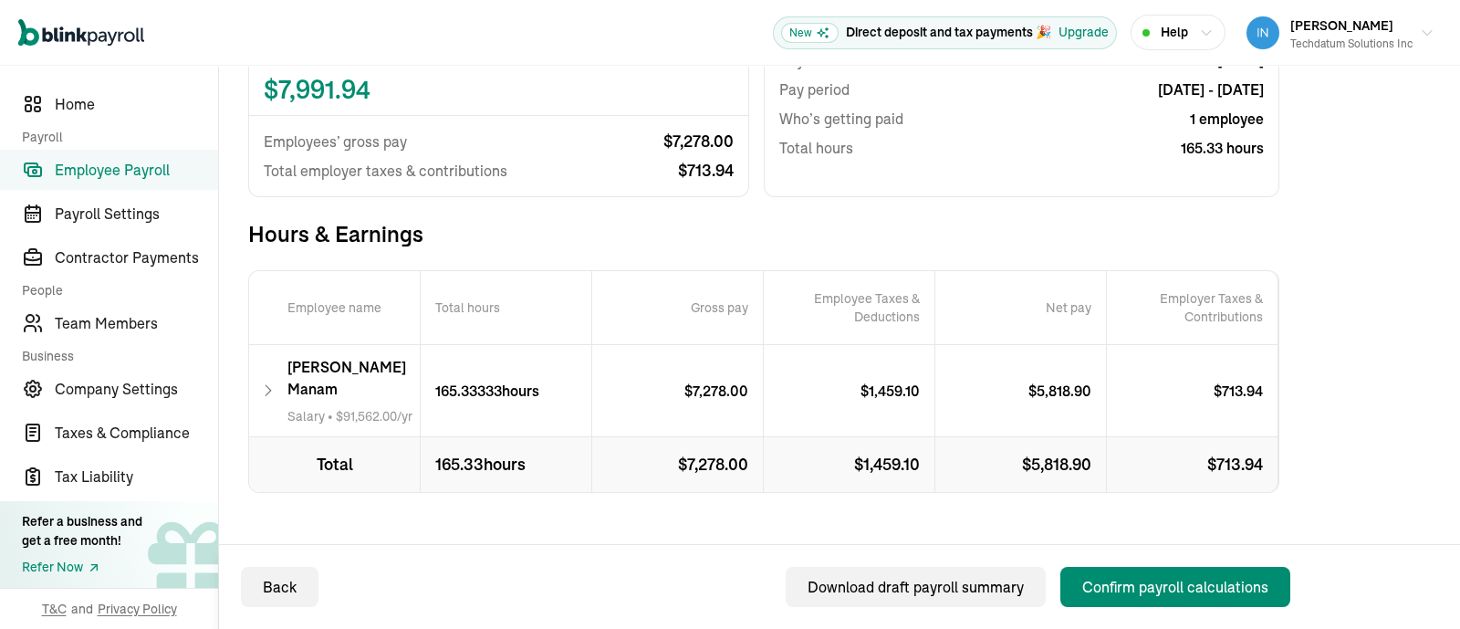
scroll to position [234, 0]
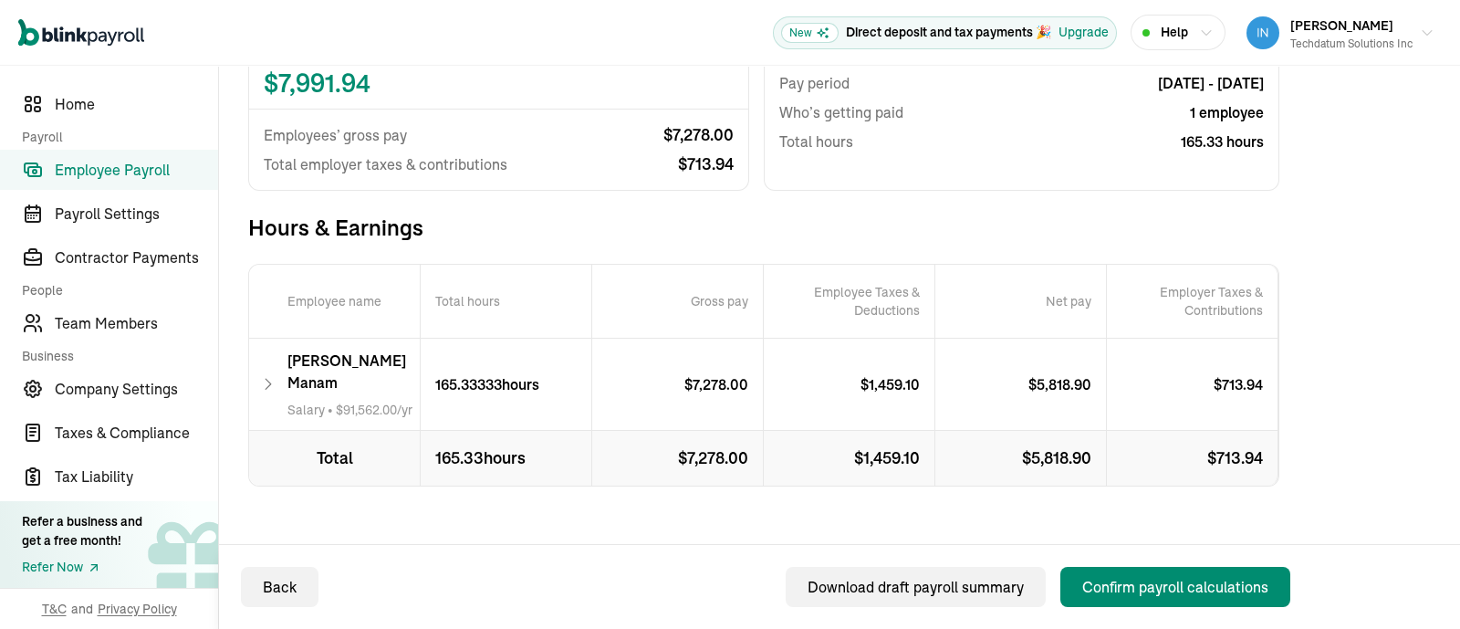
click at [269, 373] on icon at bounding box center [268, 384] width 16 height 22
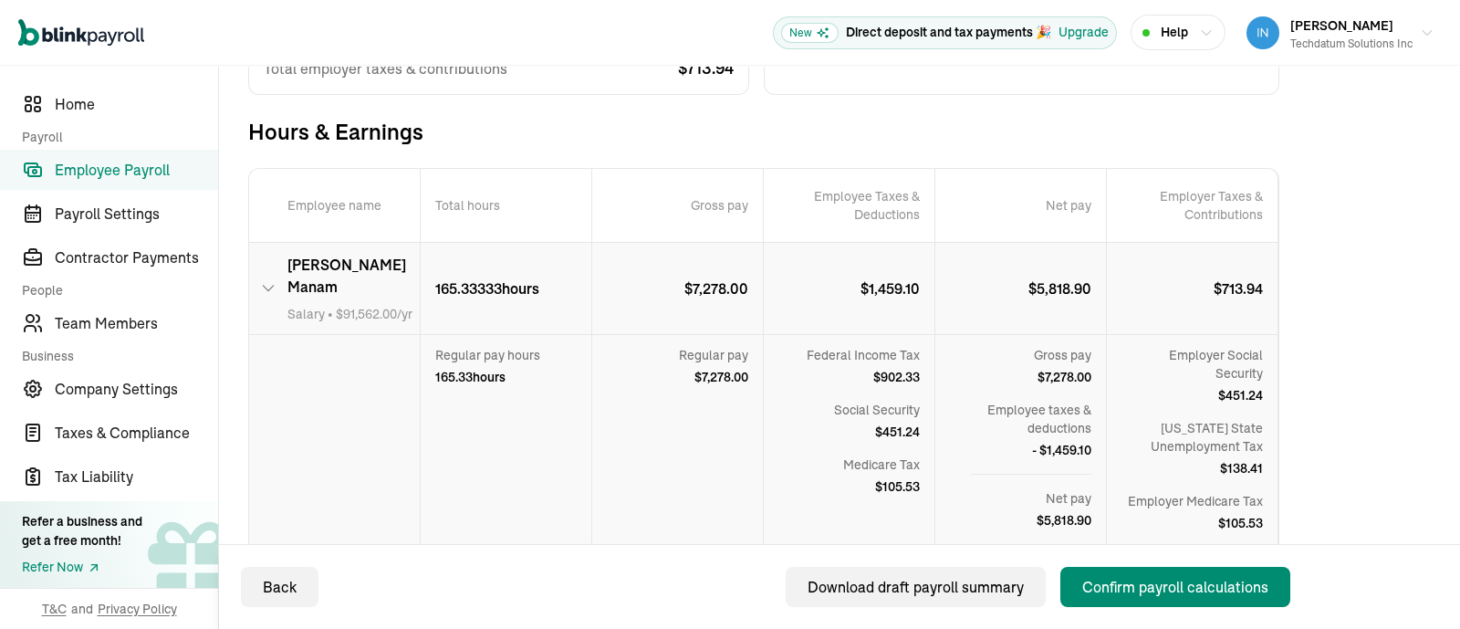
scroll to position [462, 0]
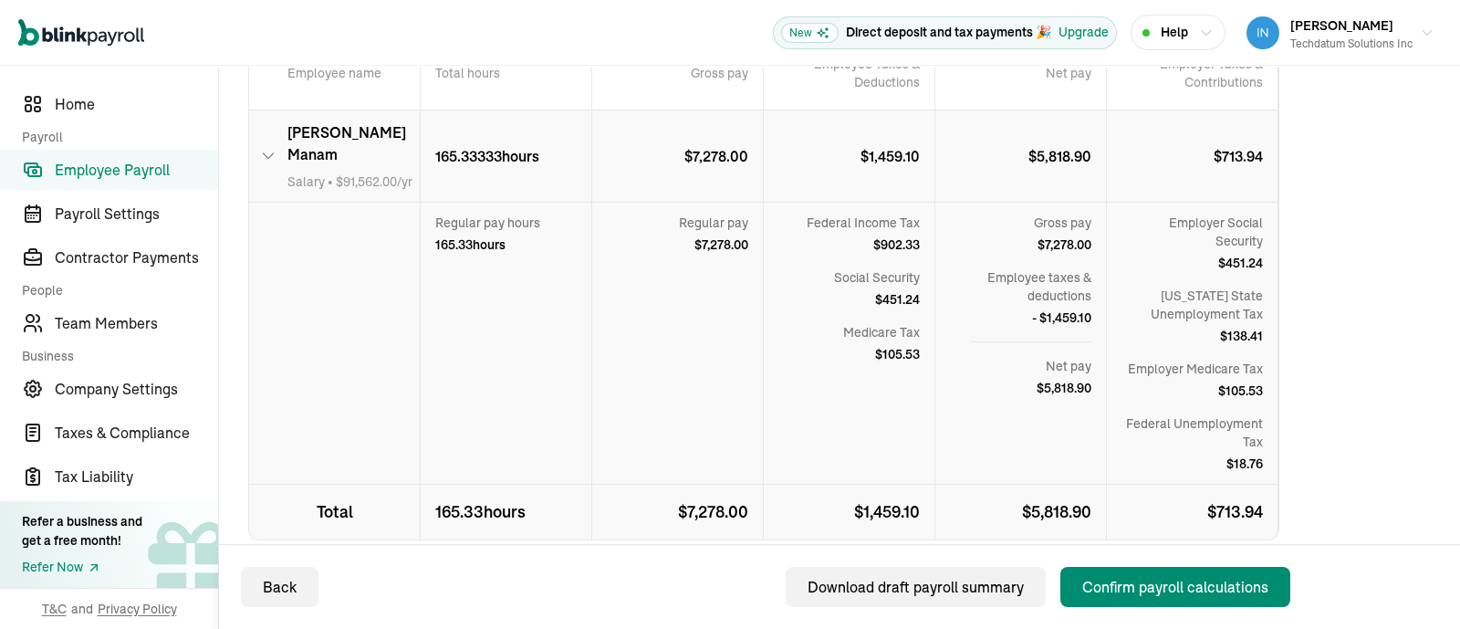
click at [276, 145] on icon at bounding box center [268, 156] width 16 height 22
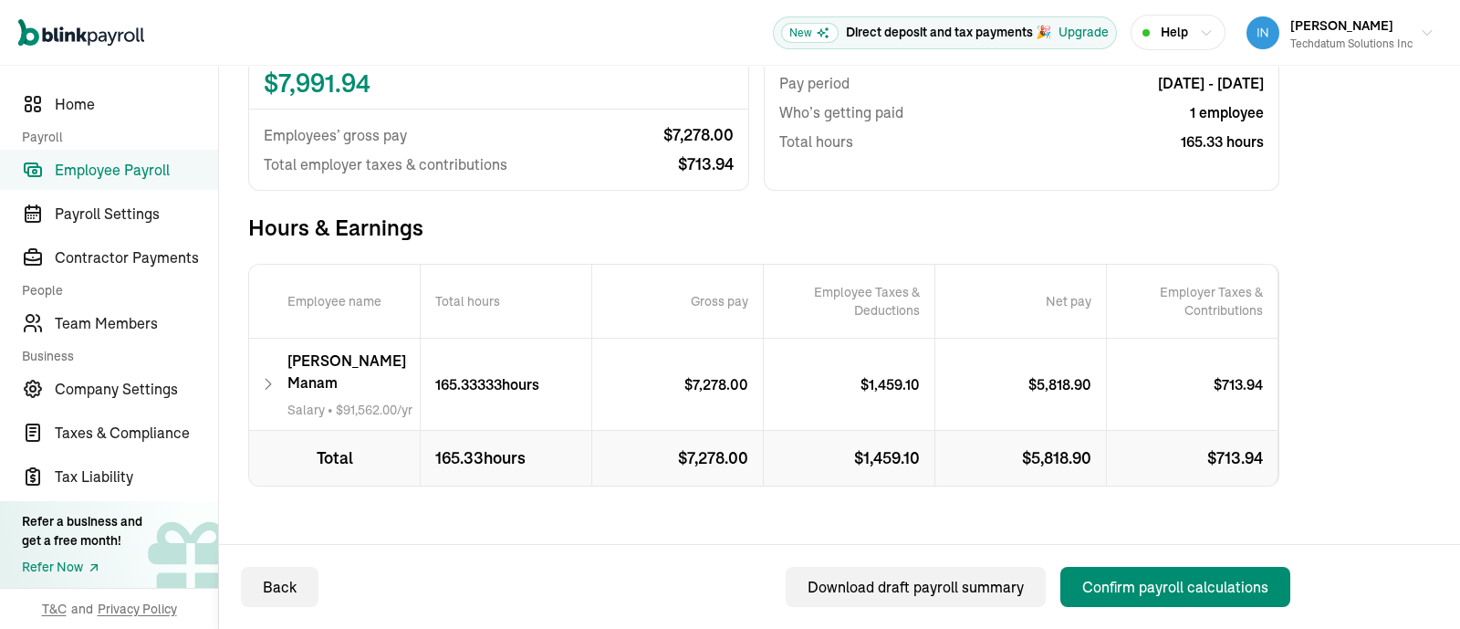
click at [265, 359] on div "Abinash Manam Salary • $ 91,562.00 /yr" at bounding box center [335, 383] width 172 height 91
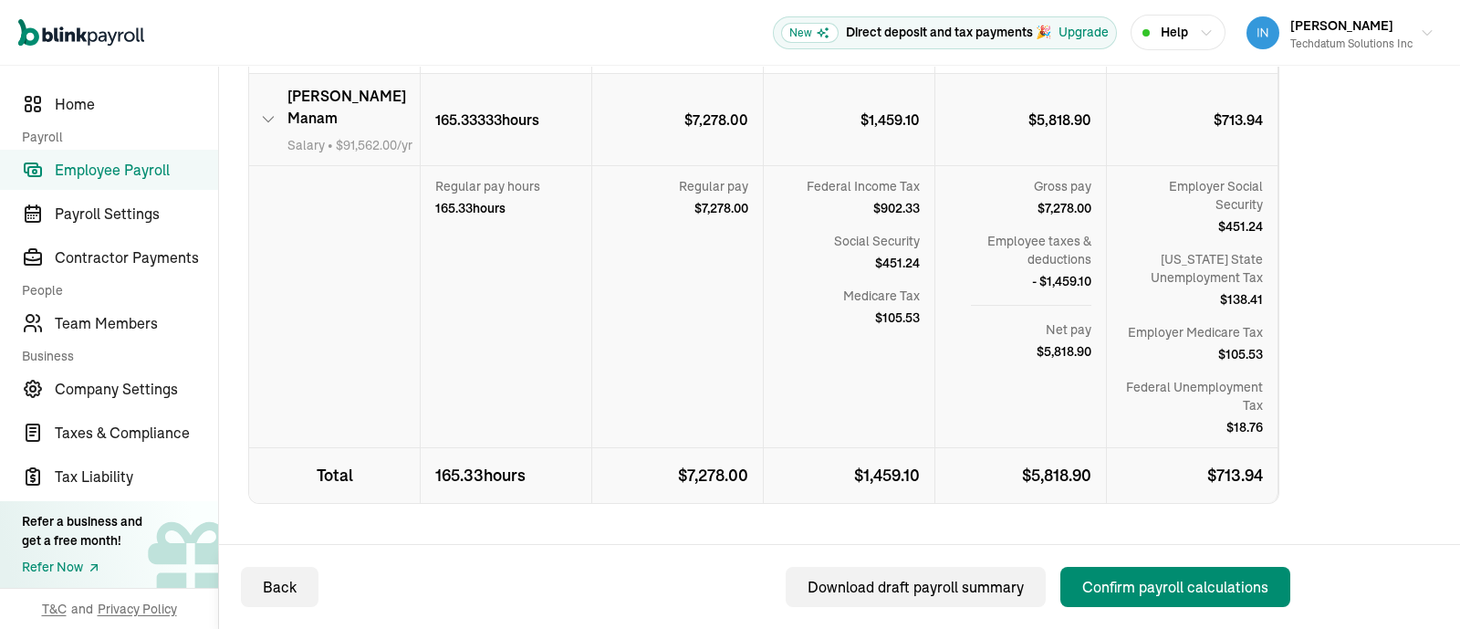
scroll to position [515, 0]
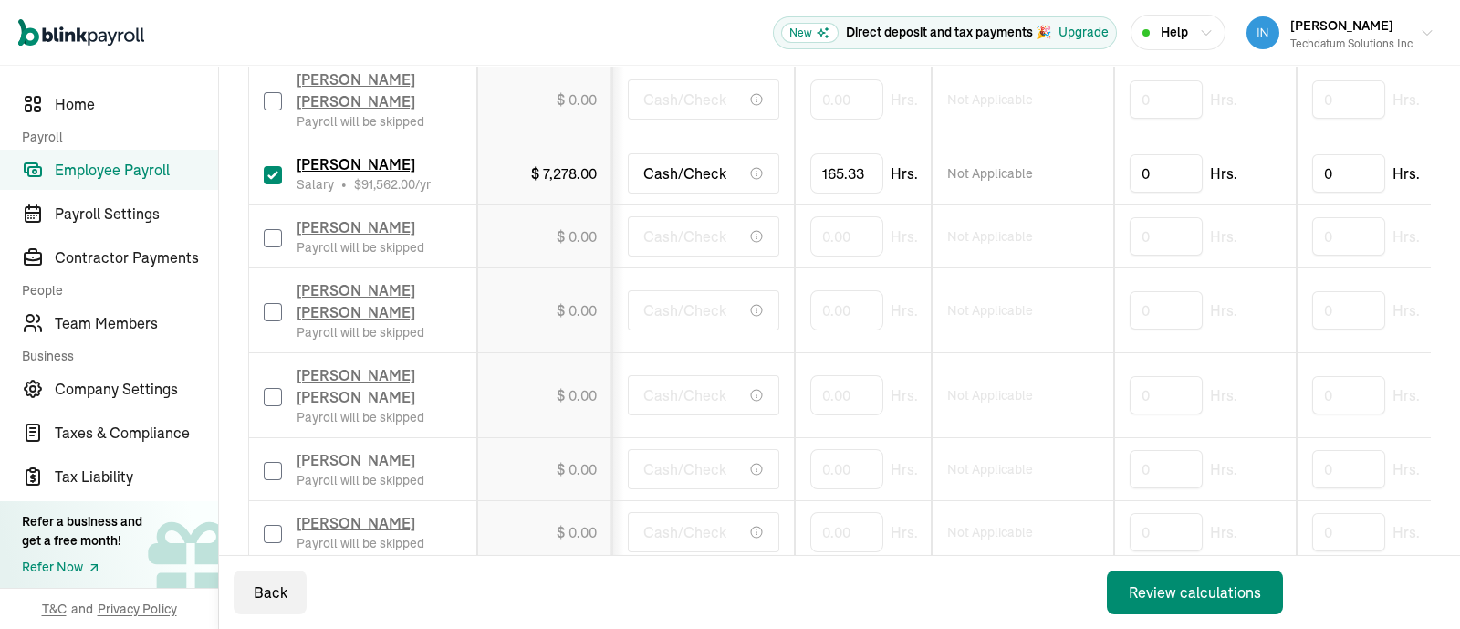
scroll to position [515, 0]
click at [862, 171] on input "165.33333" at bounding box center [860, 173] width 100 height 38
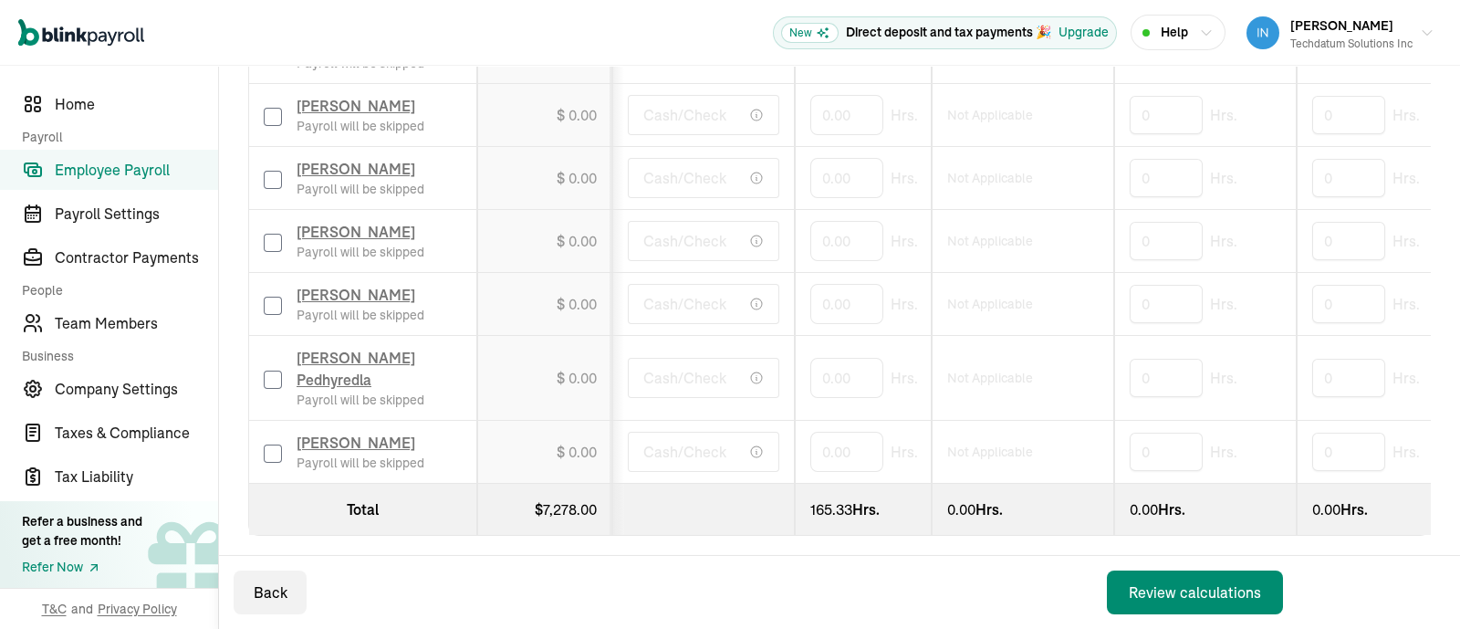
scroll to position [0, 887]
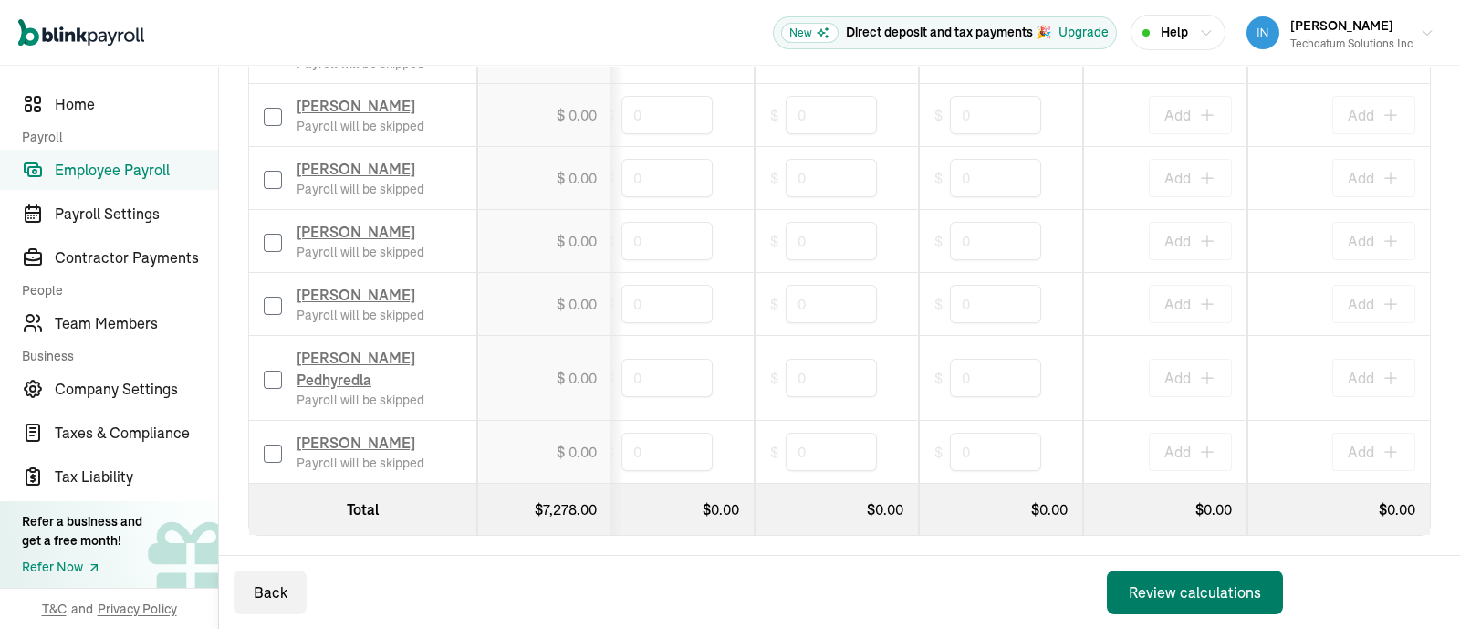
click at [1236, 591] on div "Review calculations" at bounding box center [1195, 592] width 132 height 22
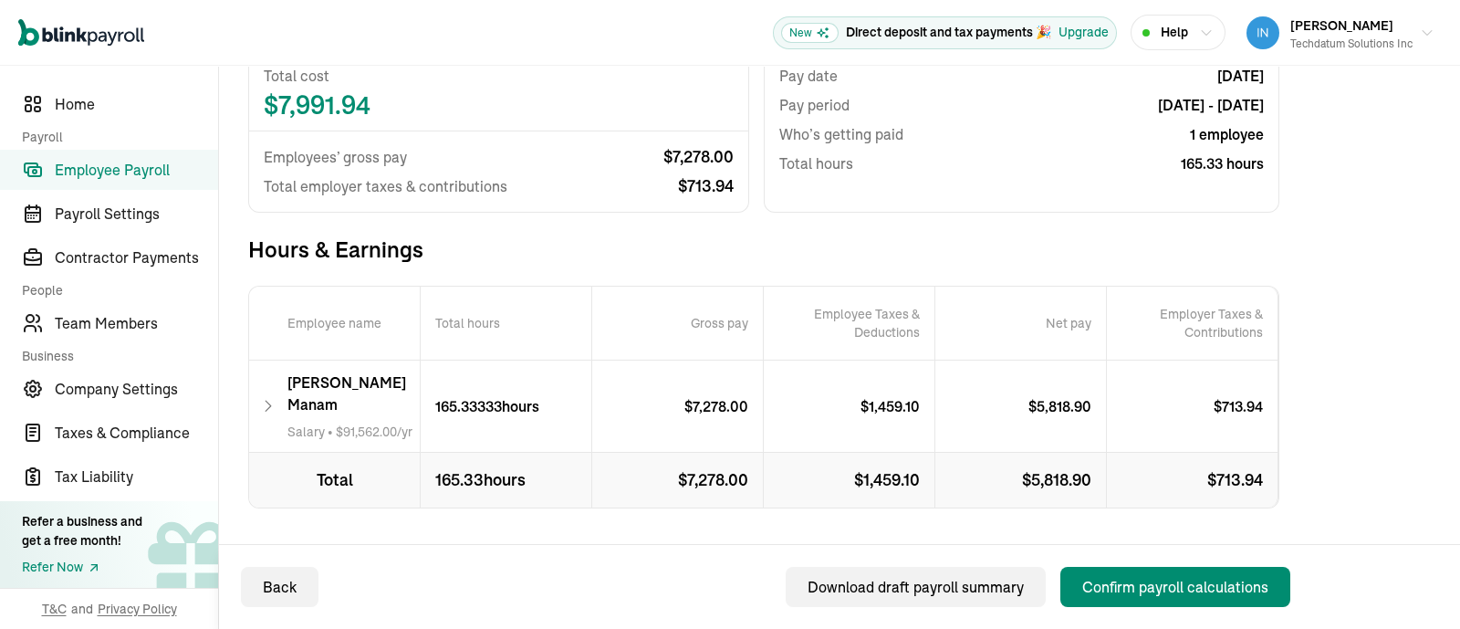
scroll to position [234, 0]
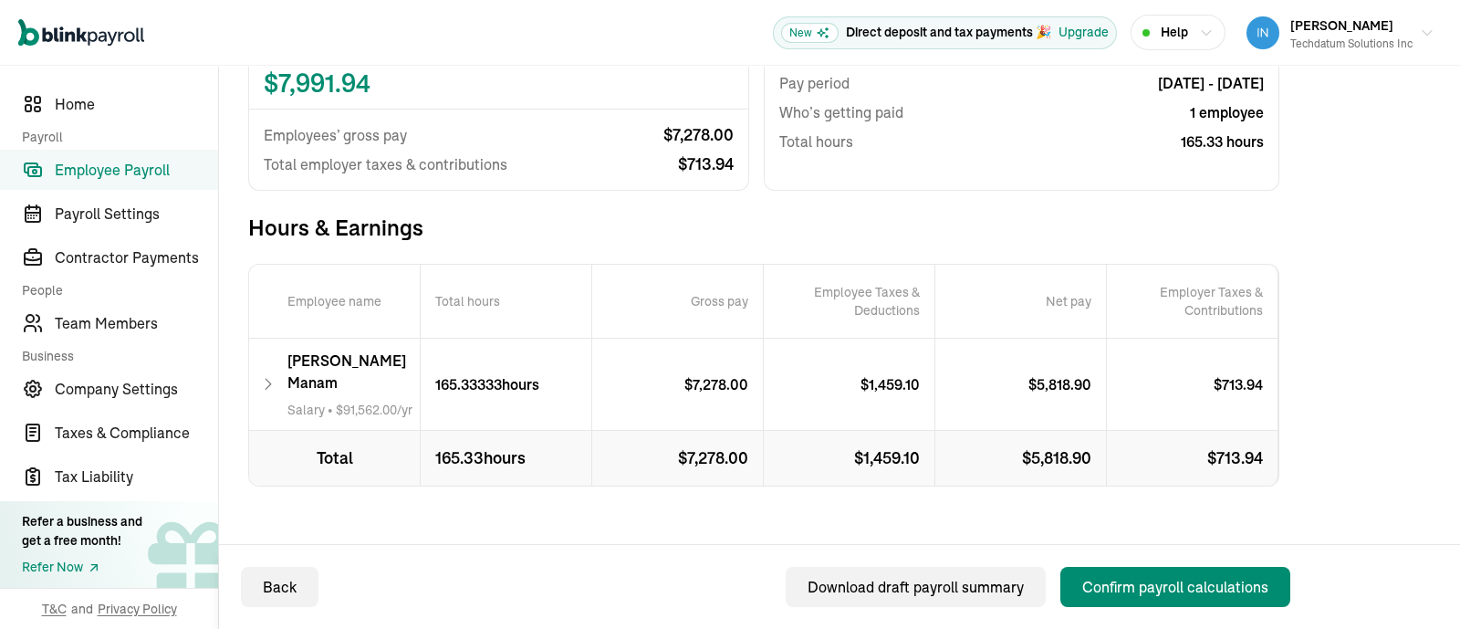
click at [270, 373] on icon at bounding box center [268, 384] width 16 height 22
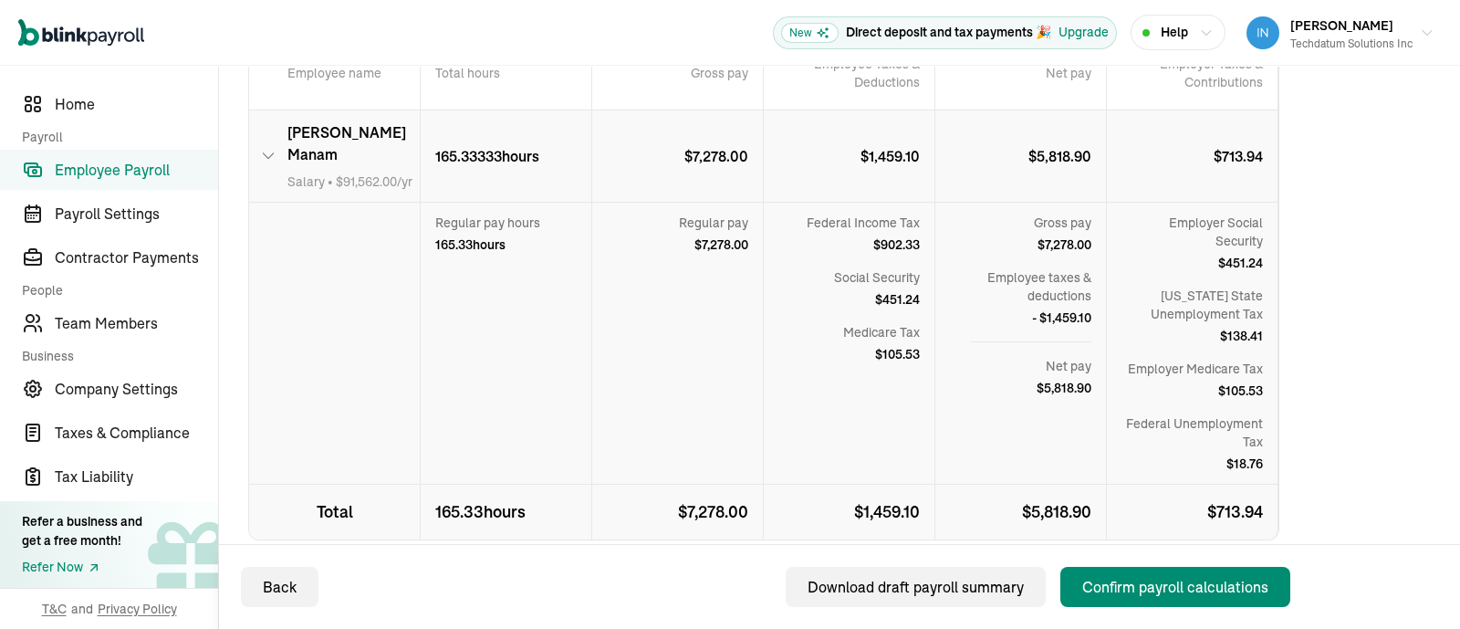
scroll to position [515, 0]
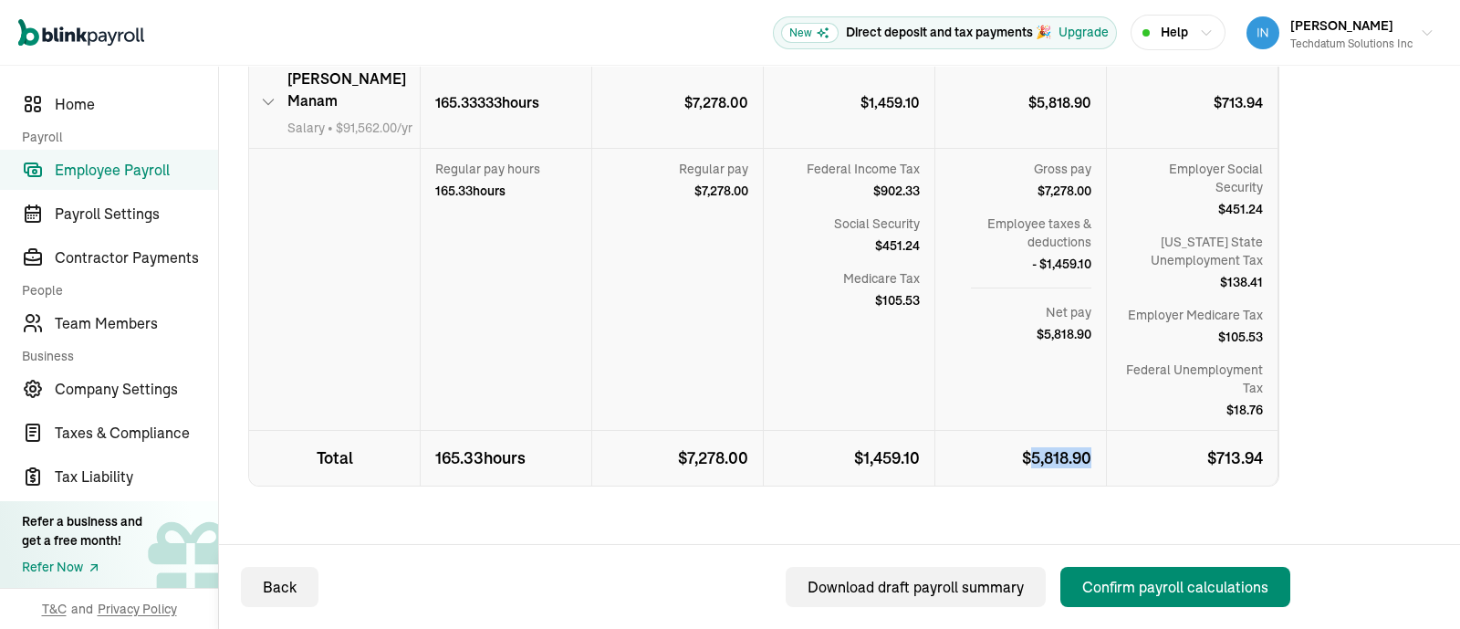
drag, startPoint x: 1025, startPoint y: 432, endPoint x: 1102, endPoint y: 424, distance: 77.0
click at [1102, 431] on p "$ 5,818.90" at bounding box center [1021, 458] width 172 height 55
click at [1068, 470] on div "Total Payroll Cost Total cost $ 7,991.94 Employees’ gross pay $ 7,278.00 Total …" at bounding box center [763, 162] width 1031 height 921
drag, startPoint x: 1029, startPoint y: 437, endPoint x: 1089, endPoint y: 434, distance: 60.3
click at [1089, 434] on p "$ 5,818.90" at bounding box center [1021, 458] width 172 height 55
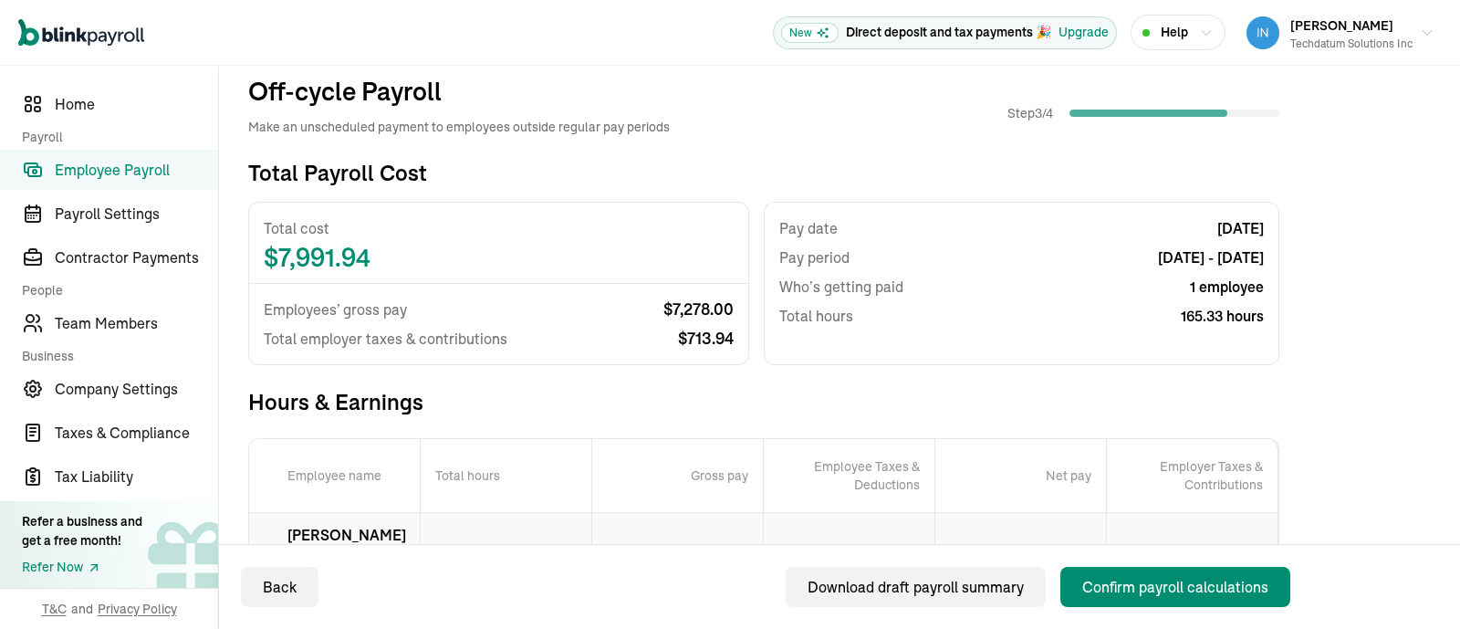
scroll to position [0, 0]
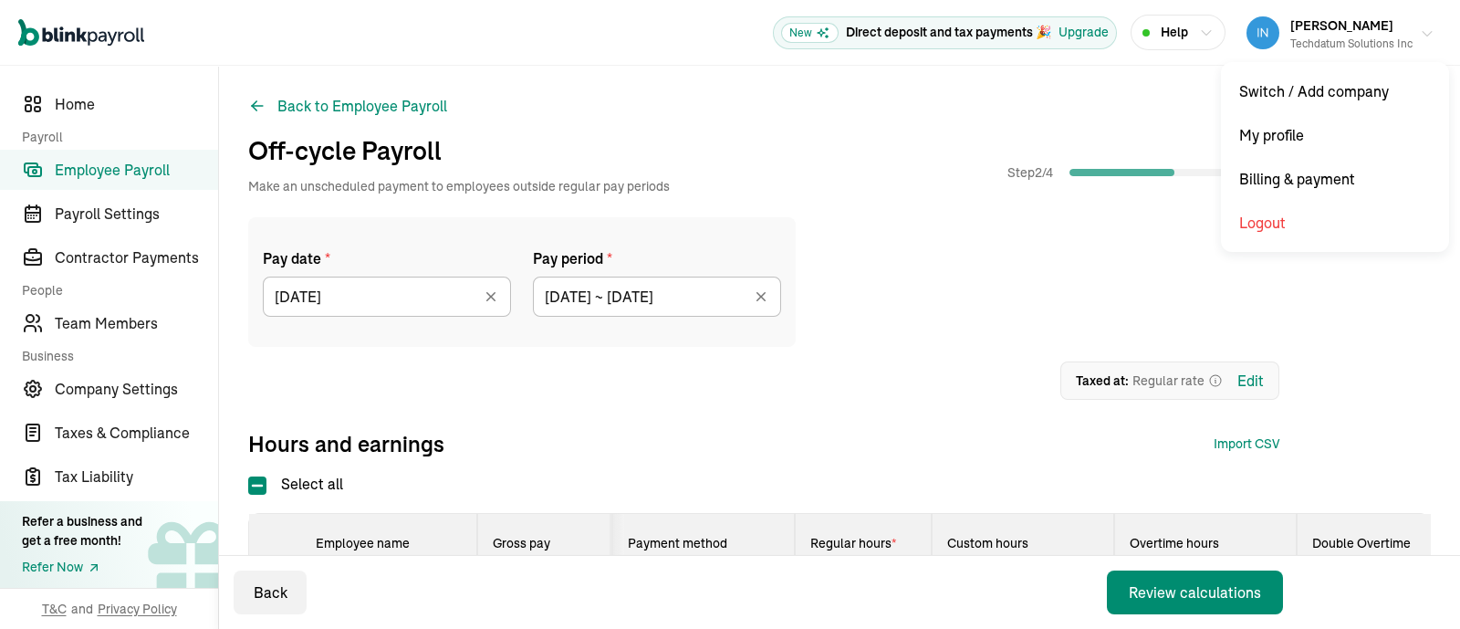
click at [1420, 34] on icon "button" at bounding box center [1427, 33] width 15 height 15
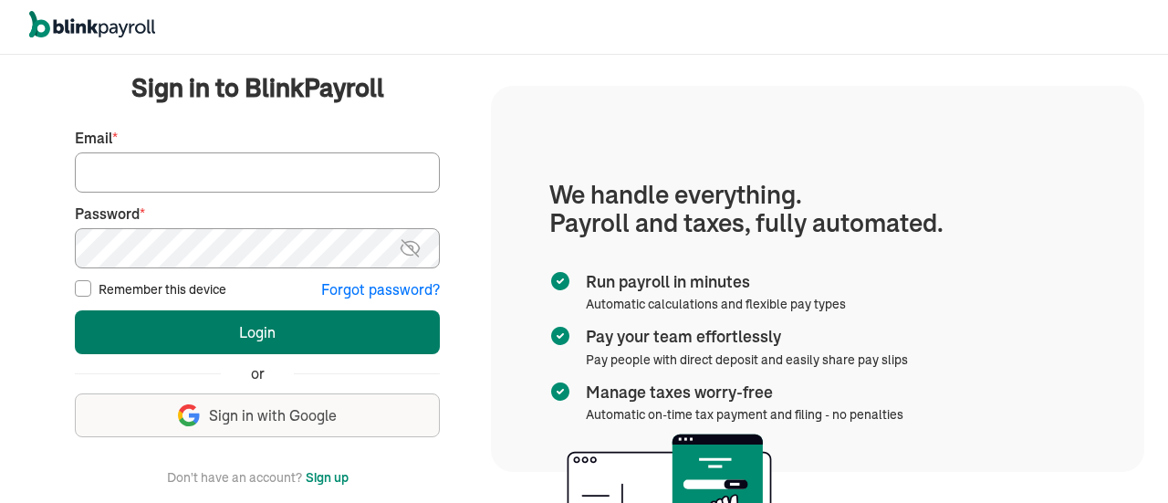
type input "info@techdatumsolutions.com"
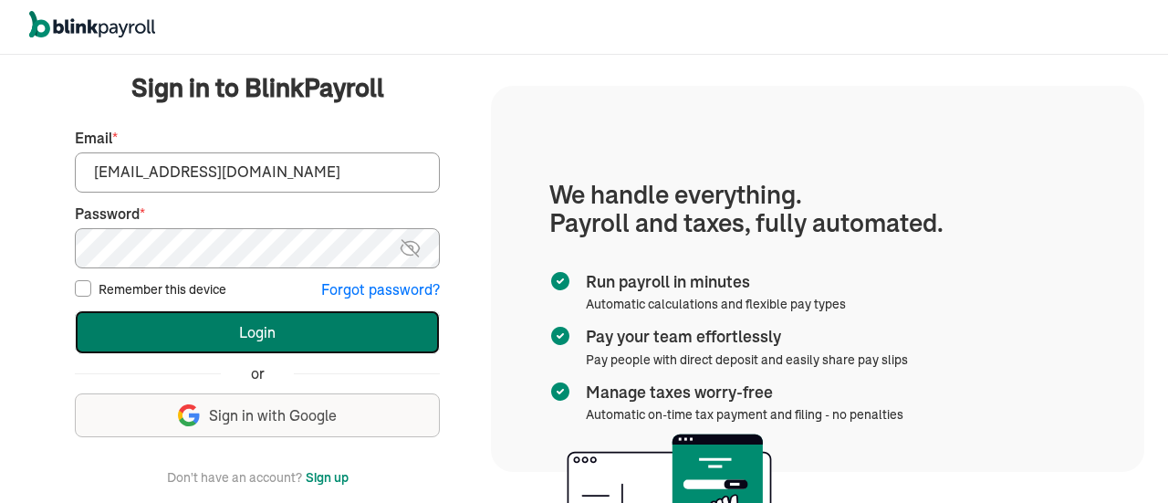
click at [234, 327] on button "Login" at bounding box center [257, 332] width 365 height 44
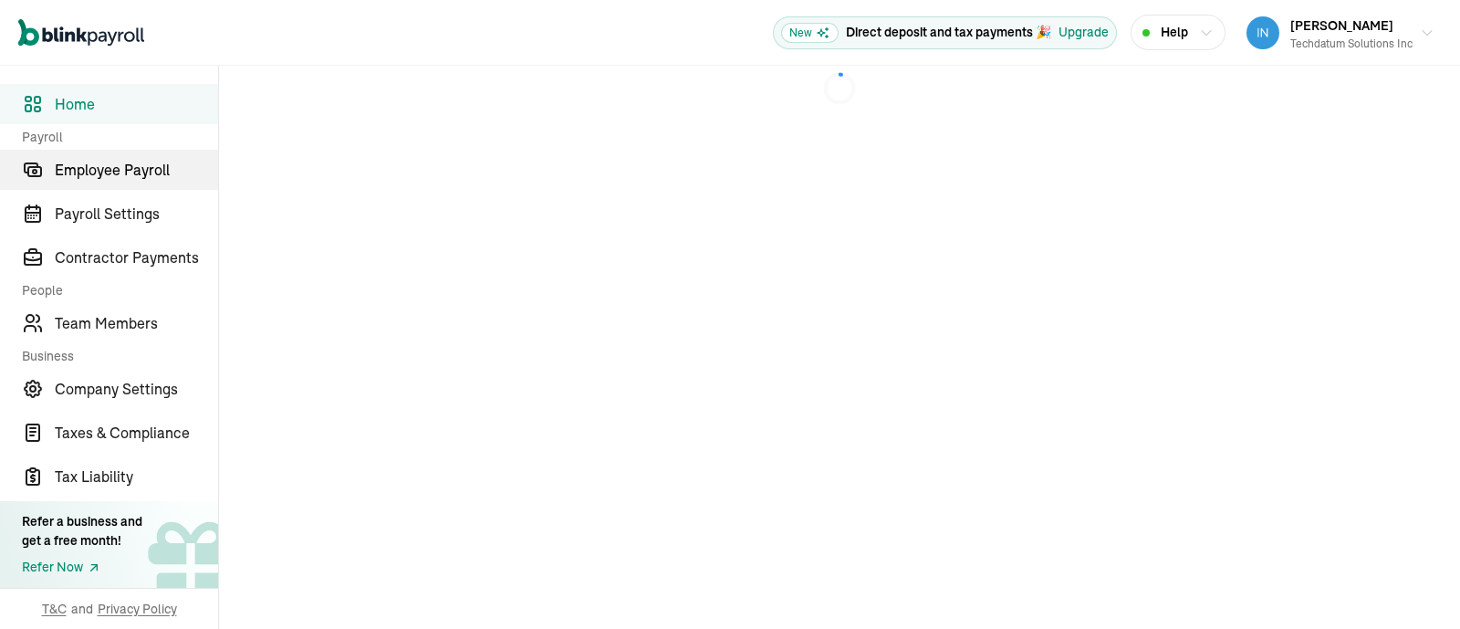
click at [142, 171] on span "Employee Payroll" at bounding box center [136, 170] width 163 height 22
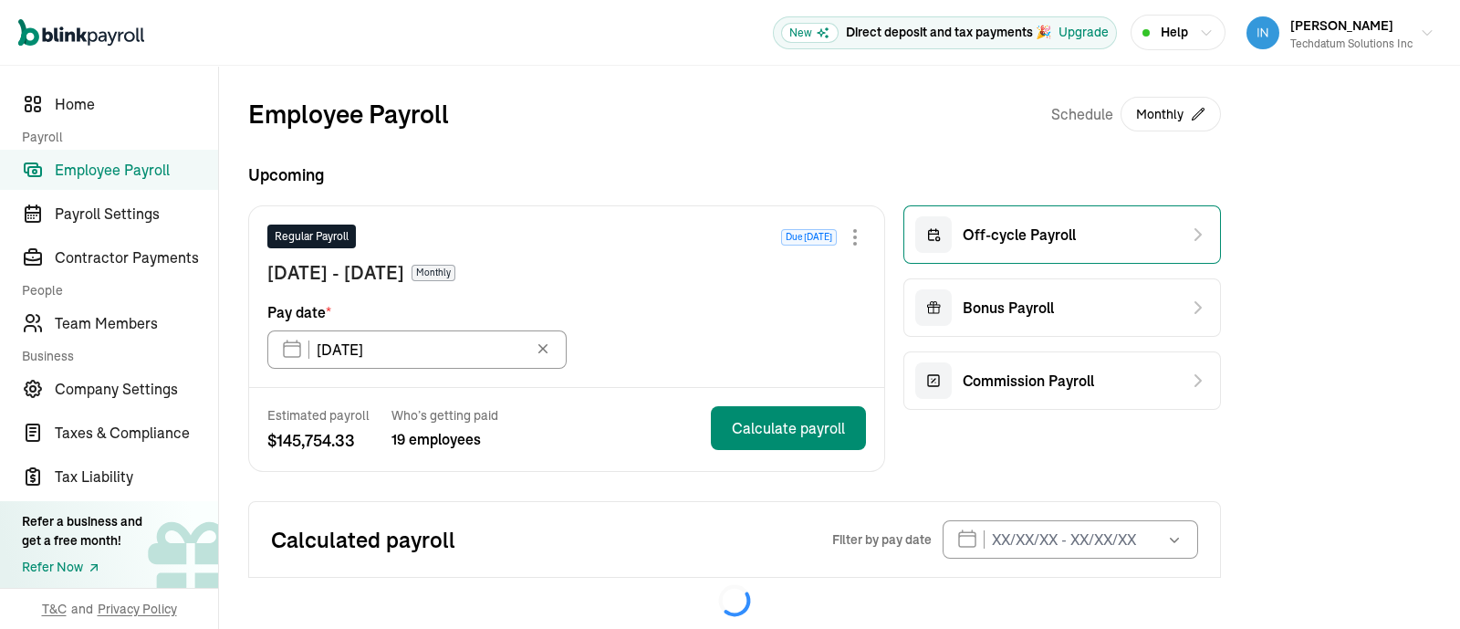
click at [1022, 234] on span "Off-cycle Payroll" at bounding box center [1019, 235] width 113 height 22
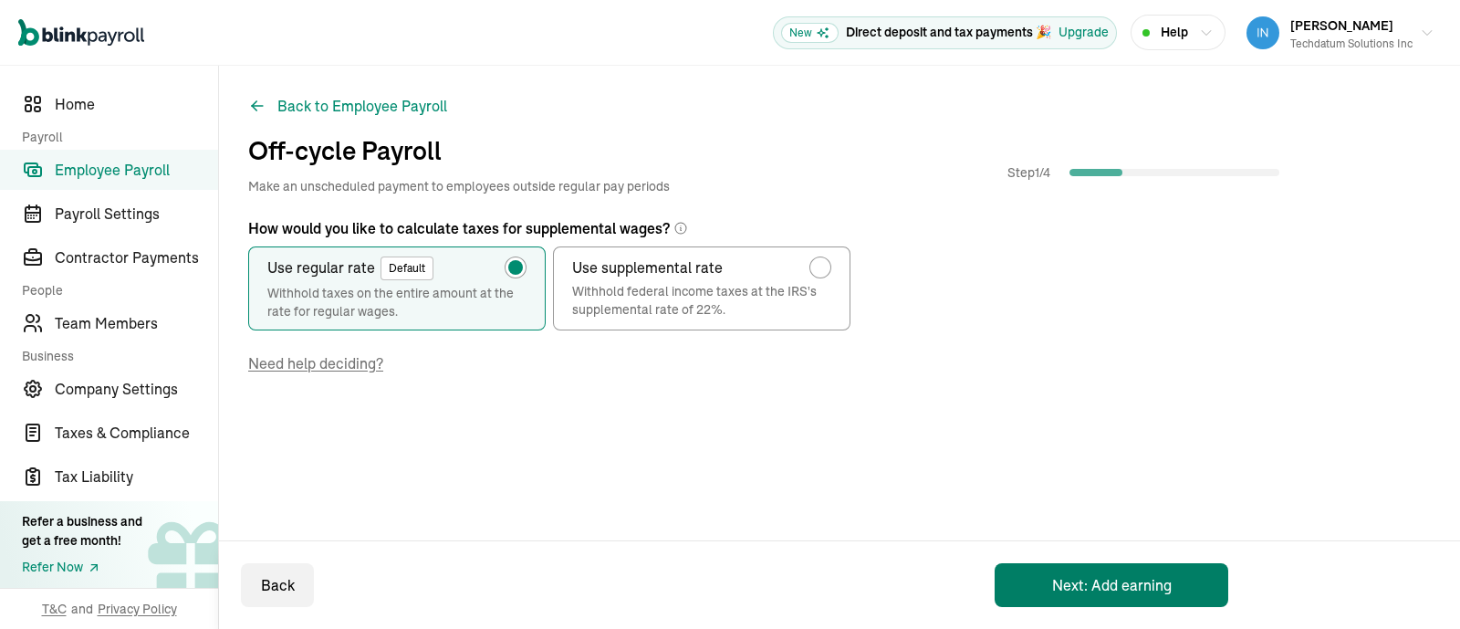
click at [1108, 597] on button "Next: Add earning" at bounding box center [1111, 585] width 234 height 44
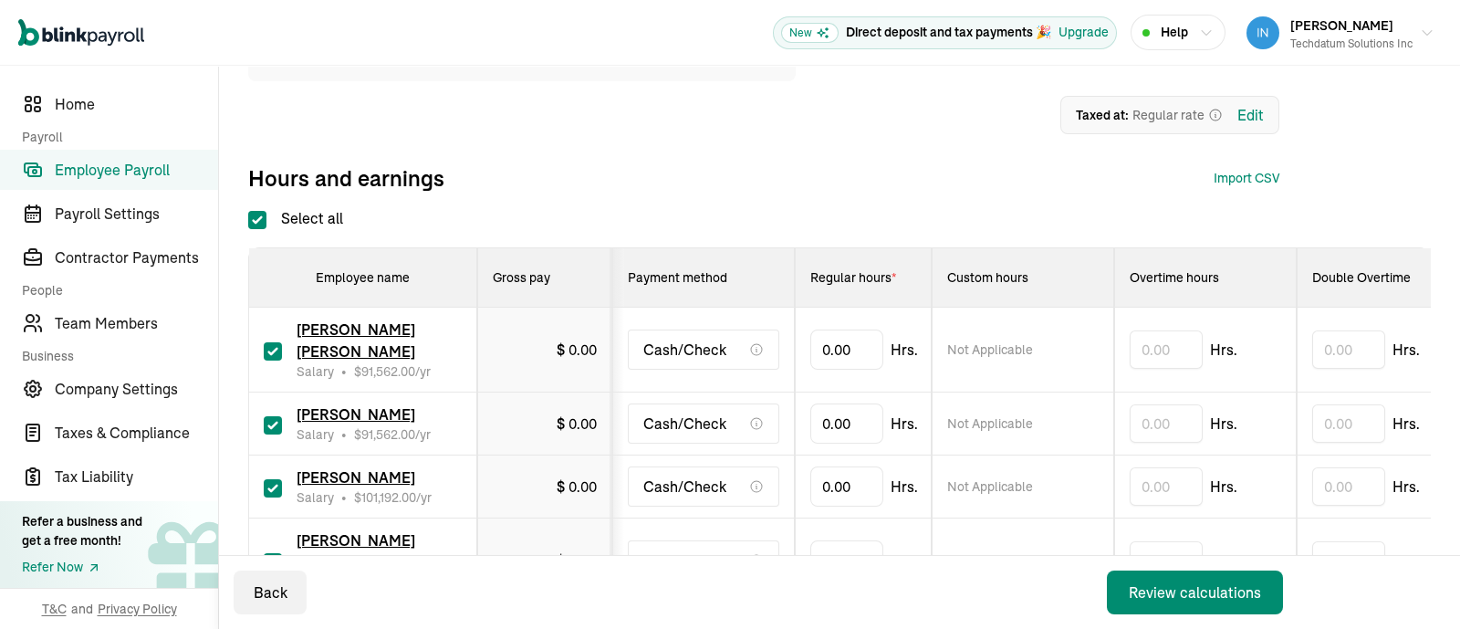
scroll to position [342, 0]
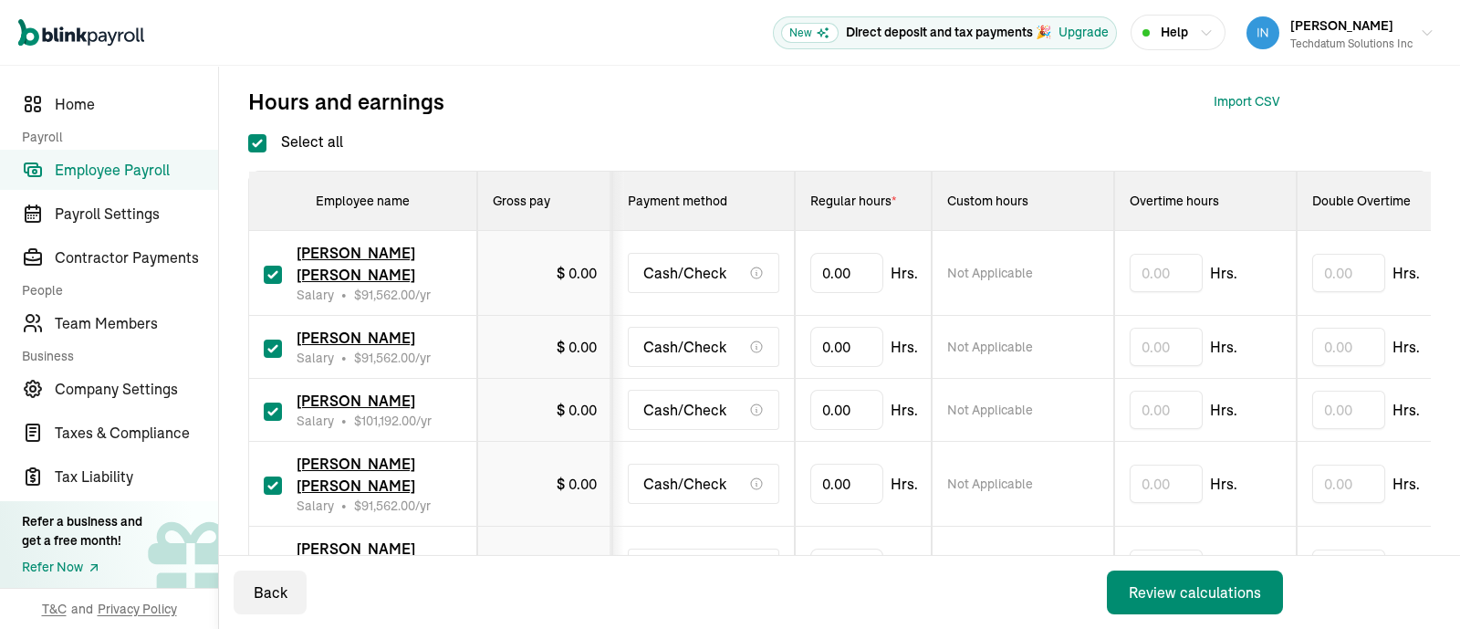
click at [265, 137] on input "Select all" at bounding box center [257, 143] width 18 height 18
checkbox input "false"
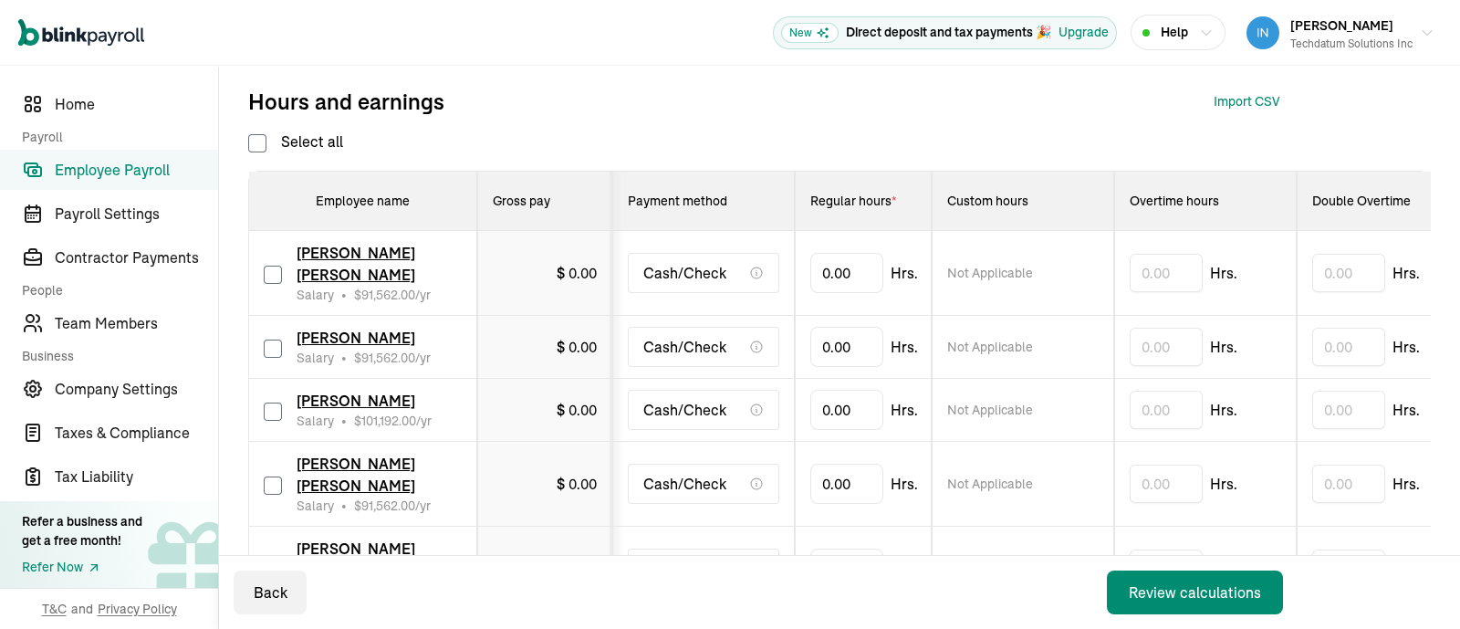
checkbox input "false"
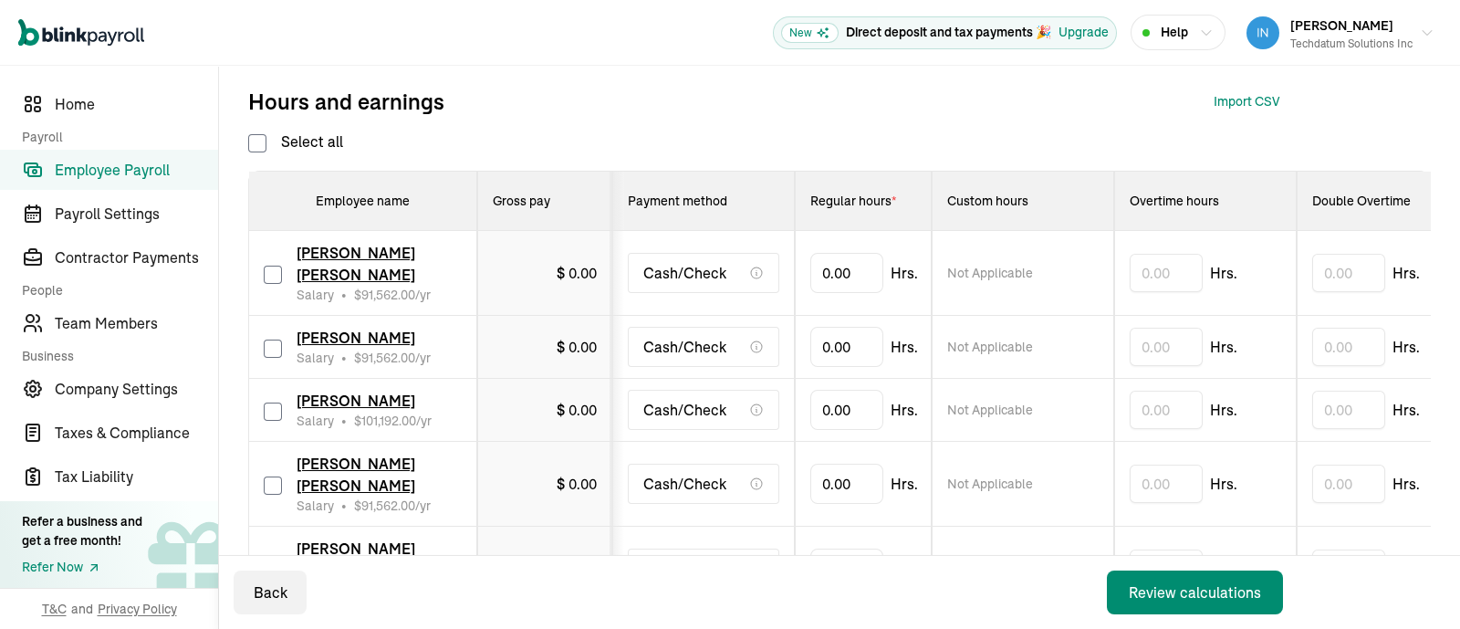
checkbox input "false"
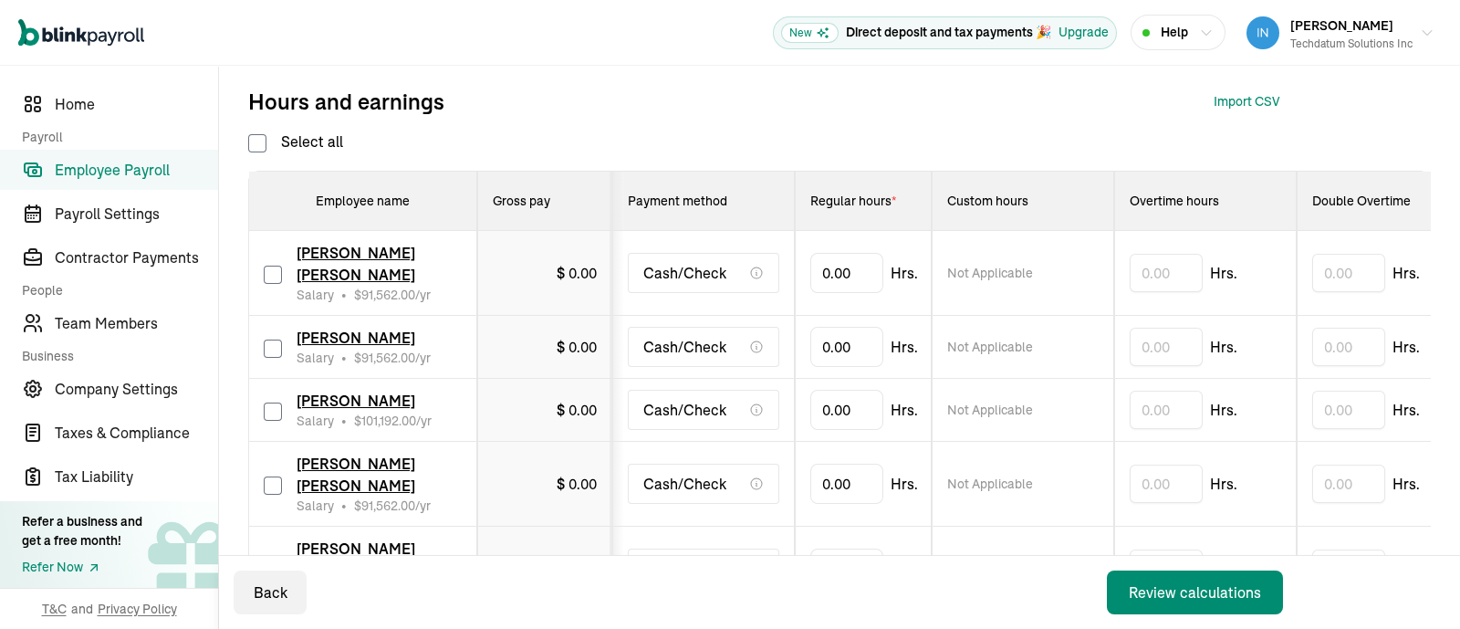
checkbox input "false"
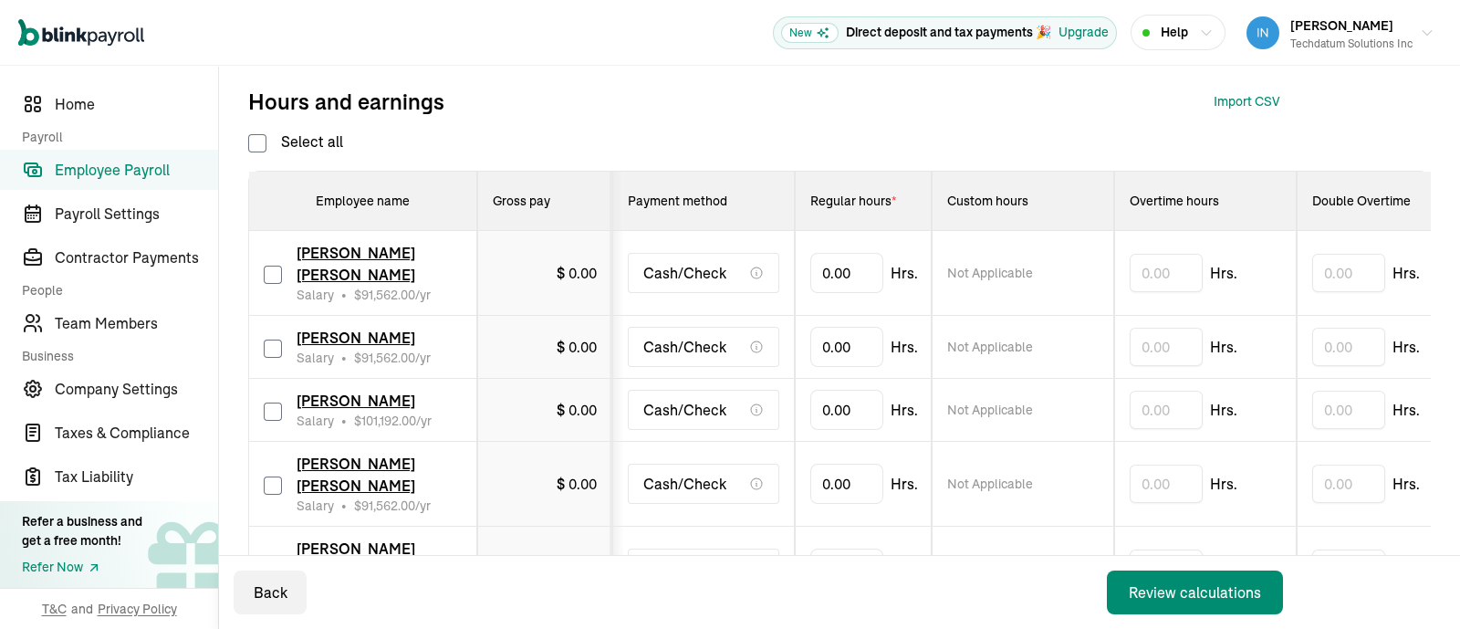
checkbox input "false"
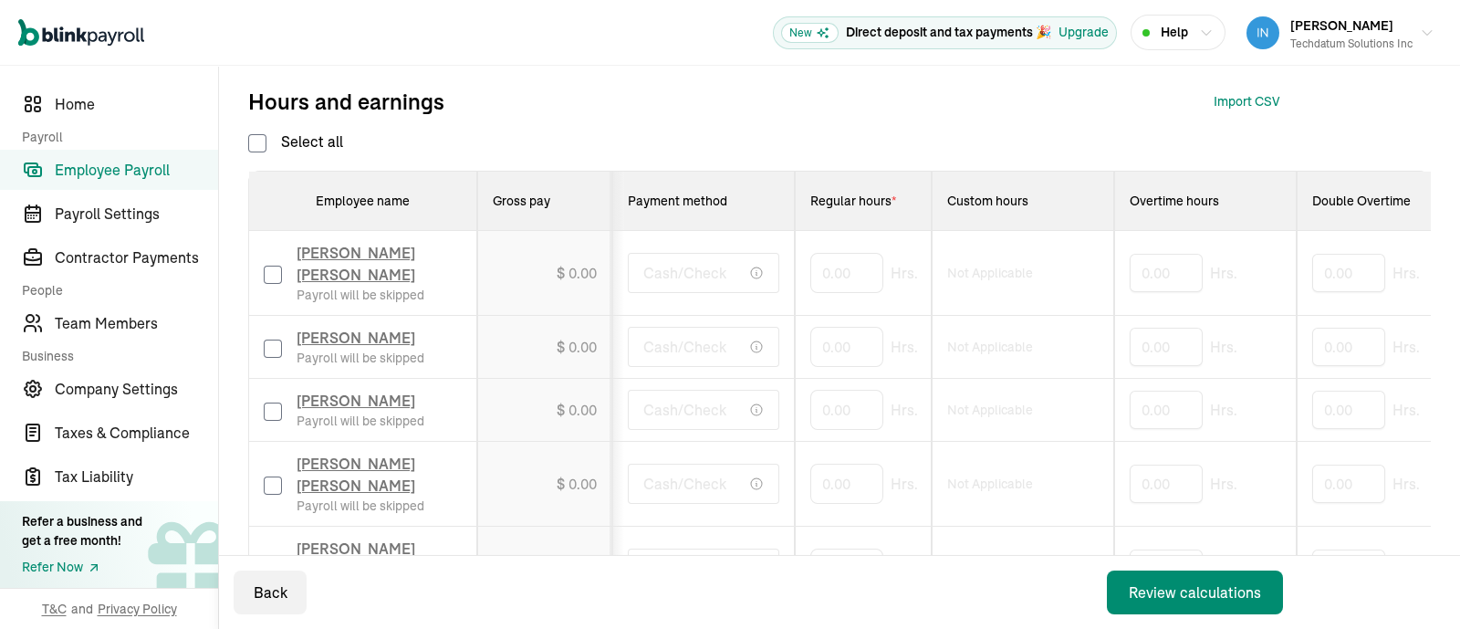
click at [276, 343] on input "checkbox" at bounding box center [273, 348] width 18 height 18
checkbox input "true"
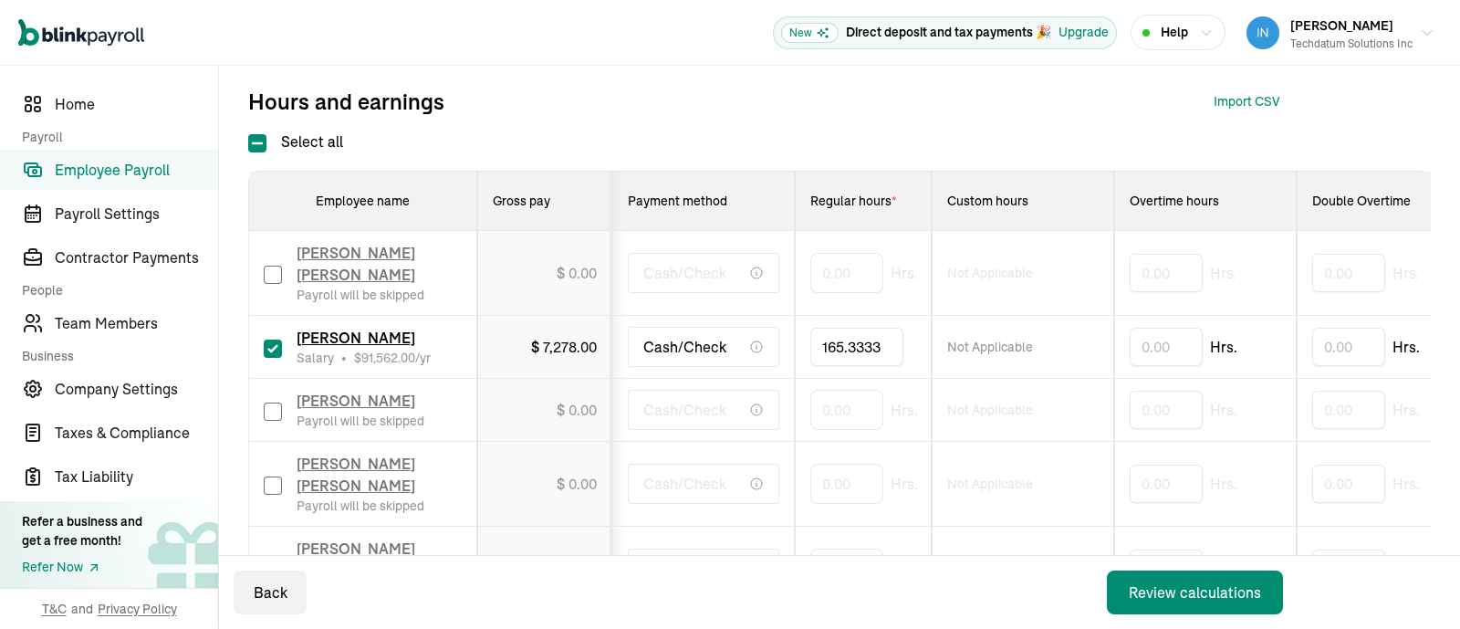
type input "165.33333"
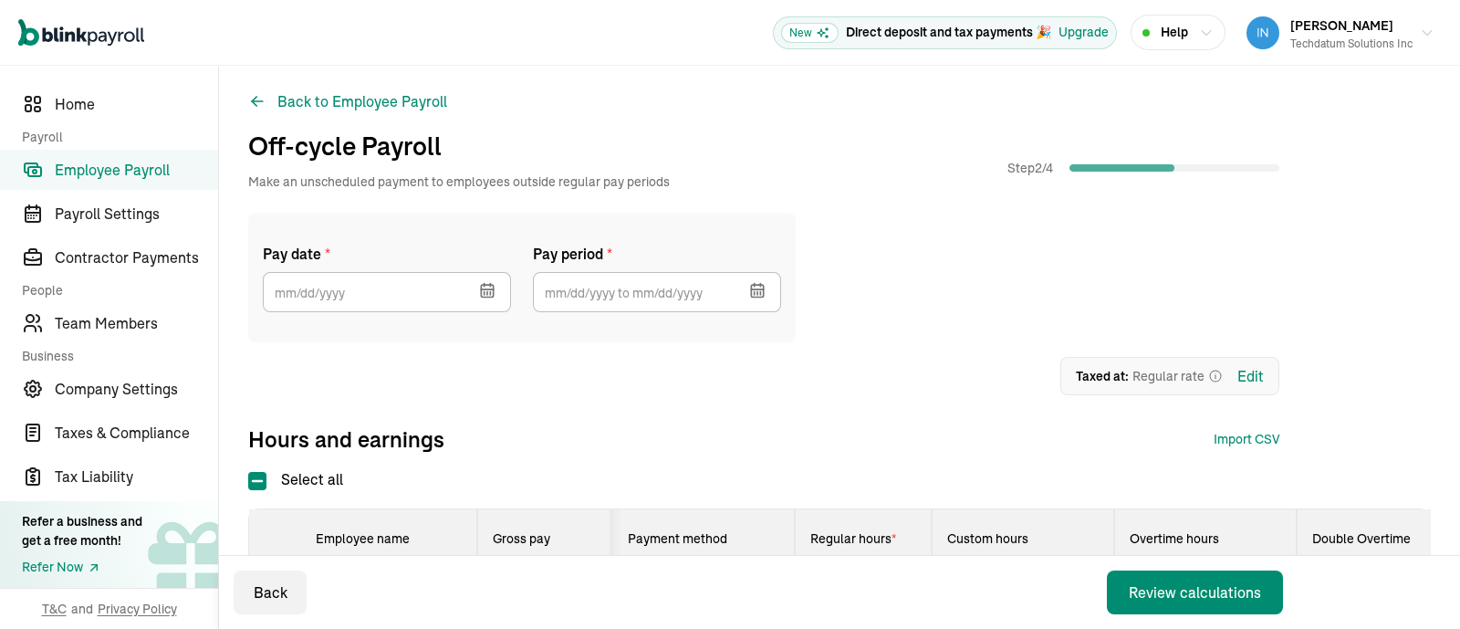
scroll to position [0, 0]
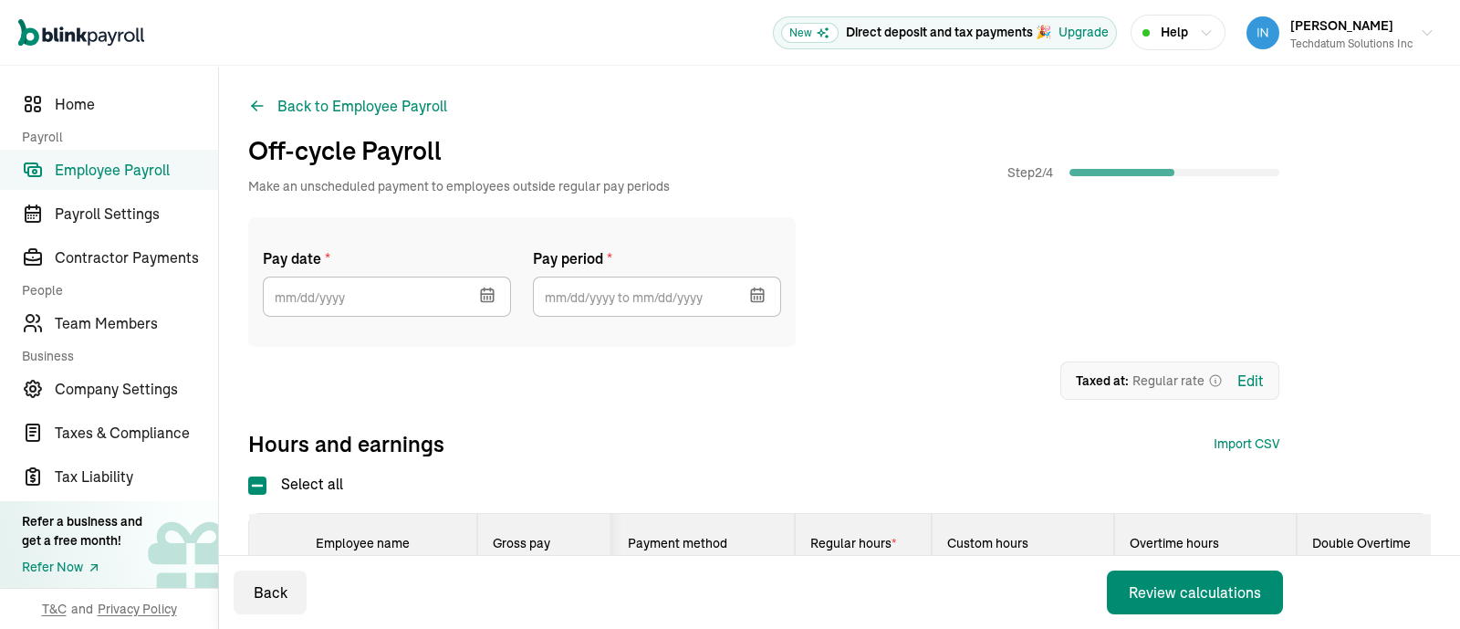
click at [485, 297] on icon "button" at bounding box center [487, 295] width 18 height 18
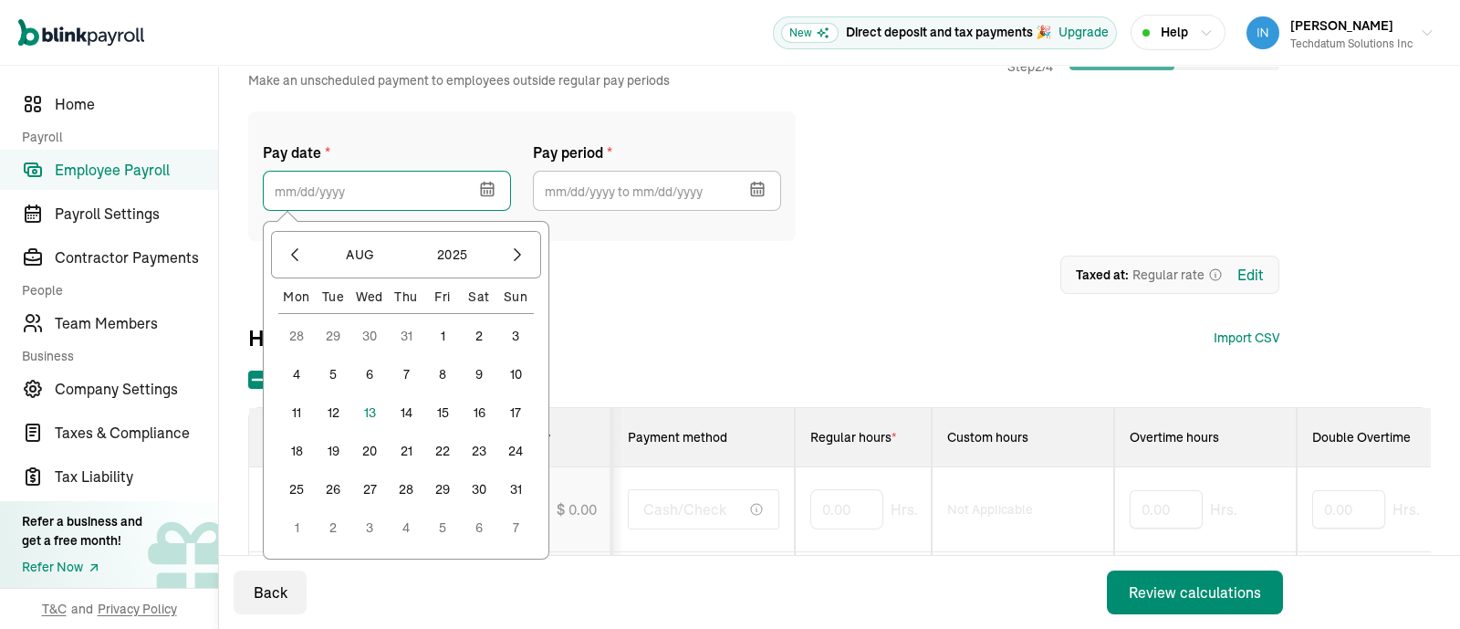
scroll to position [227, 0]
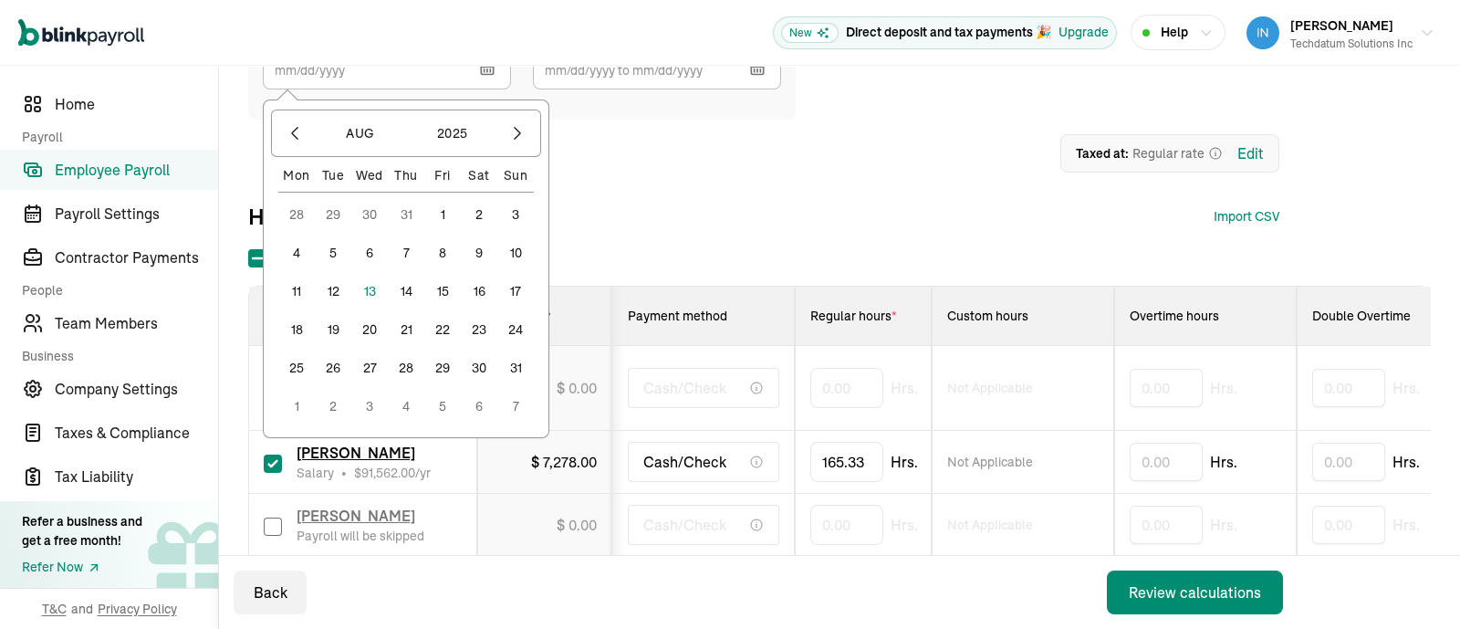
click at [511, 363] on button "31" at bounding box center [515, 367] width 36 height 36
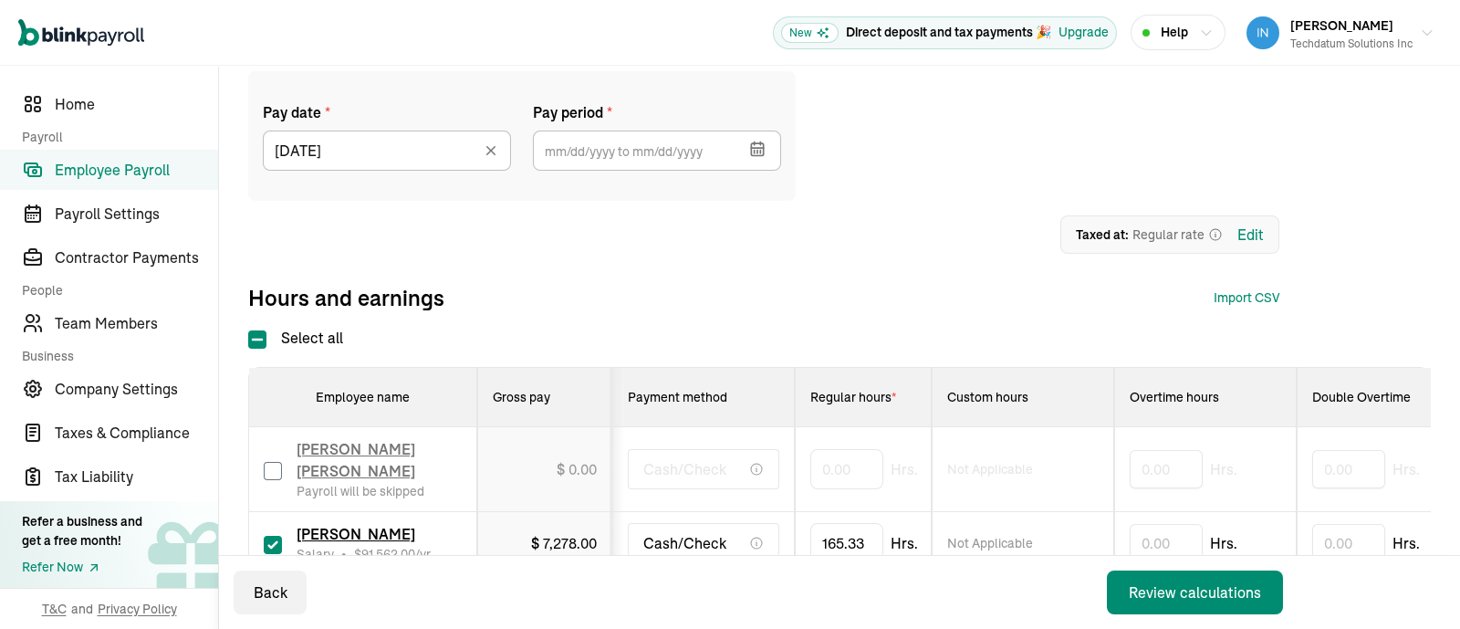
scroll to position [113, 0]
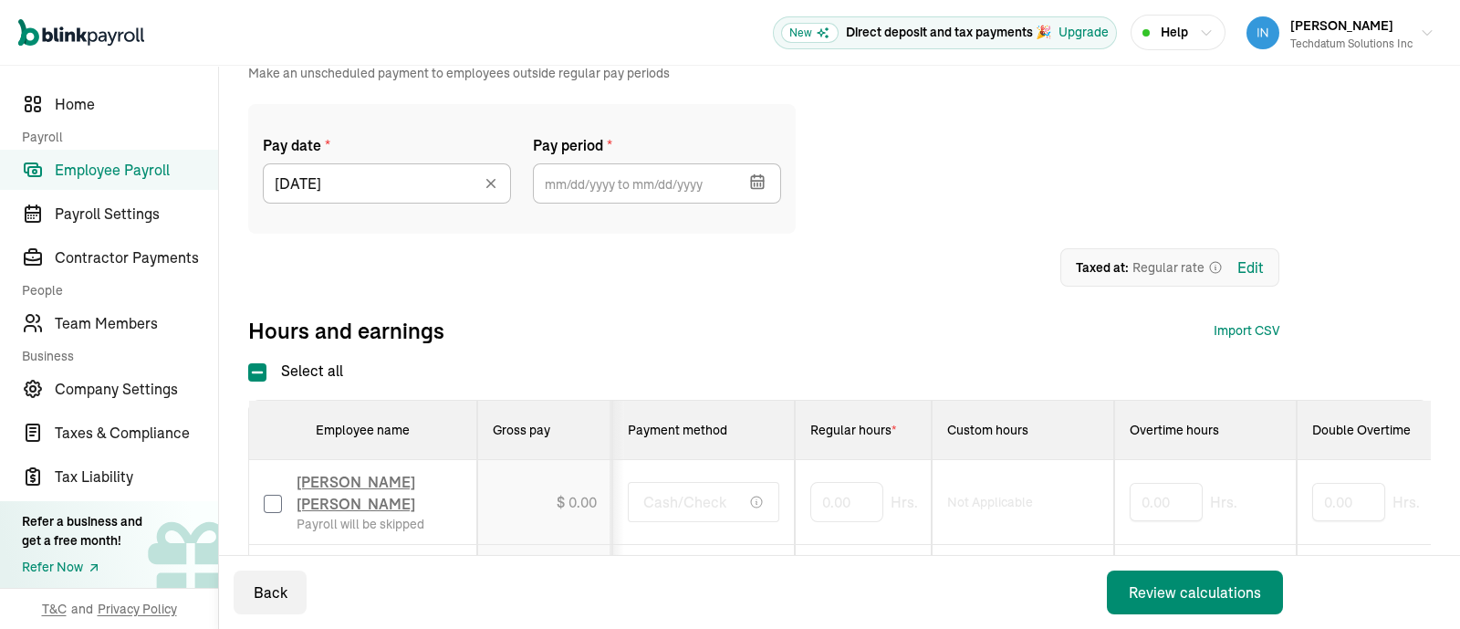
click at [760, 176] on icon "button" at bounding box center [760, 176] width 0 height 3
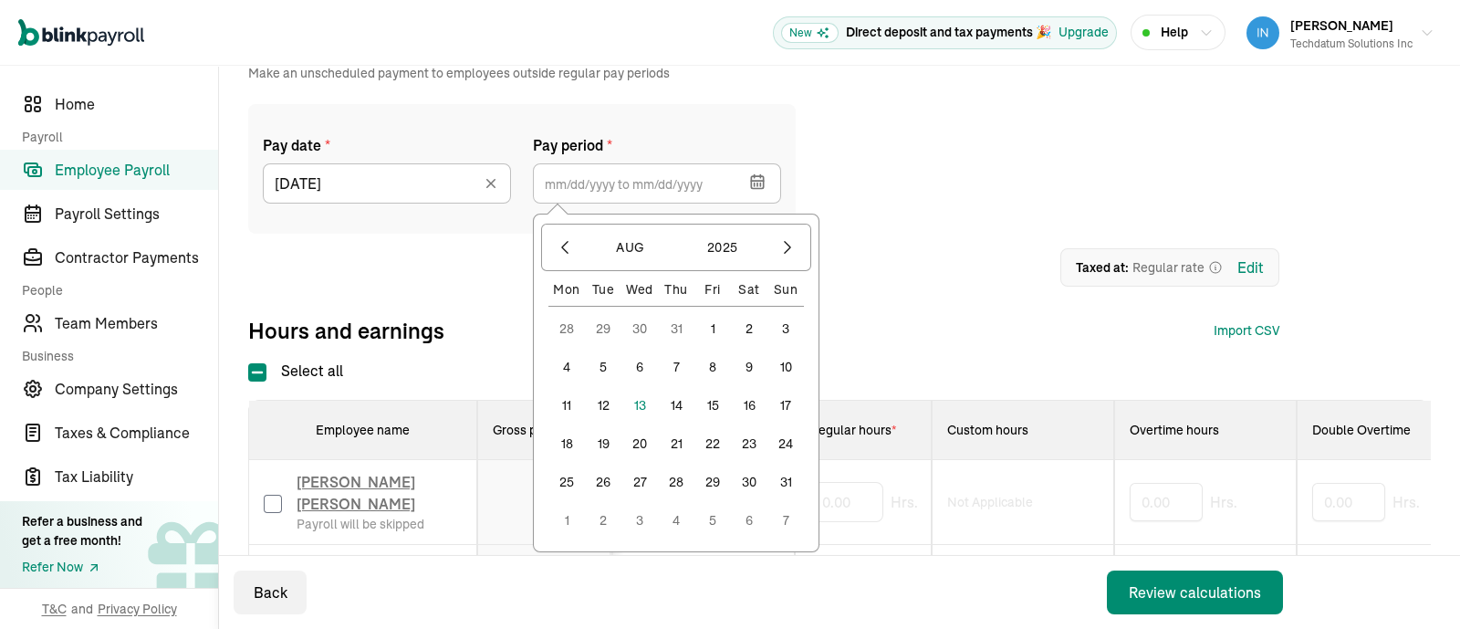
click at [706, 322] on button "1" at bounding box center [712, 328] width 36 height 36
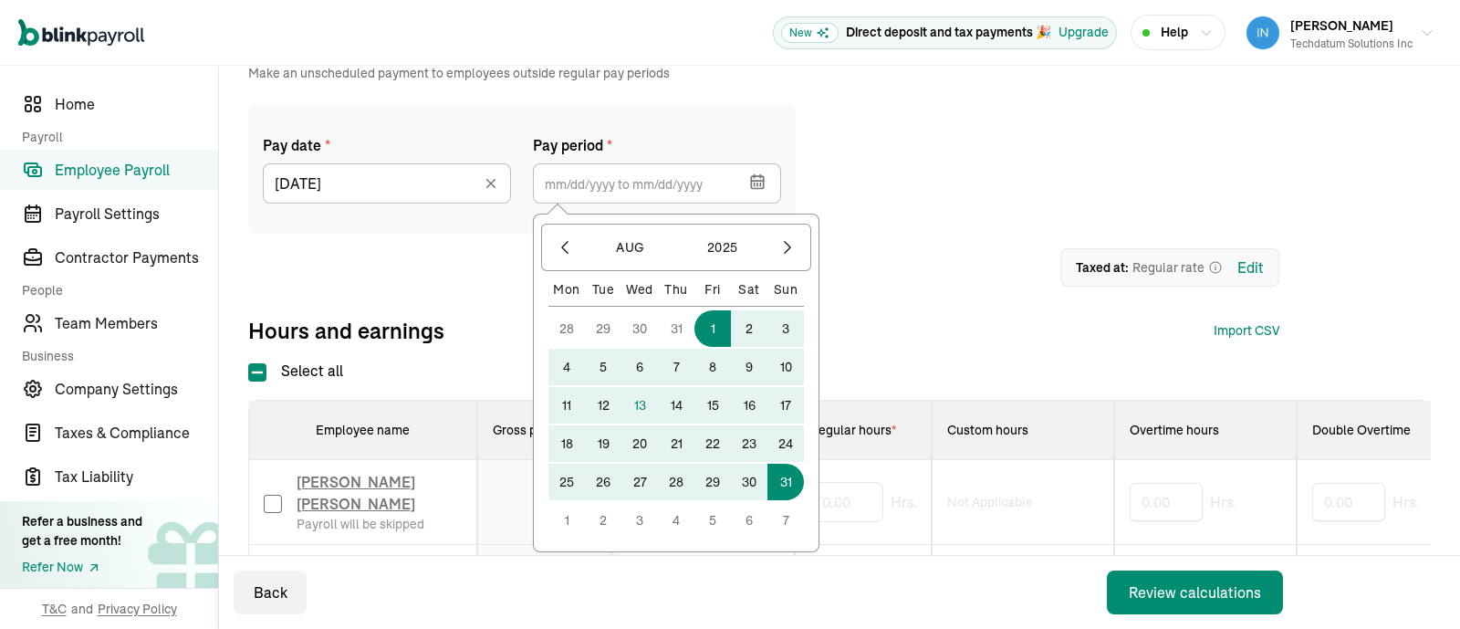
click at [779, 486] on button "31" at bounding box center [785, 481] width 36 height 36
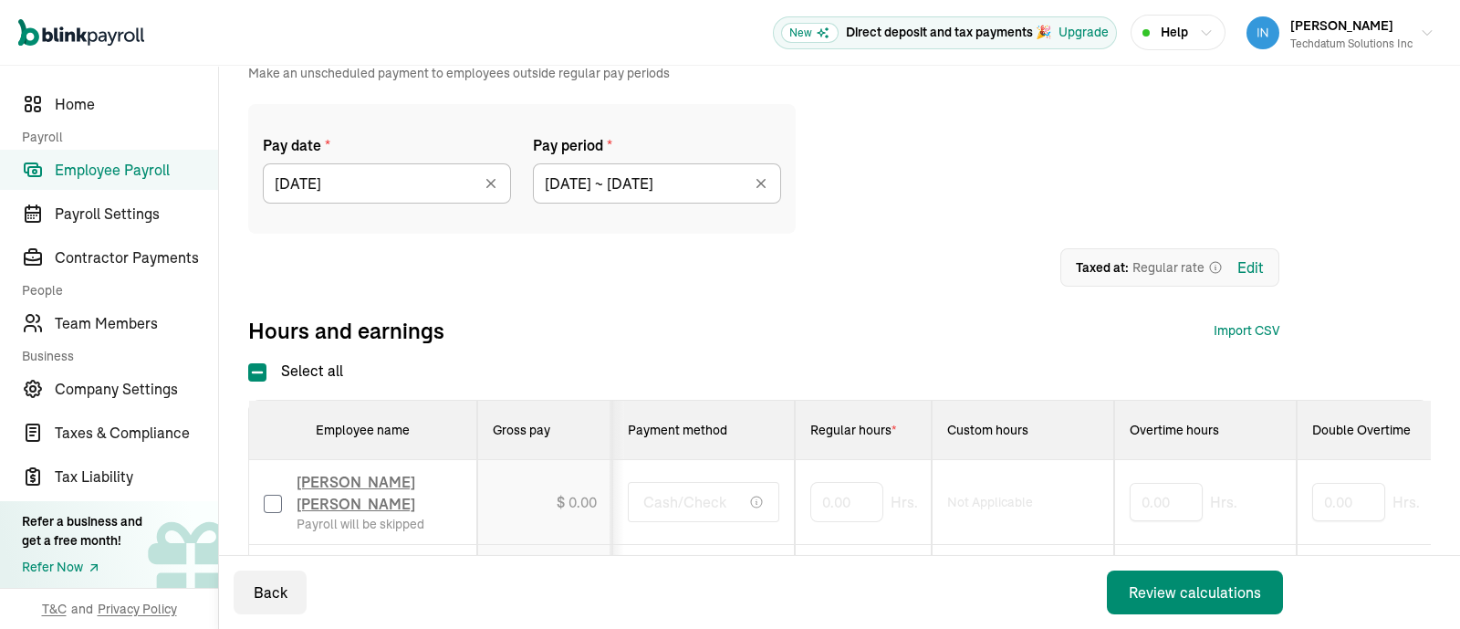
type input "08/01/2025 ~ 08/31/2025"
click at [1186, 589] on div "Review calculations" at bounding box center [1195, 592] width 132 height 22
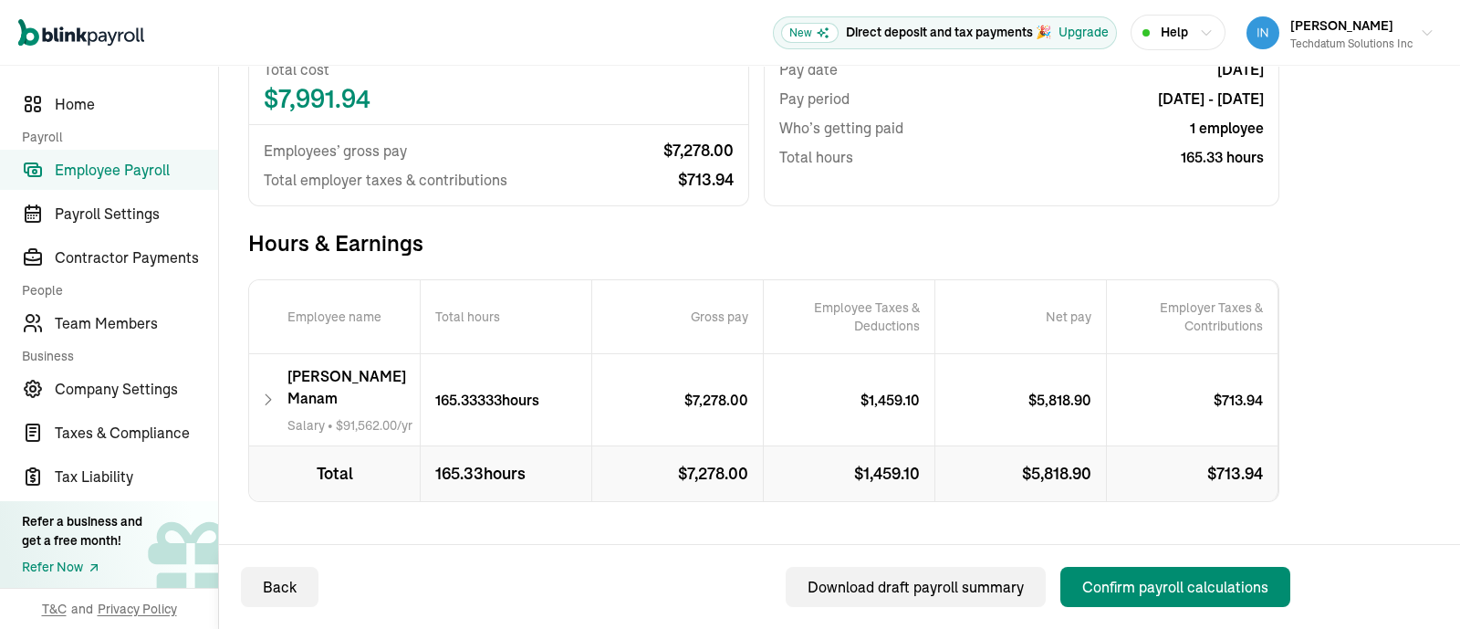
scroll to position [234, 0]
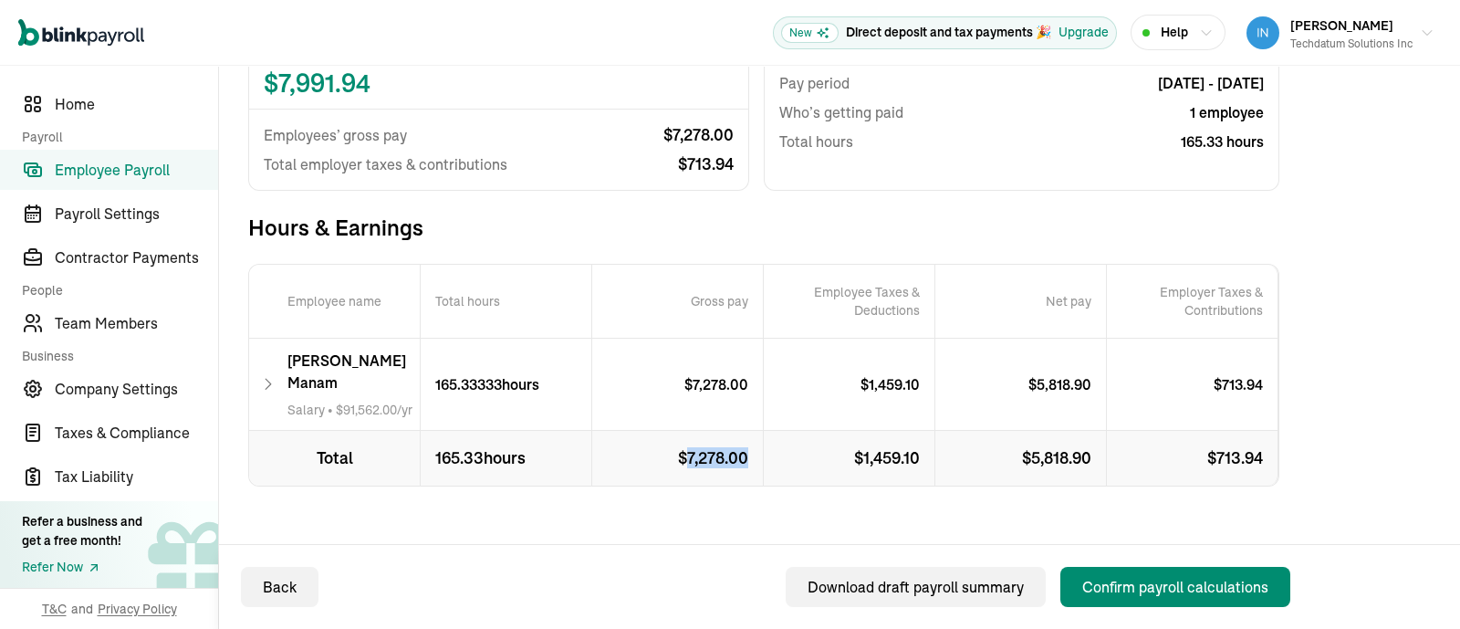
drag, startPoint x: 689, startPoint y: 433, endPoint x: 752, endPoint y: 433, distance: 63.0
click at [752, 433] on p "$ 7,278.00" at bounding box center [678, 458] width 172 height 55
copy p "7,278.00"
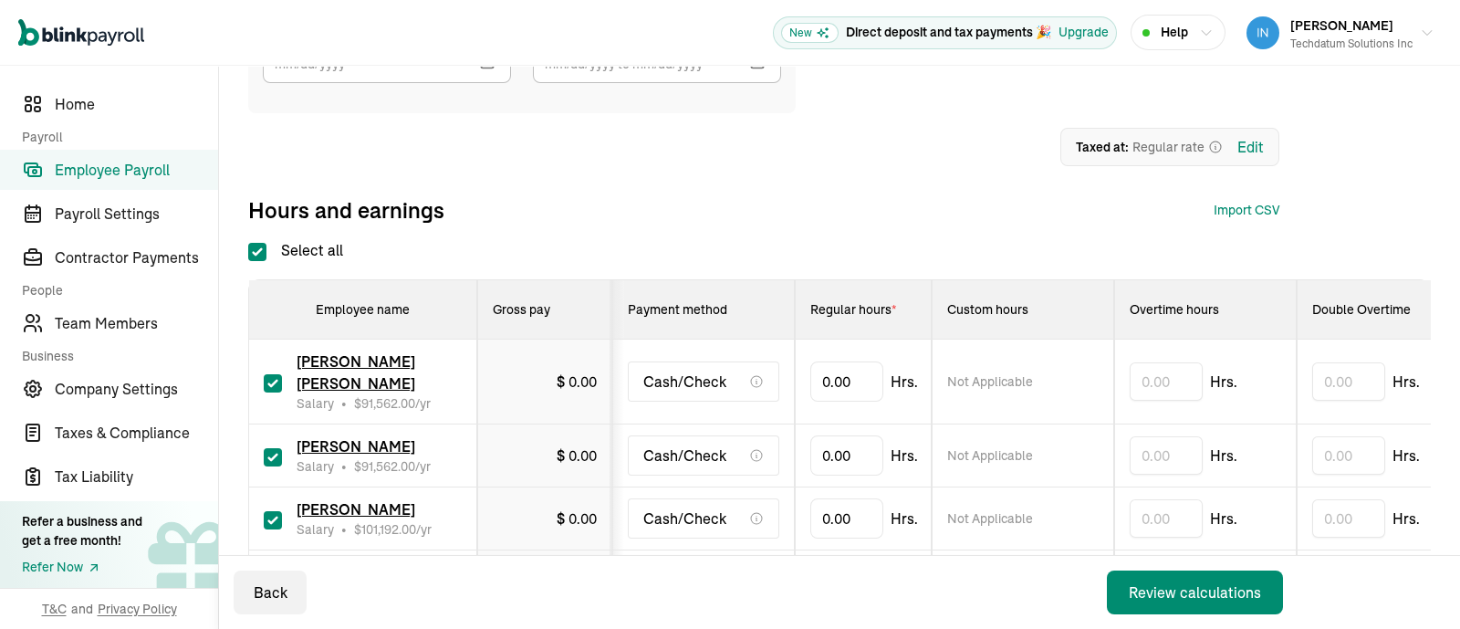
checkbox input "true"
click at [1375, 26] on div "Prasad Rao Techdatum Solutions Inc" at bounding box center [1351, 33] width 122 height 38
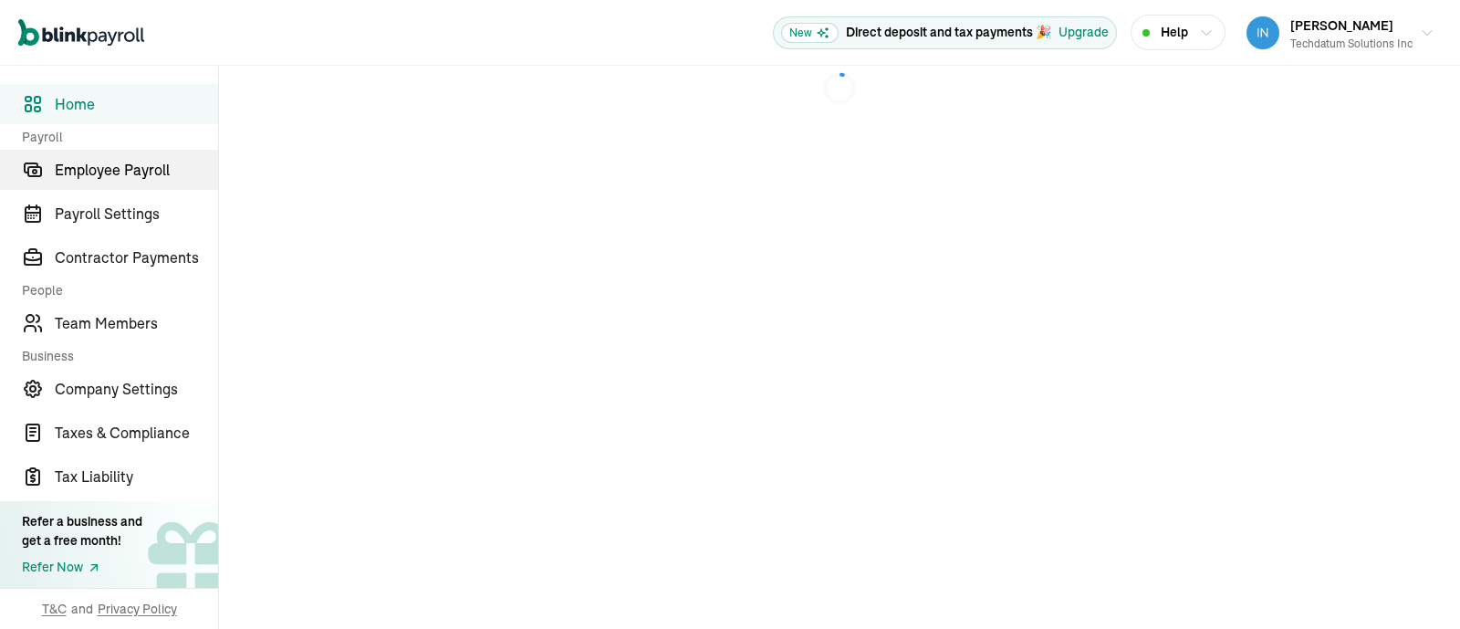
click at [142, 171] on span "Employee Payroll" at bounding box center [136, 170] width 163 height 22
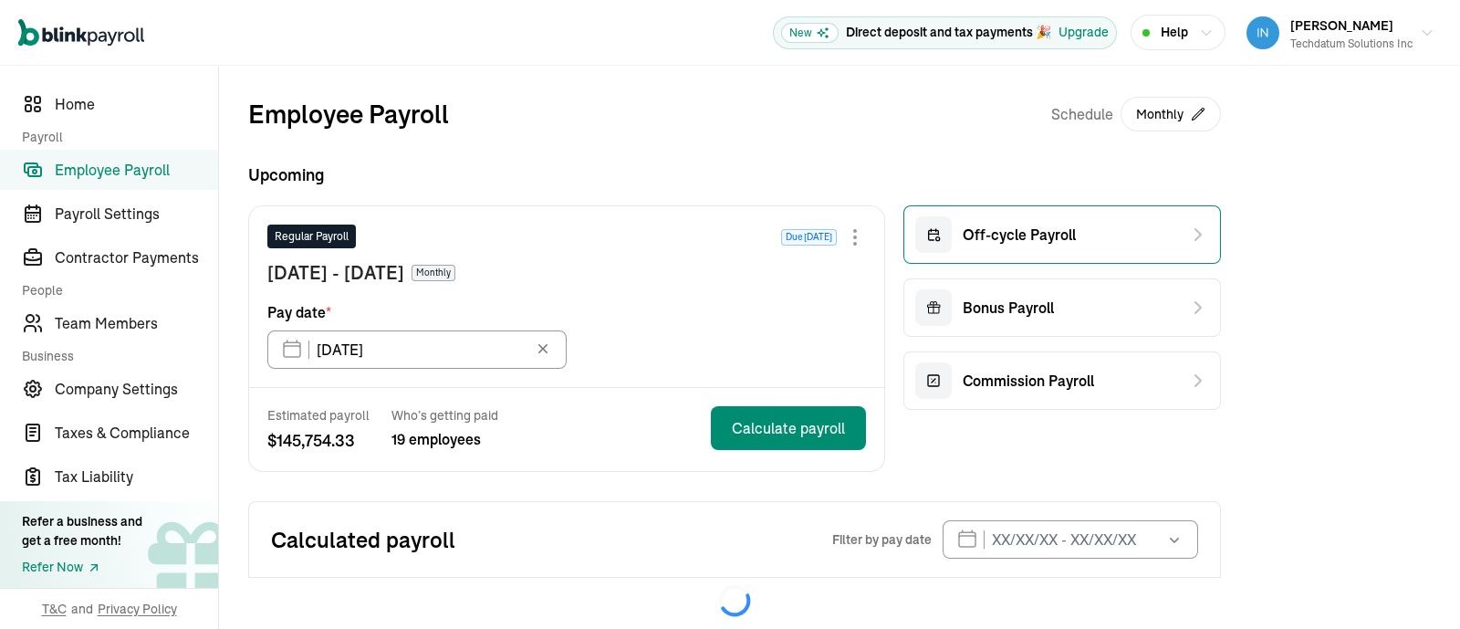
click at [1022, 234] on span "Off-cycle Payroll" at bounding box center [1019, 235] width 113 height 22
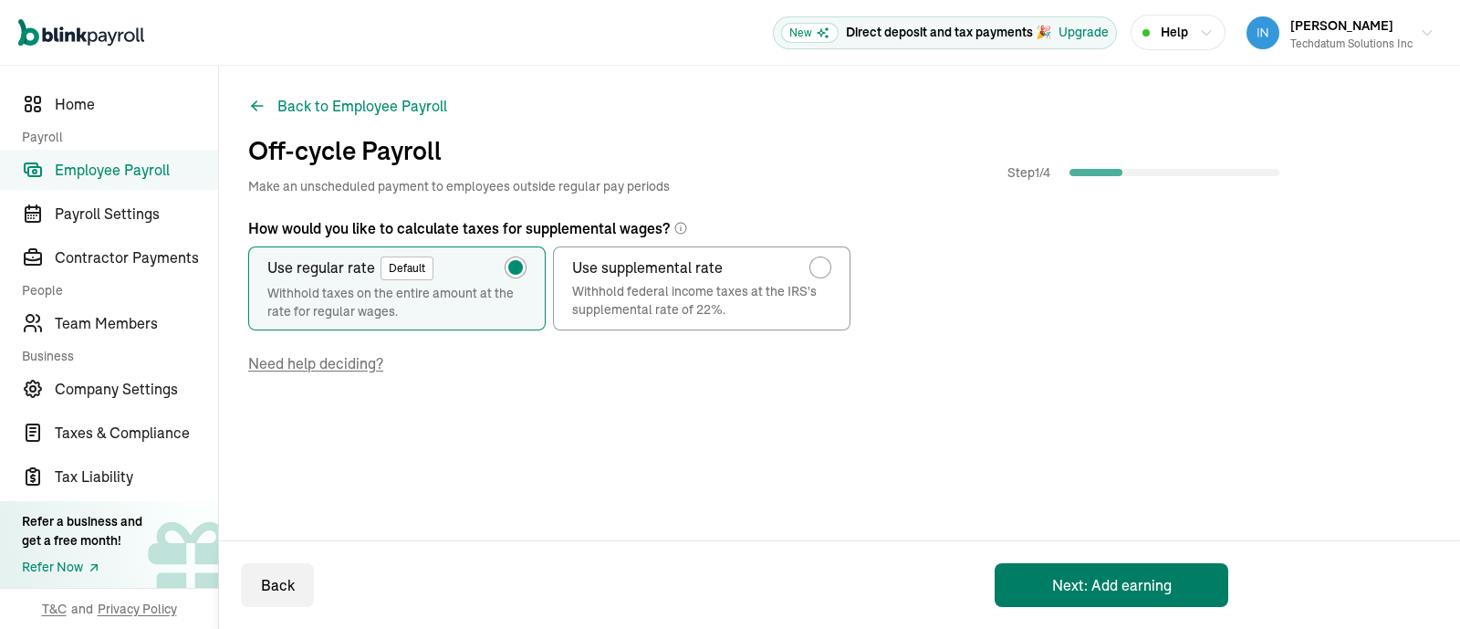
click at [1108, 597] on button "Next: Add earning" at bounding box center [1111, 585] width 234 height 44
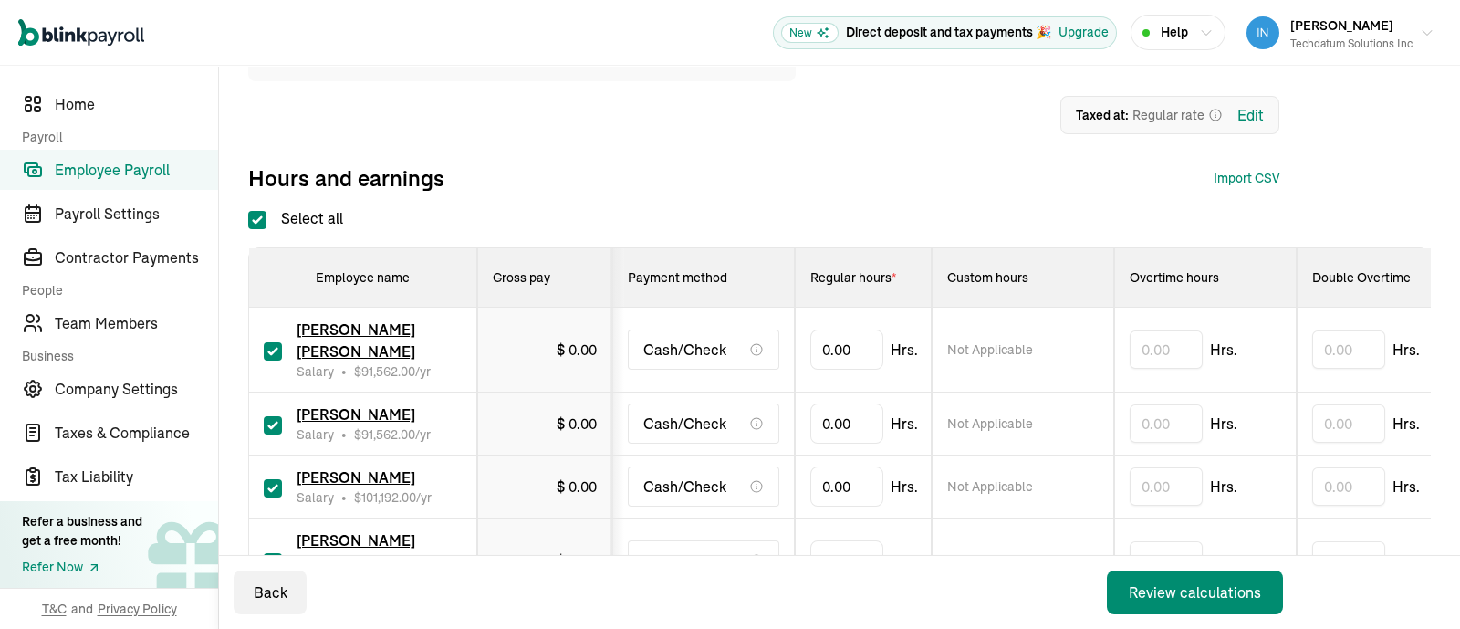
scroll to position [342, 0]
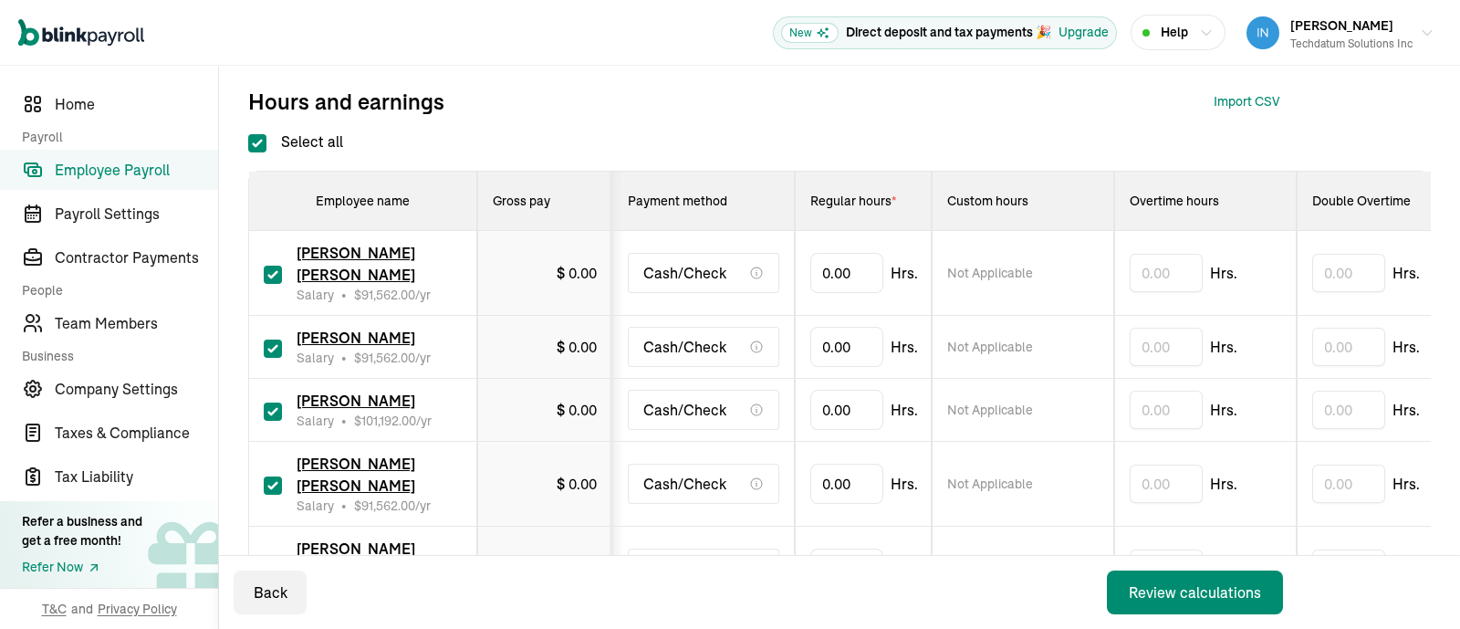
click at [265, 137] on input "Select all" at bounding box center [257, 143] width 18 height 18
checkbox input "false"
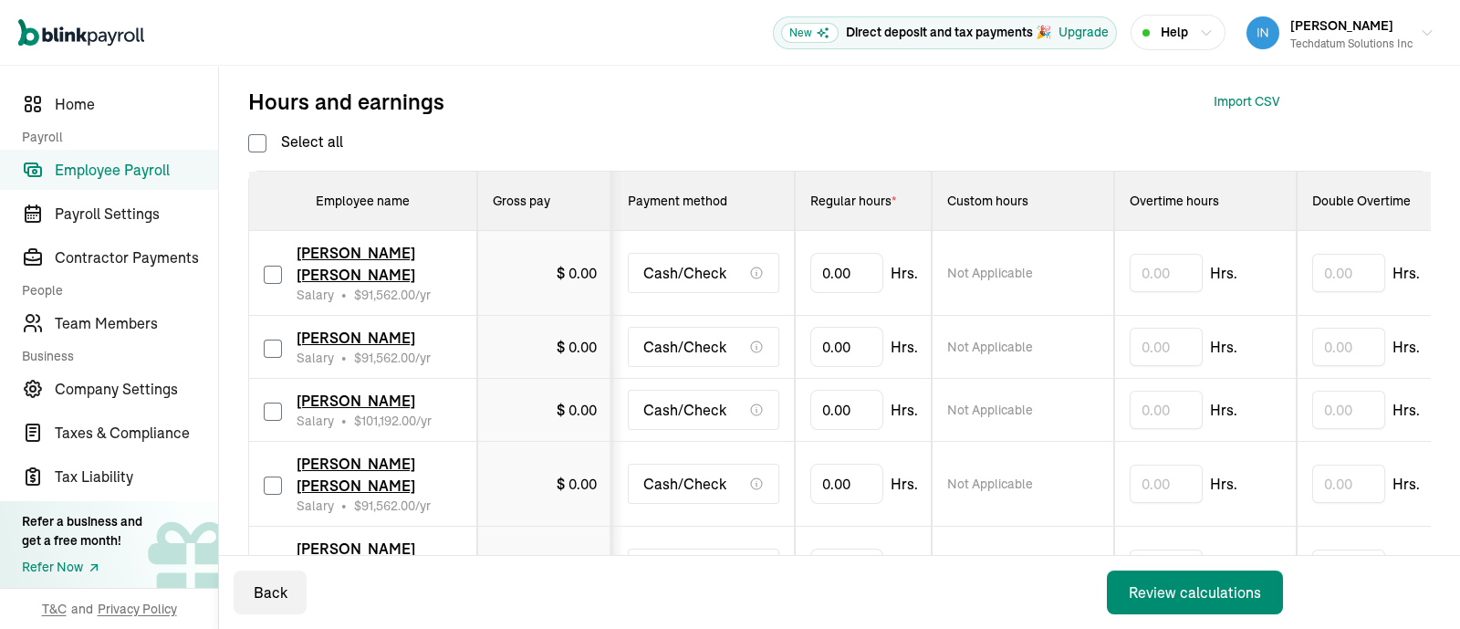
checkbox input "false"
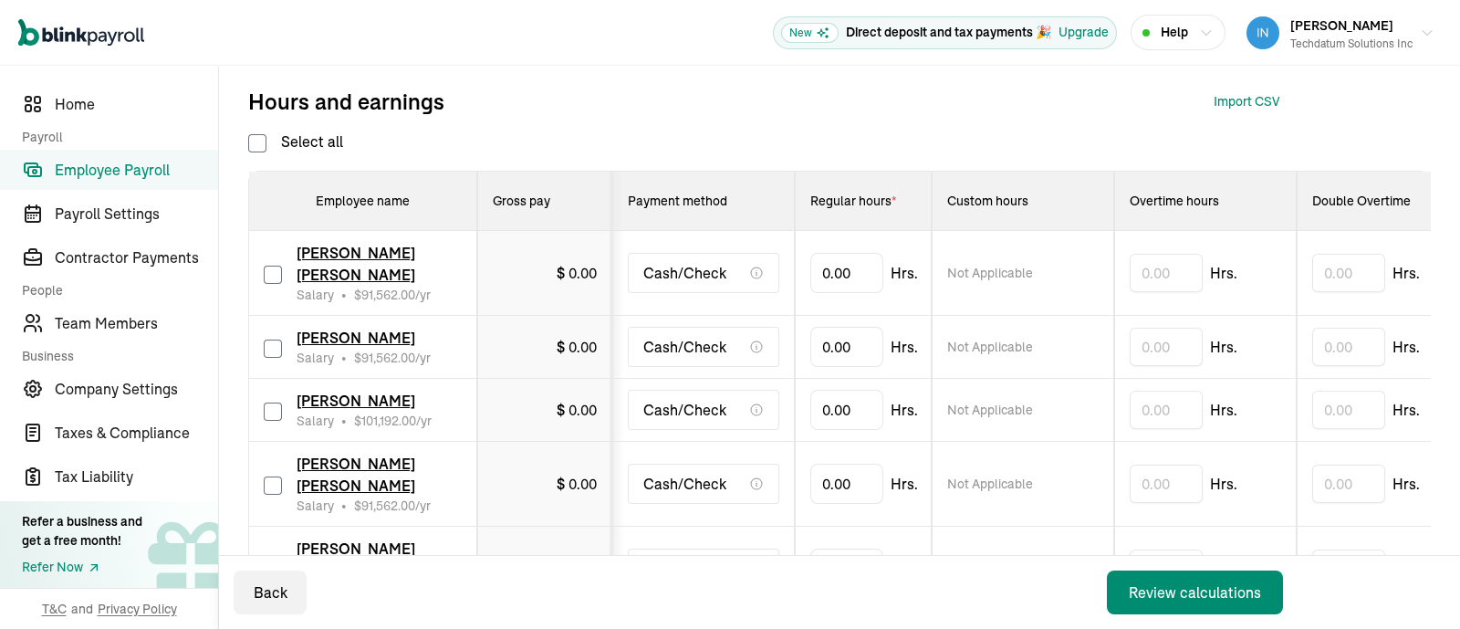
checkbox input "false"
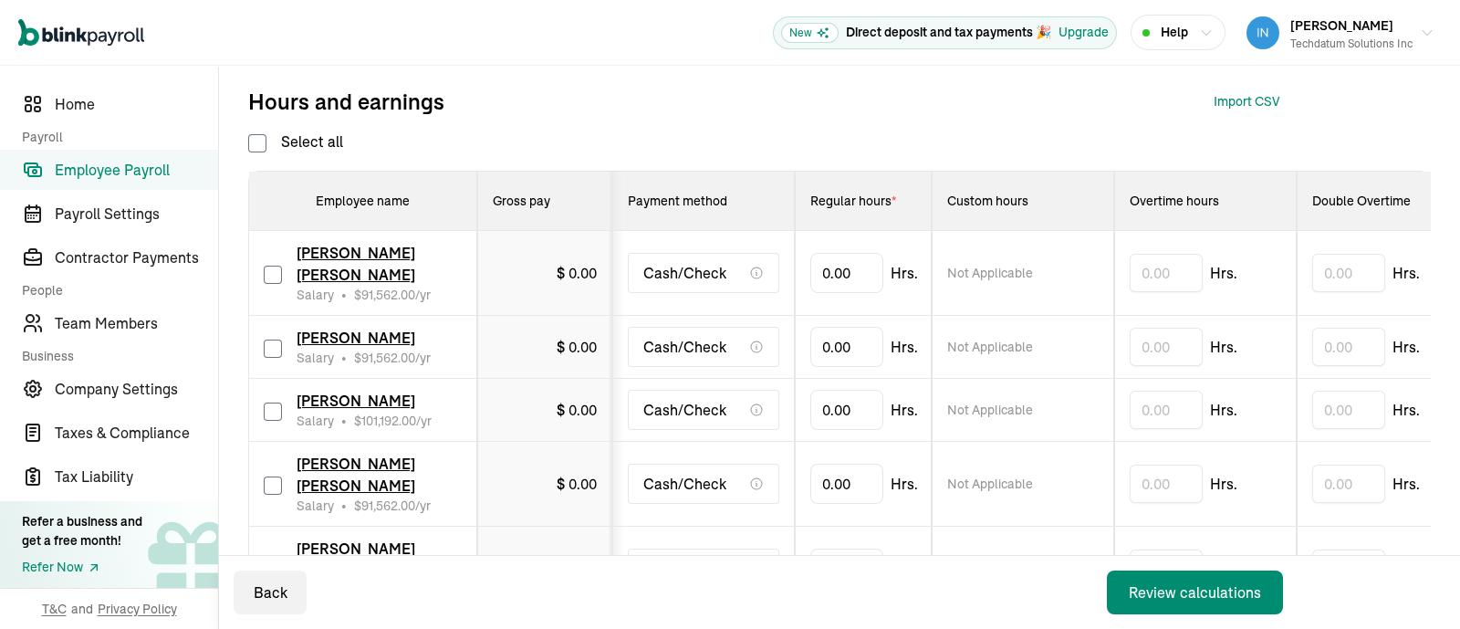
checkbox input "false"
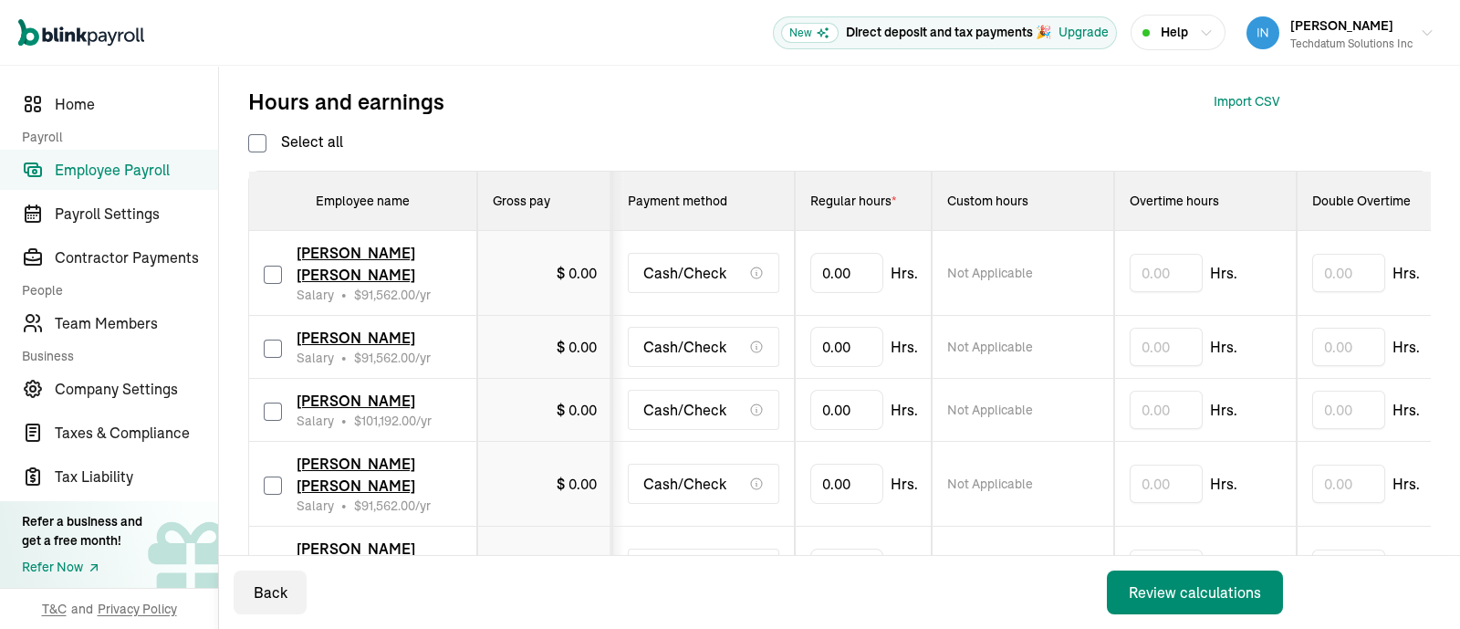
checkbox input "false"
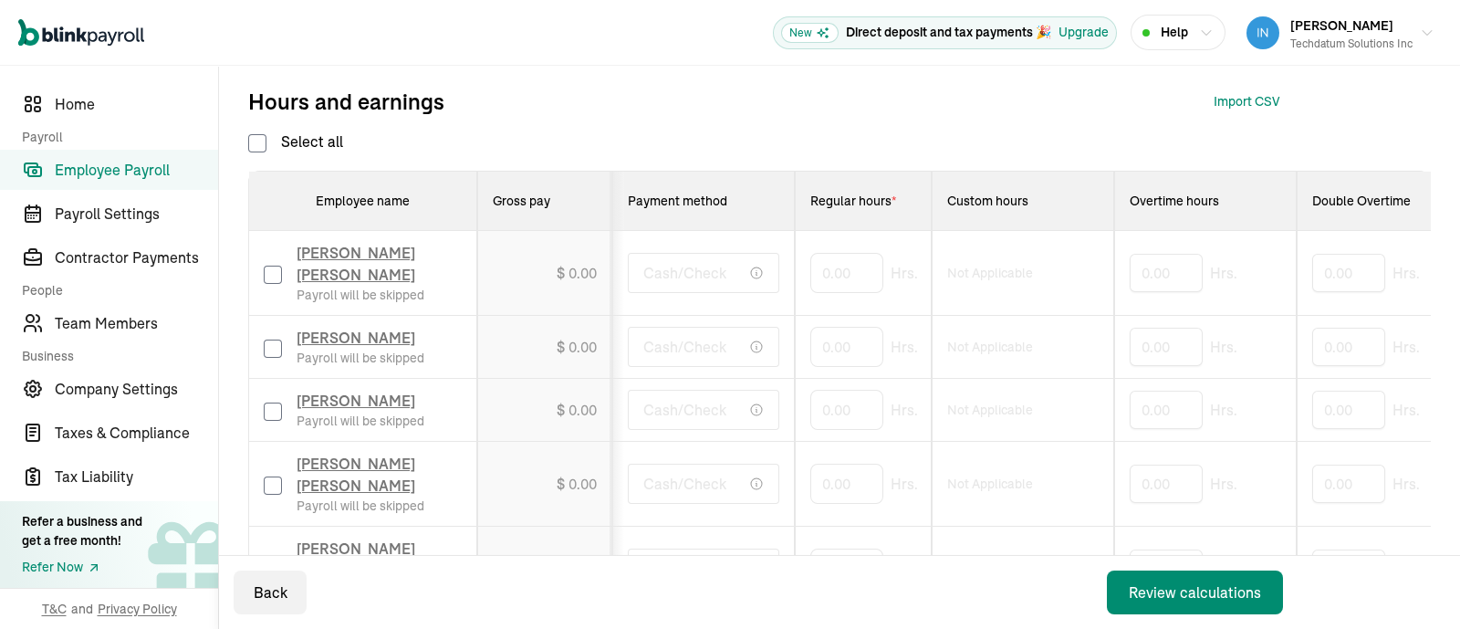
click at [276, 343] on input "checkbox" at bounding box center [273, 348] width 18 height 18
checkbox input "true"
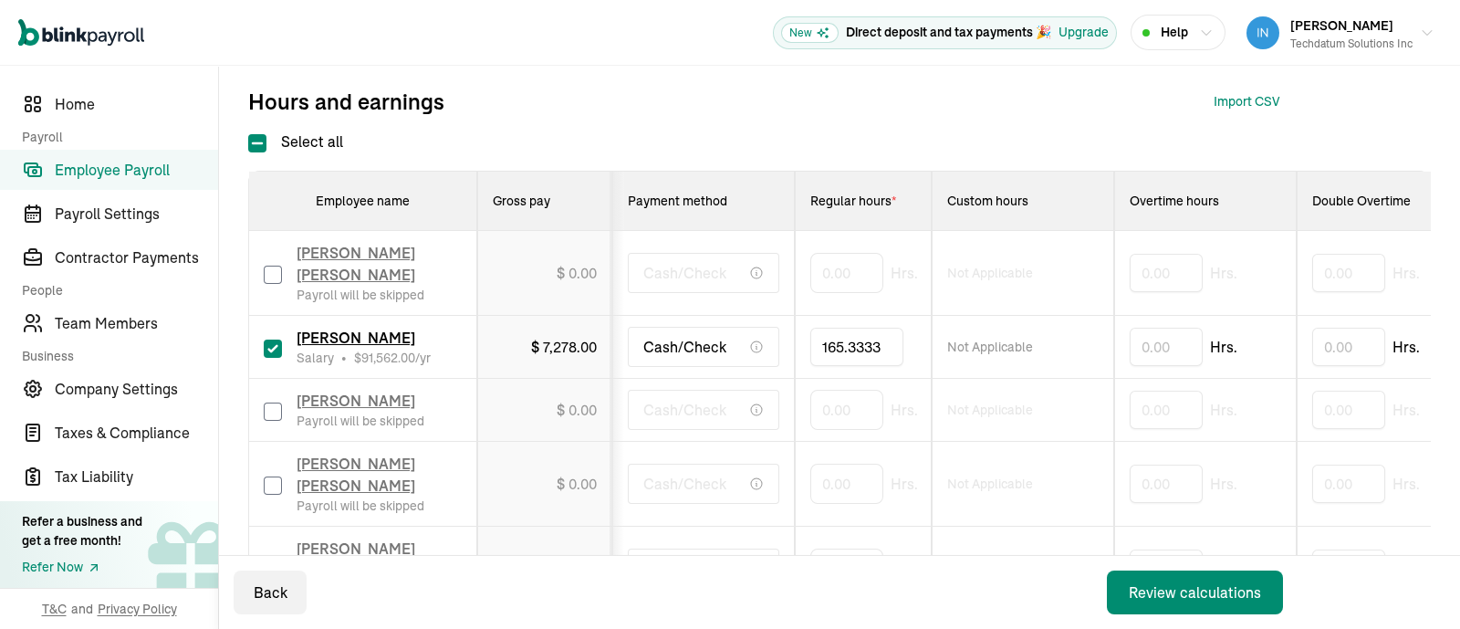
type input "165.33333"
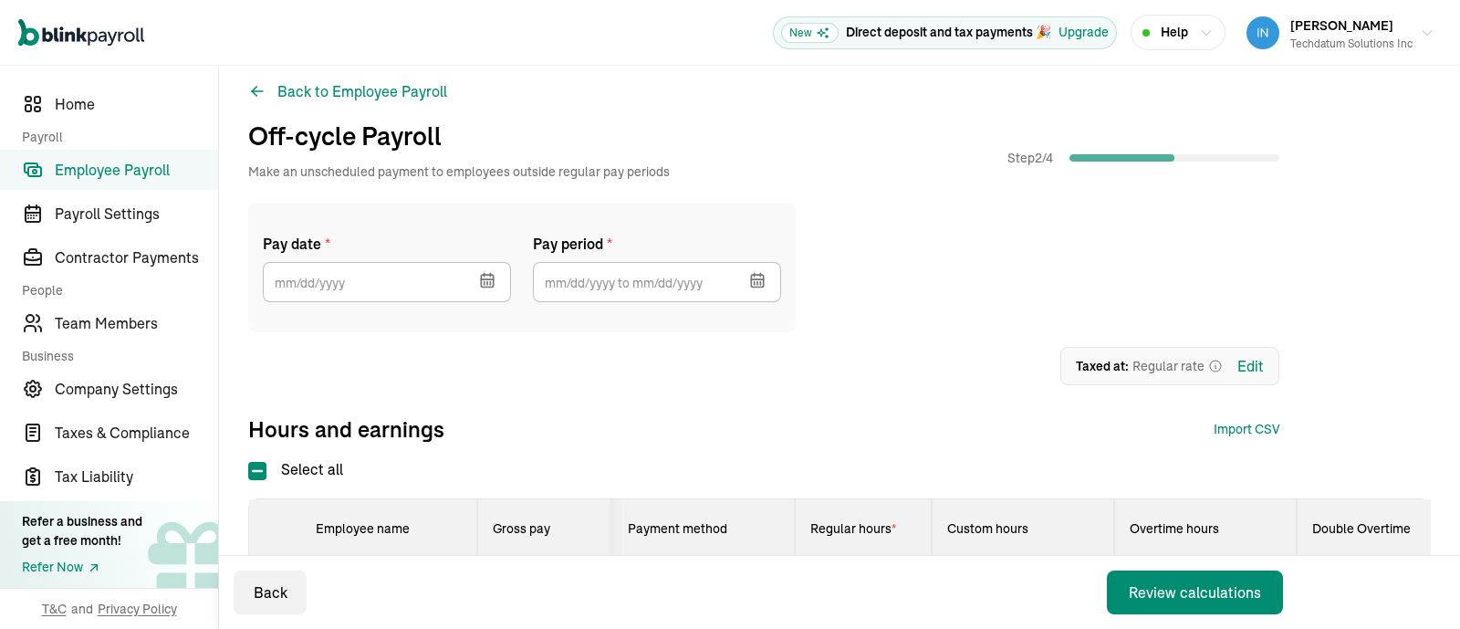
scroll to position [0, 0]
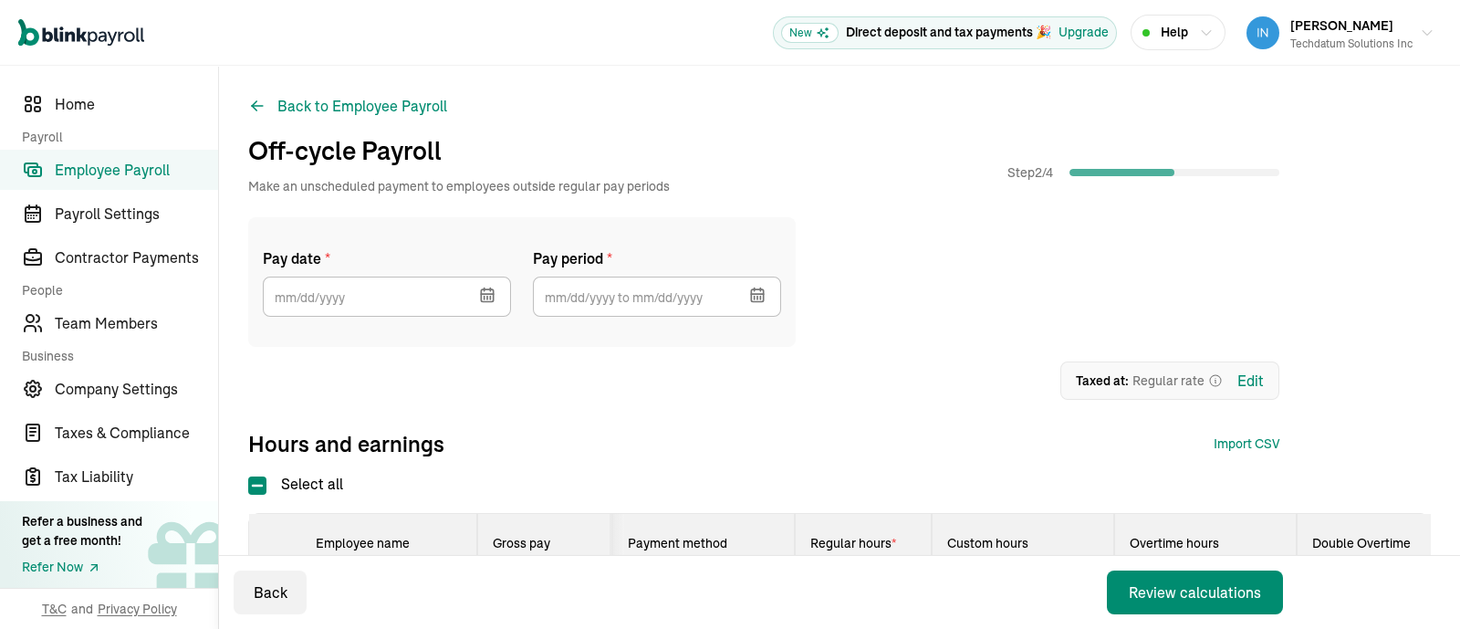
click at [485, 297] on icon "button" at bounding box center [487, 295] width 18 height 18
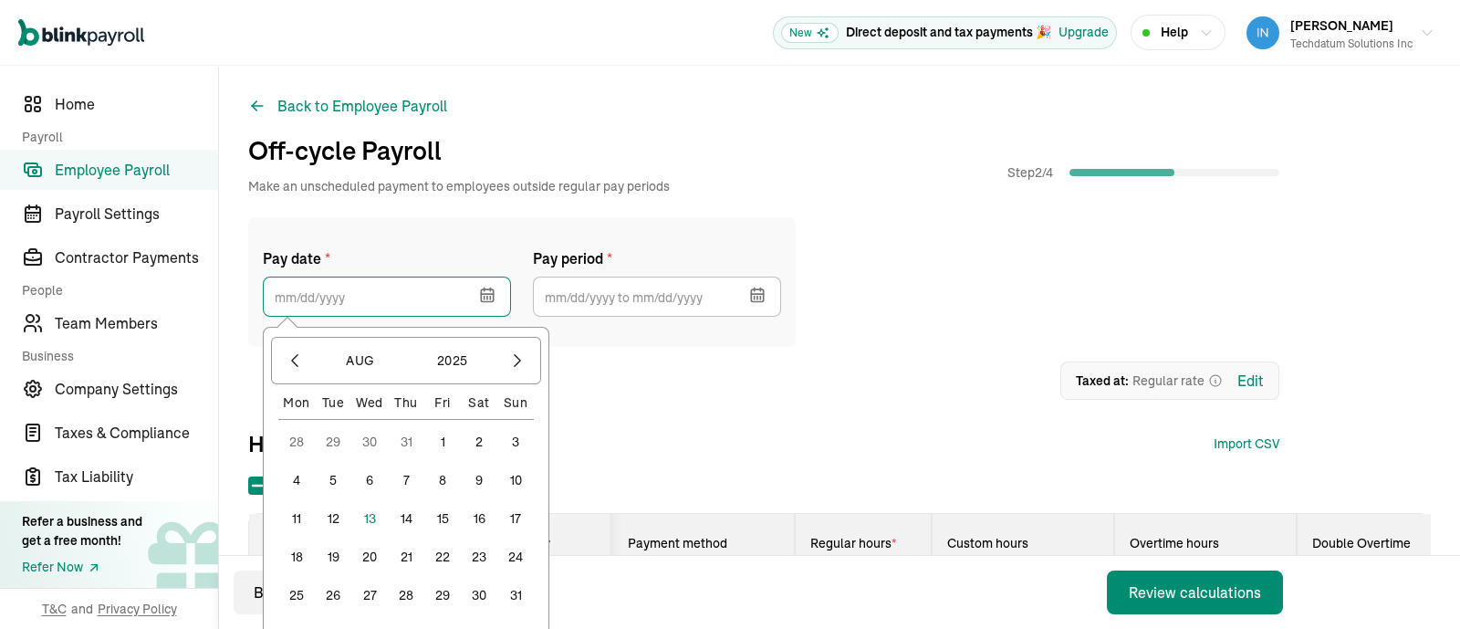
scroll to position [227, 0]
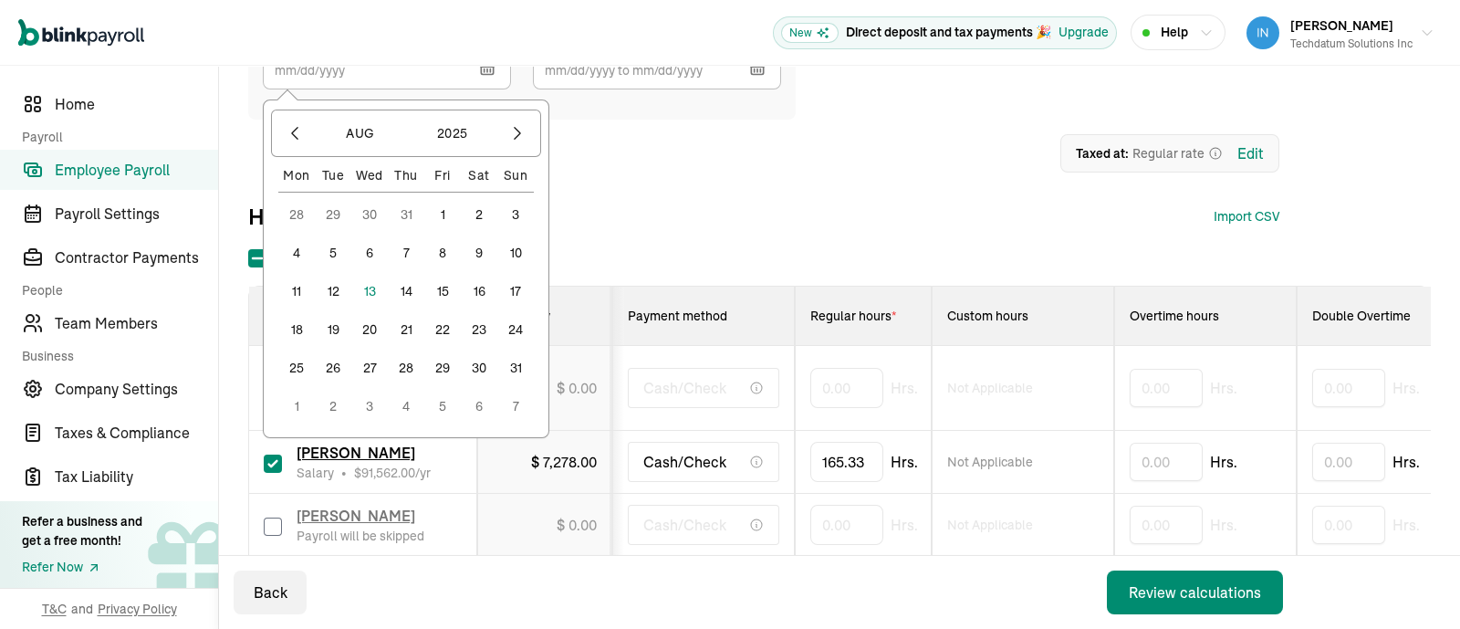
click at [511, 363] on button "31" at bounding box center [515, 367] width 36 height 36
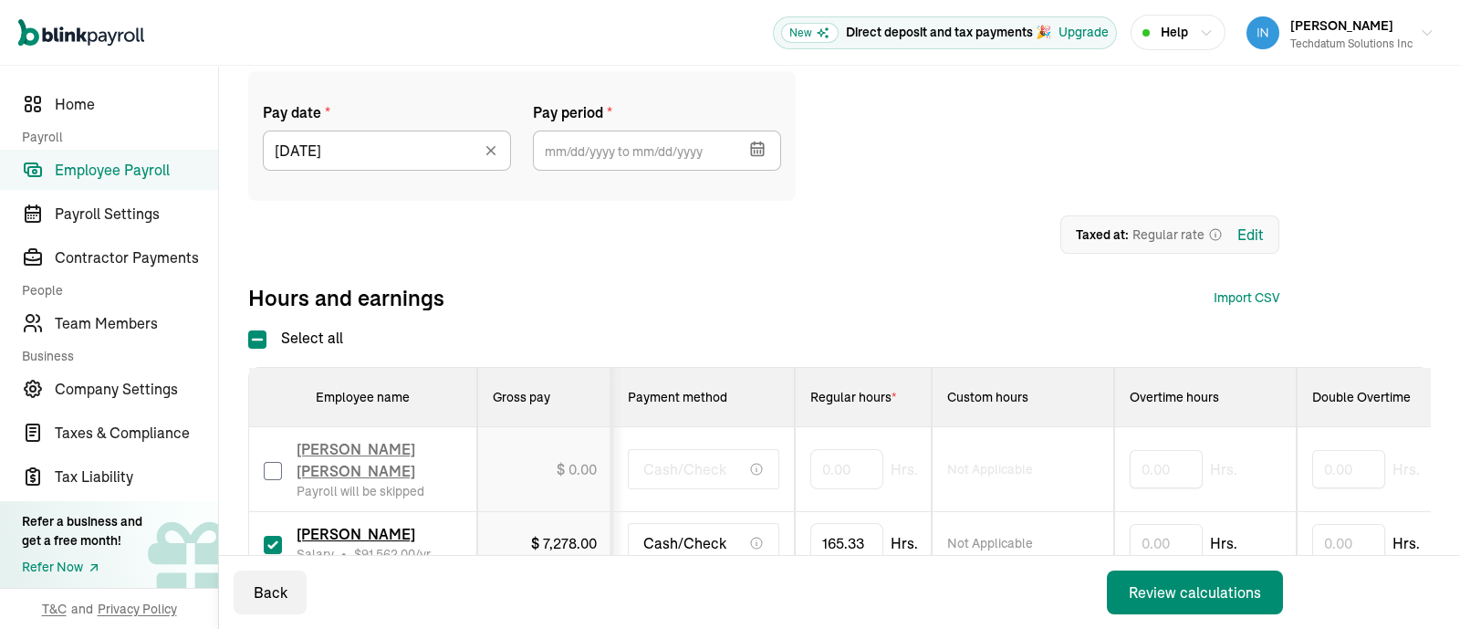
scroll to position [113, 0]
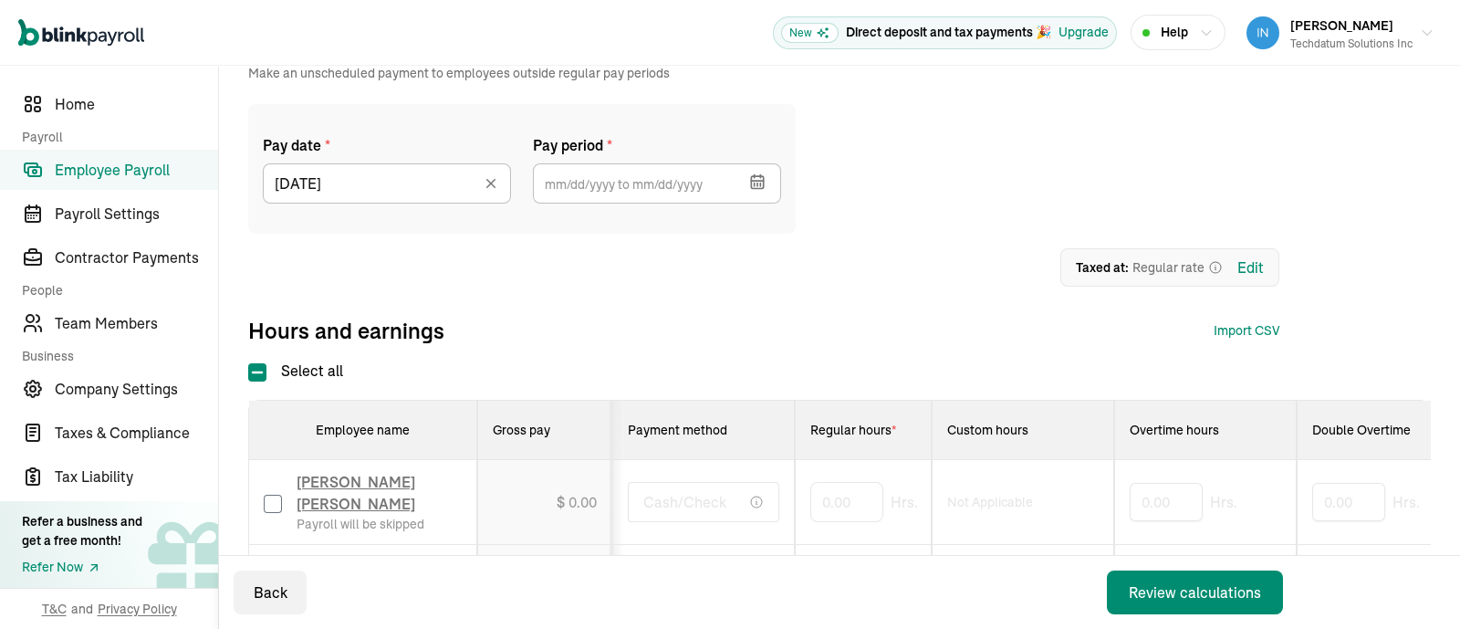
click at [760, 176] on icon "button" at bounding box center [760, 176] width 0 height 3
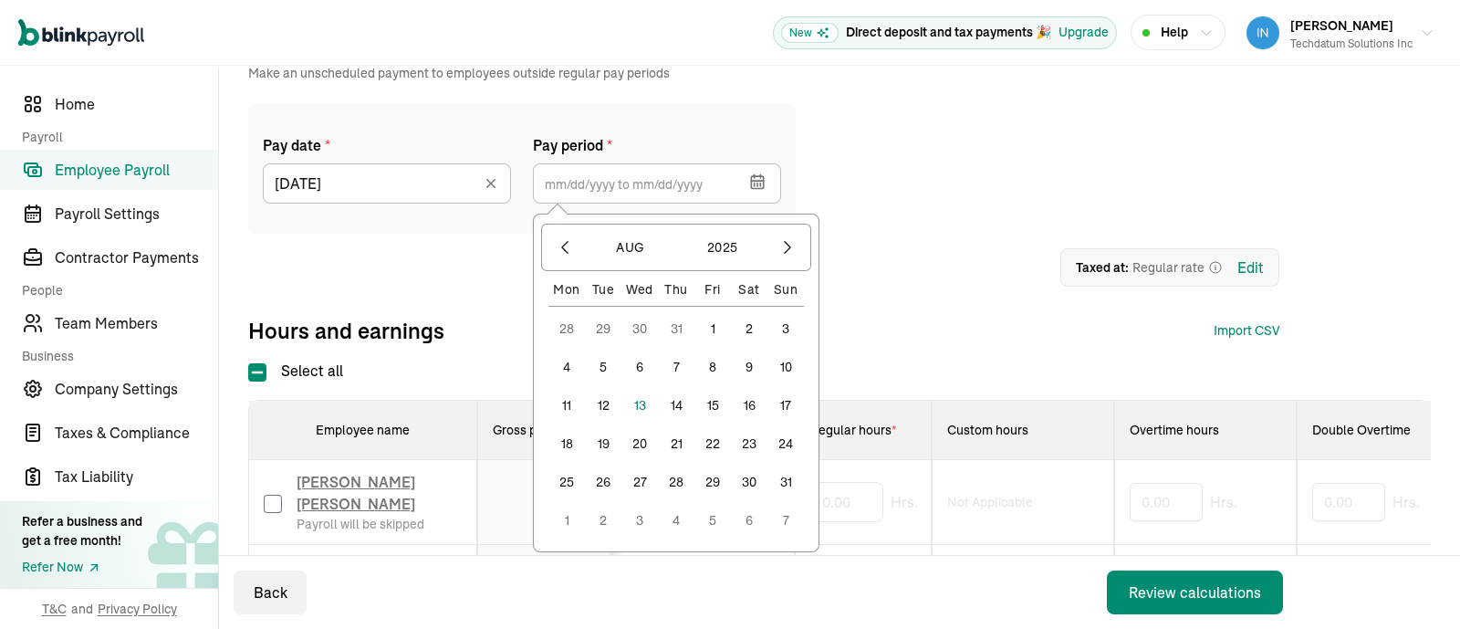
click at [706, 322] on button "1" at bounding box center [712, 328] width 36 height 36
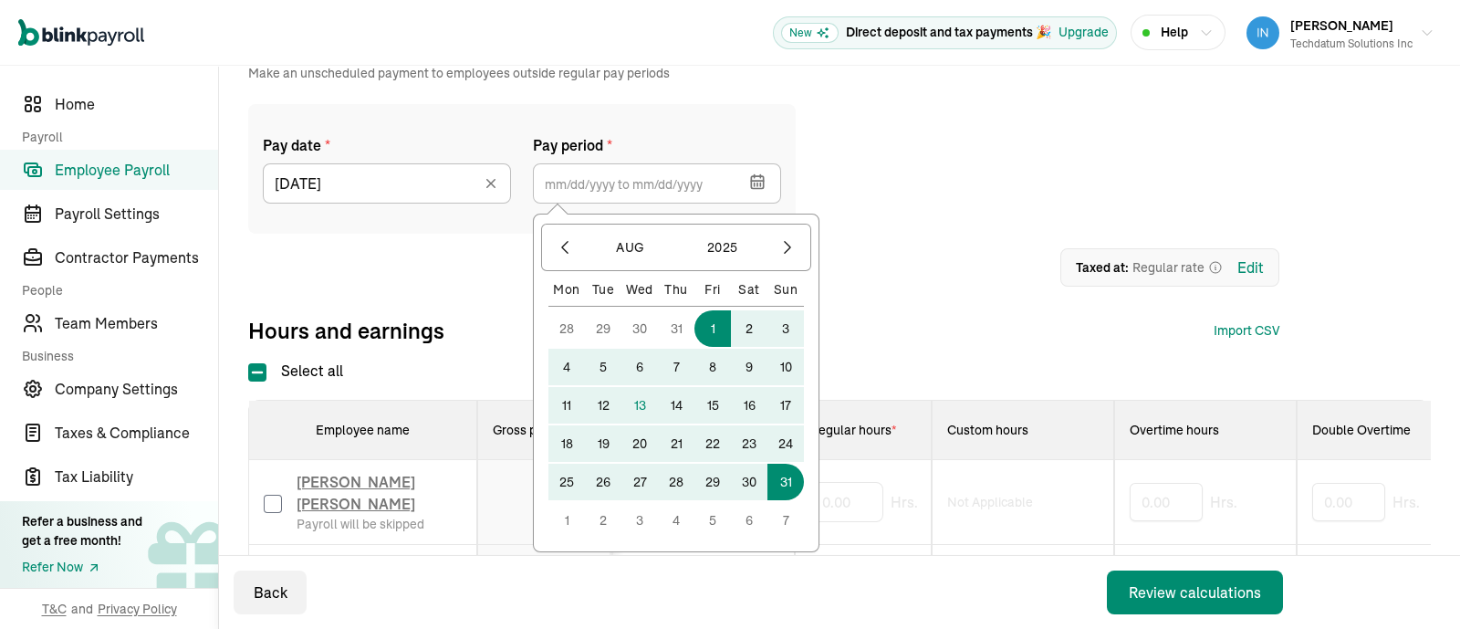
click at [779, 486] on button "31" at bounding box center [785, 481] width 36 height 36
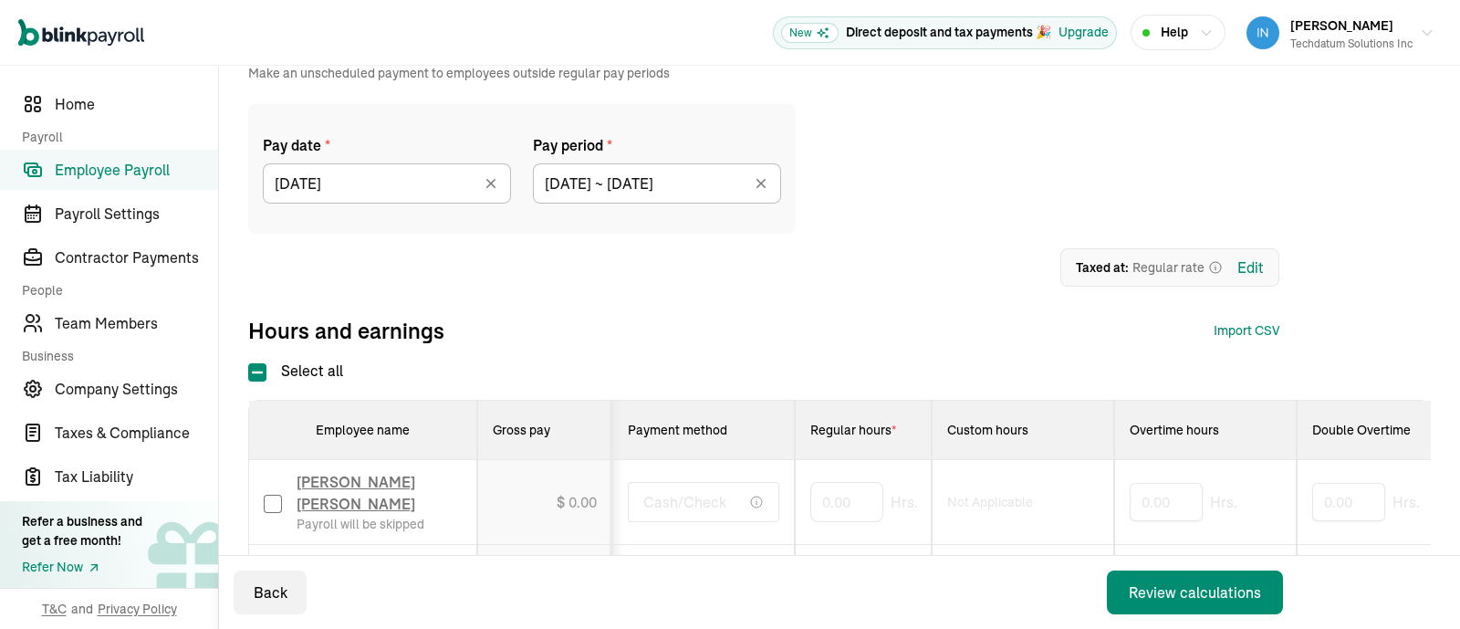
type input "[DATE] ~ [DATE]"
click at [1186, 589] on div "Review calculations" at bounding box center [1195, 592] width 132 height 22
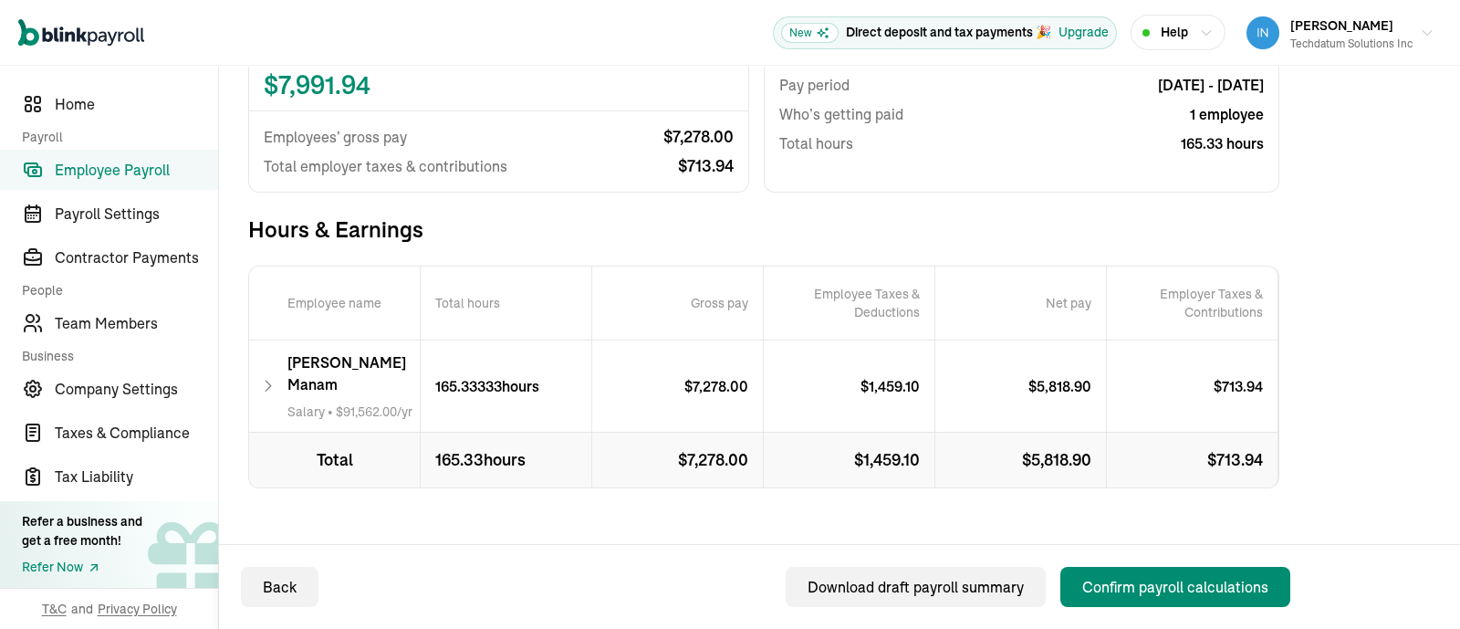
scroll to position [234, 0]
drag, startPoint x: 689, startPoint y: 433, endPoint x: 752, endPoint y: 433, distance: 63.0
click at [752, 433] on p "$ 7,278.00" at bounding box center [678, 458] width 172 height 55
copy p "7,278.00"
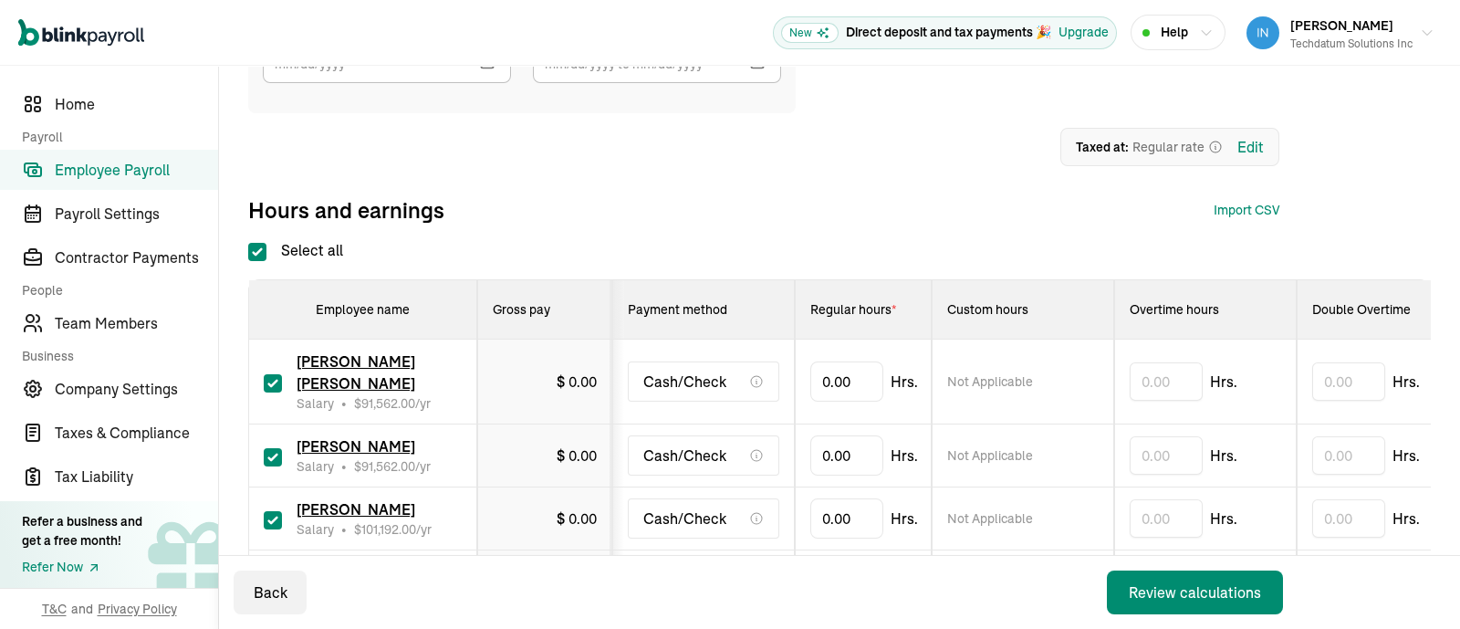
checkbox input "true"
click at [1375, 26] on div "[PERSON_NAME] Techdatum Solutions Inc" at bounding box center [1351, 33] width 122 height 38
